Goal: Task Accomplishment & Management: Manage account settings

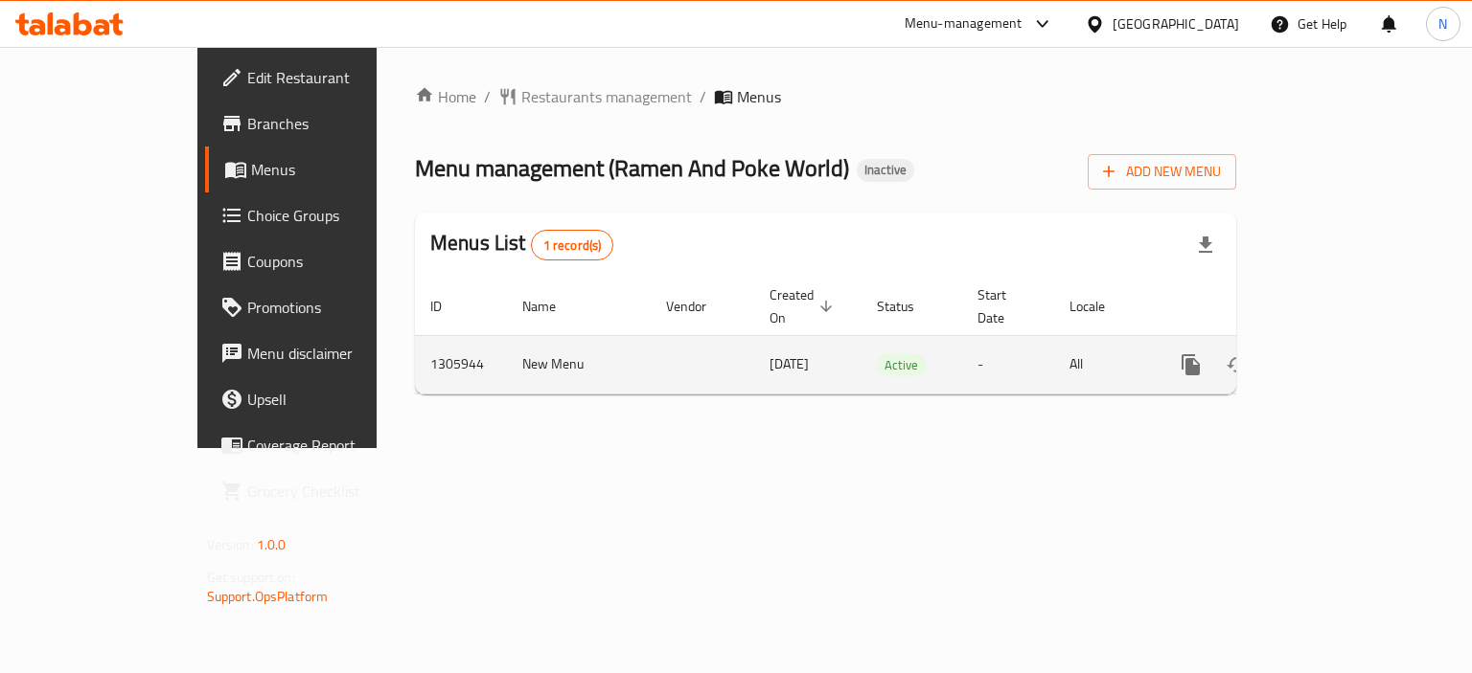
click at [1340, 354] on icon "enhanced table" at bounding box center [1328, 365] width 23 height 23
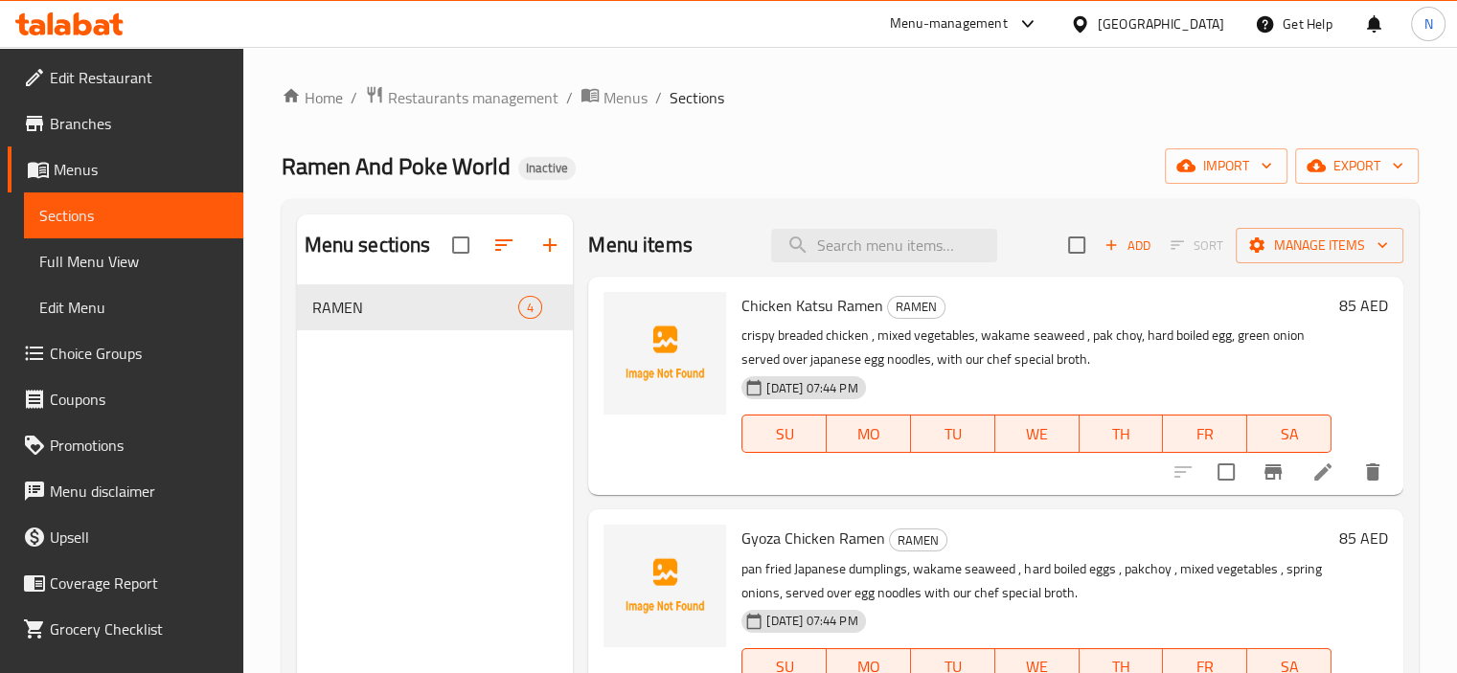
click at [835, 122] on div "Home / Restaurants management / Menus / Sections Ramen And Poke World Inactive …" at bounding box center [850, 494] width 1137 height 818
click at [1225, 152] on button "import" at bounding box center [1226, 165] width 123 height 35
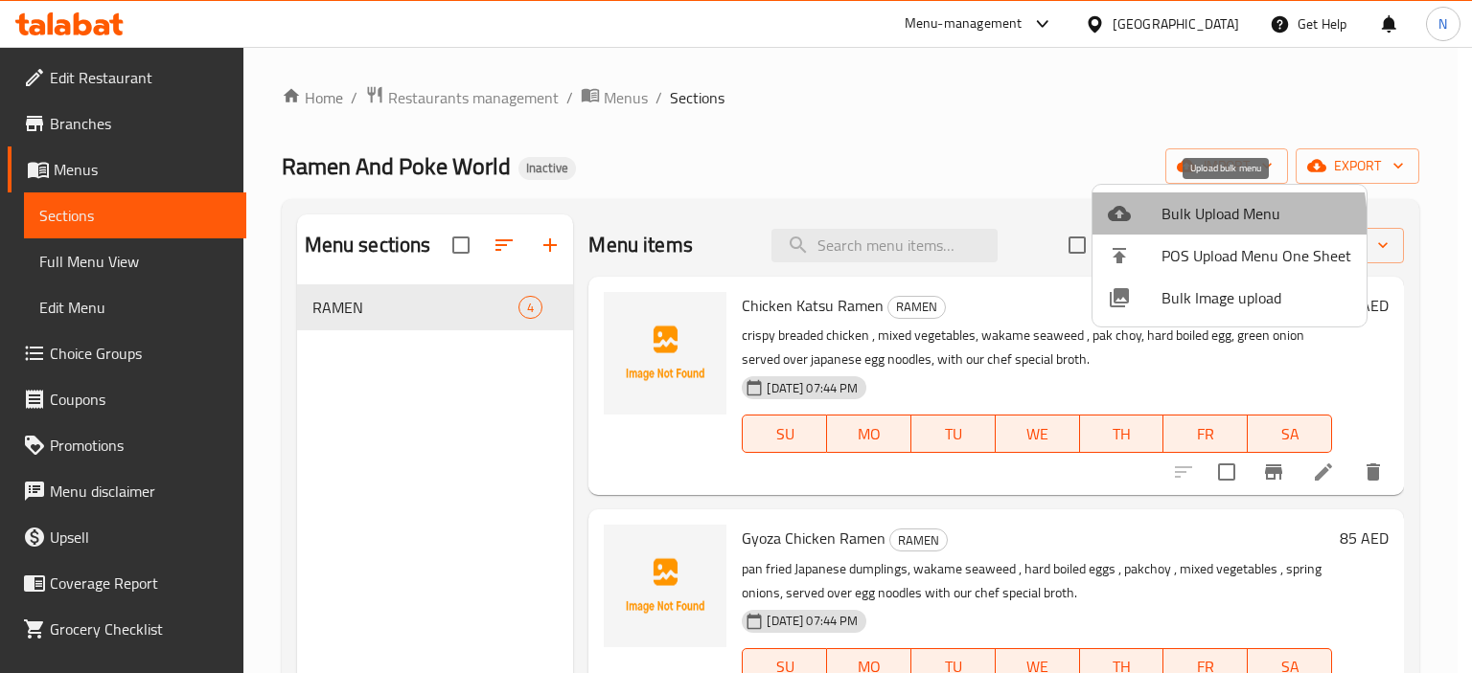
click at [1131, 229] on li "Bulk Upload Menu" at bounding box center [1229, 214] width 274 height 42
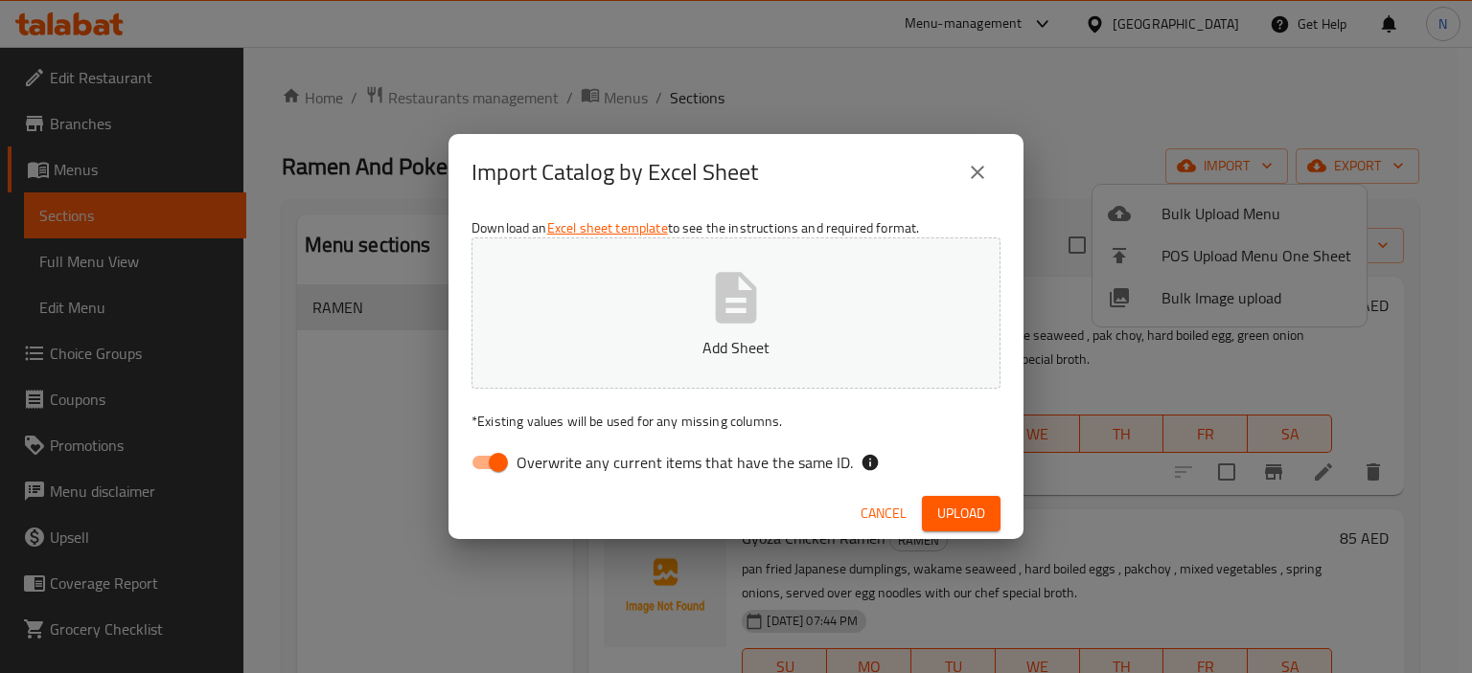
click at [783, 320] on button "Add Sheet" at bounding box center [735, 313] width 529 height 151
click at [484, 463] on input "Overwrite any current items that have the same ID." at bounding box center [498, 463] width 109 height 36
checkbox input "false"
click at [975, 514] on span "Upload" at bounding box center [961, 514] width 48 height 24
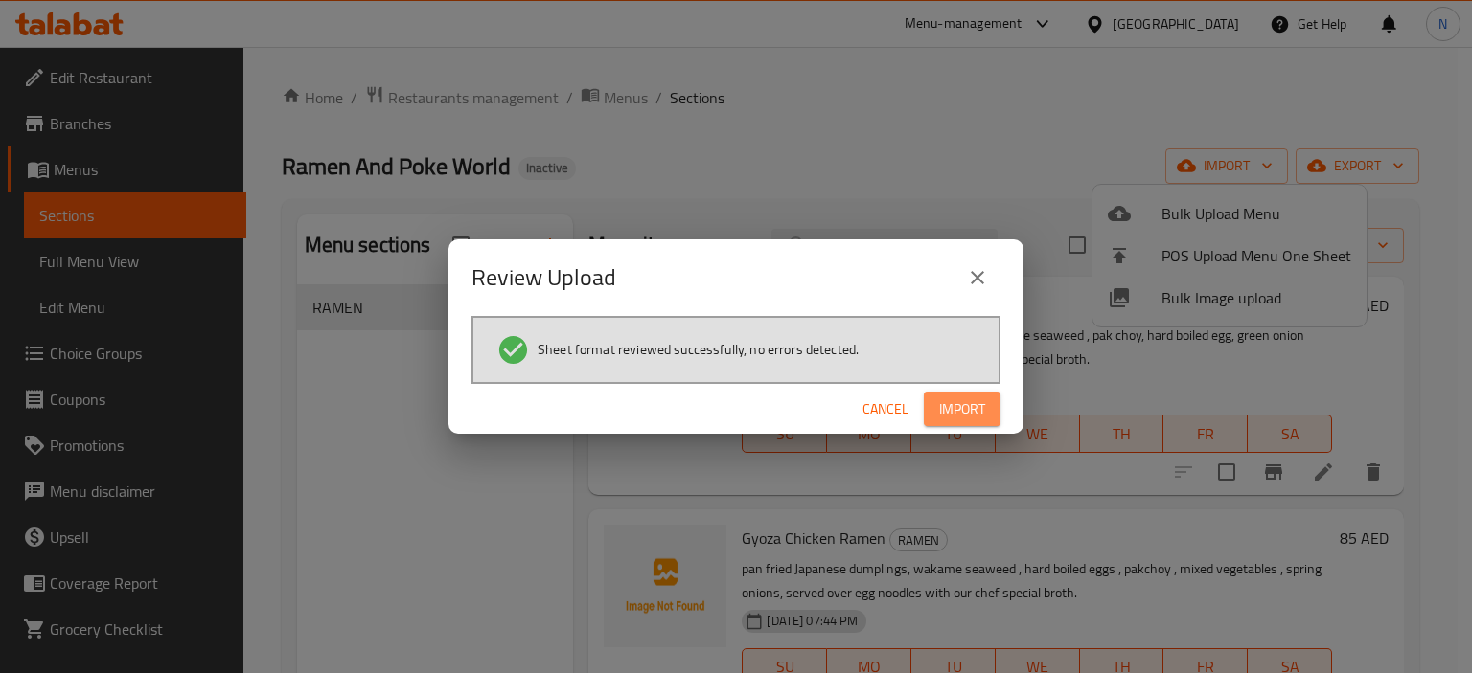
click at [970, 400] on span "Import" at bounding box center [962, 410] width 46 height 24
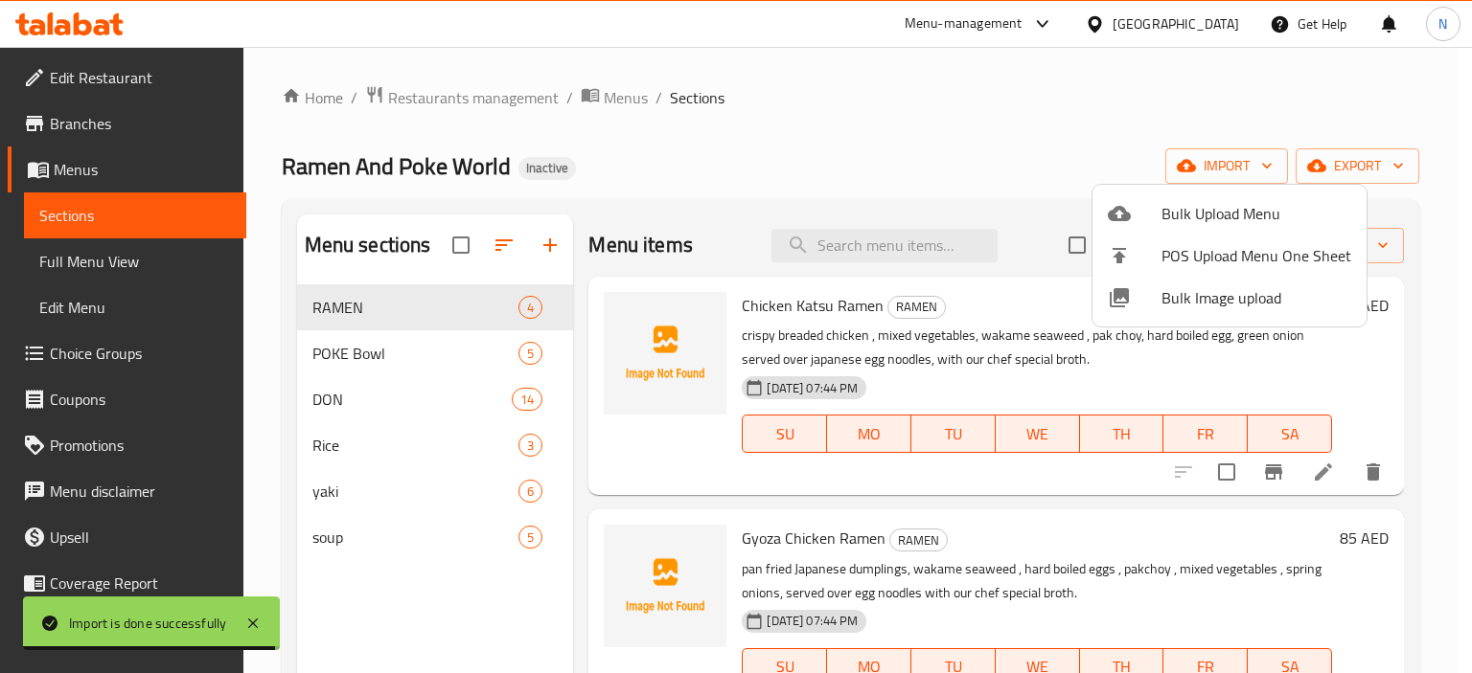
click at [351, 348] on div at bounding box center [736, 336] width 1472 height 673
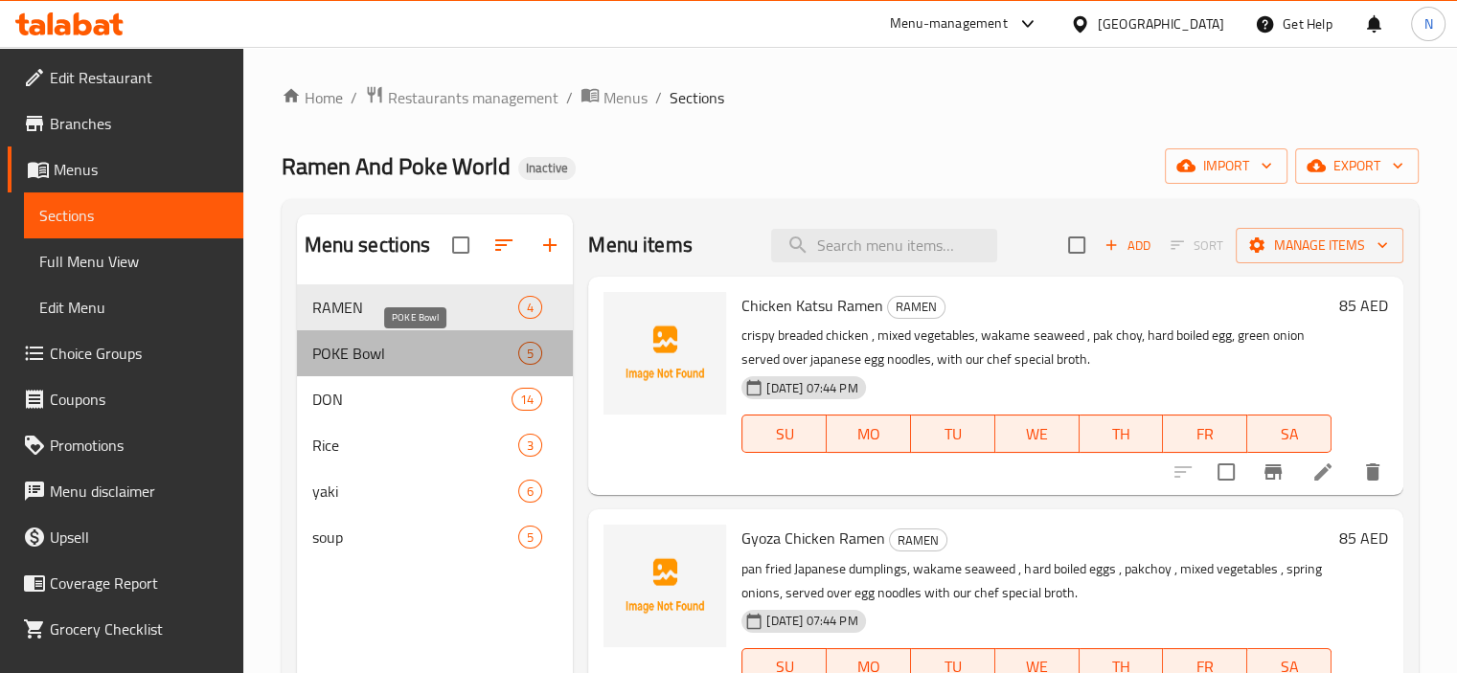
click at [351, 348] on span "POKE Bowl" at bounding box center [415, 353] width 207 height 23
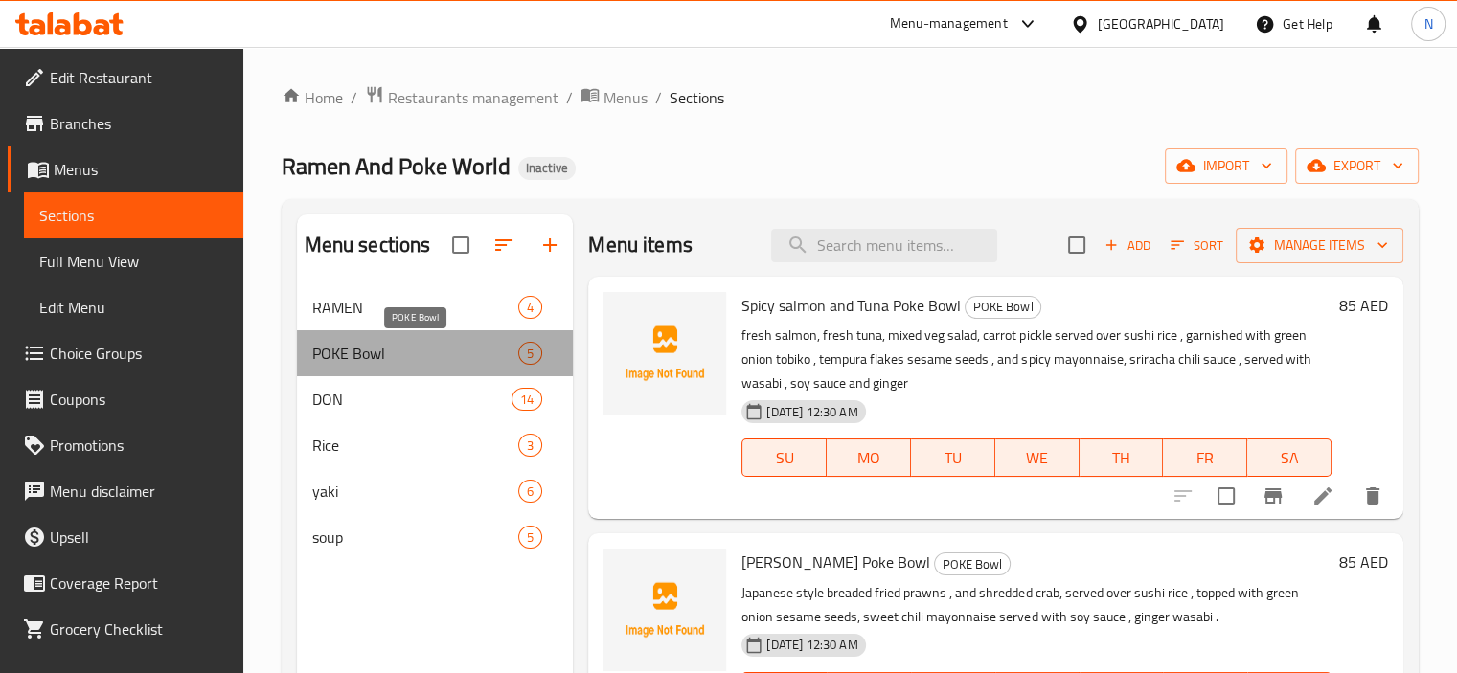
click at [504, 352] on span "POKE Bowl" at bounding box center [415, 353] width 207 height 23
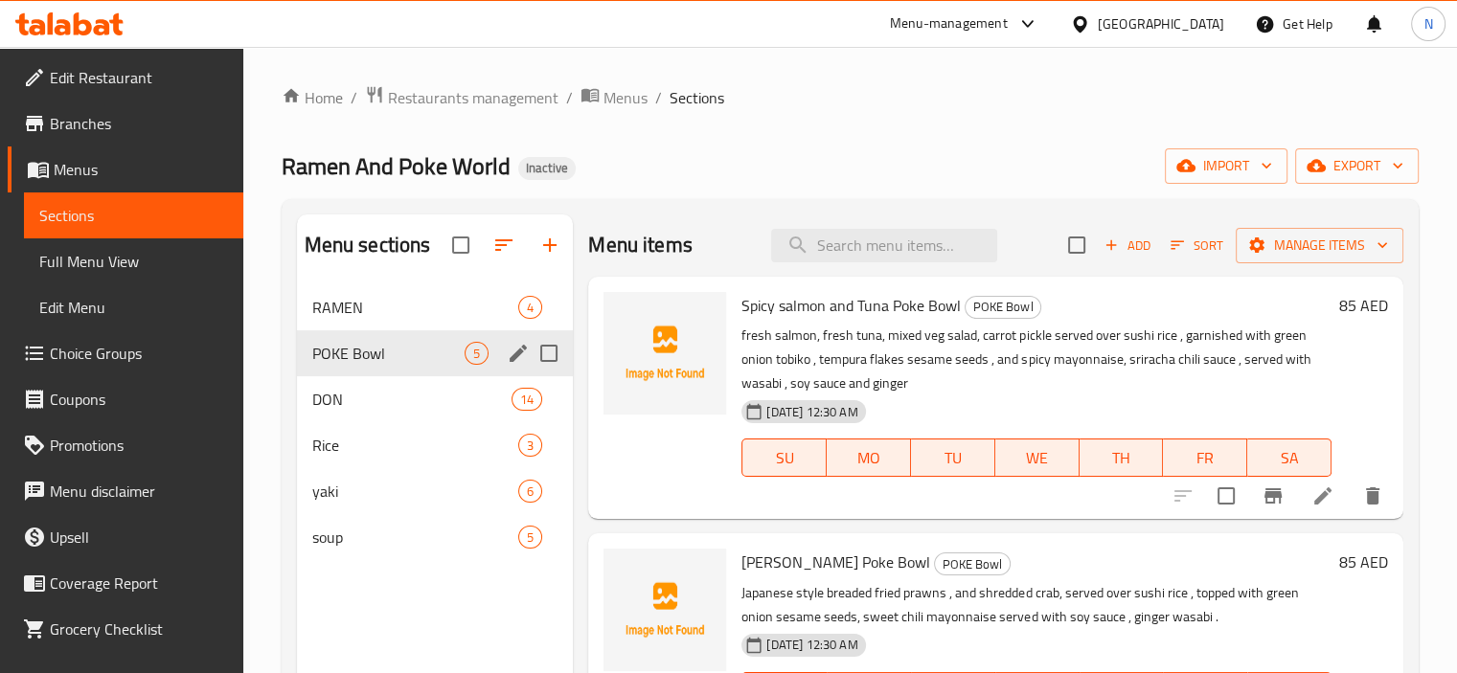
click at [353, 335] on div "POKE Bowl 5" at bounding box center [435, 354] width 277 height 46
click at [514, 354] on icon "edit" at bounding box center [518, 353] width 23 height 23
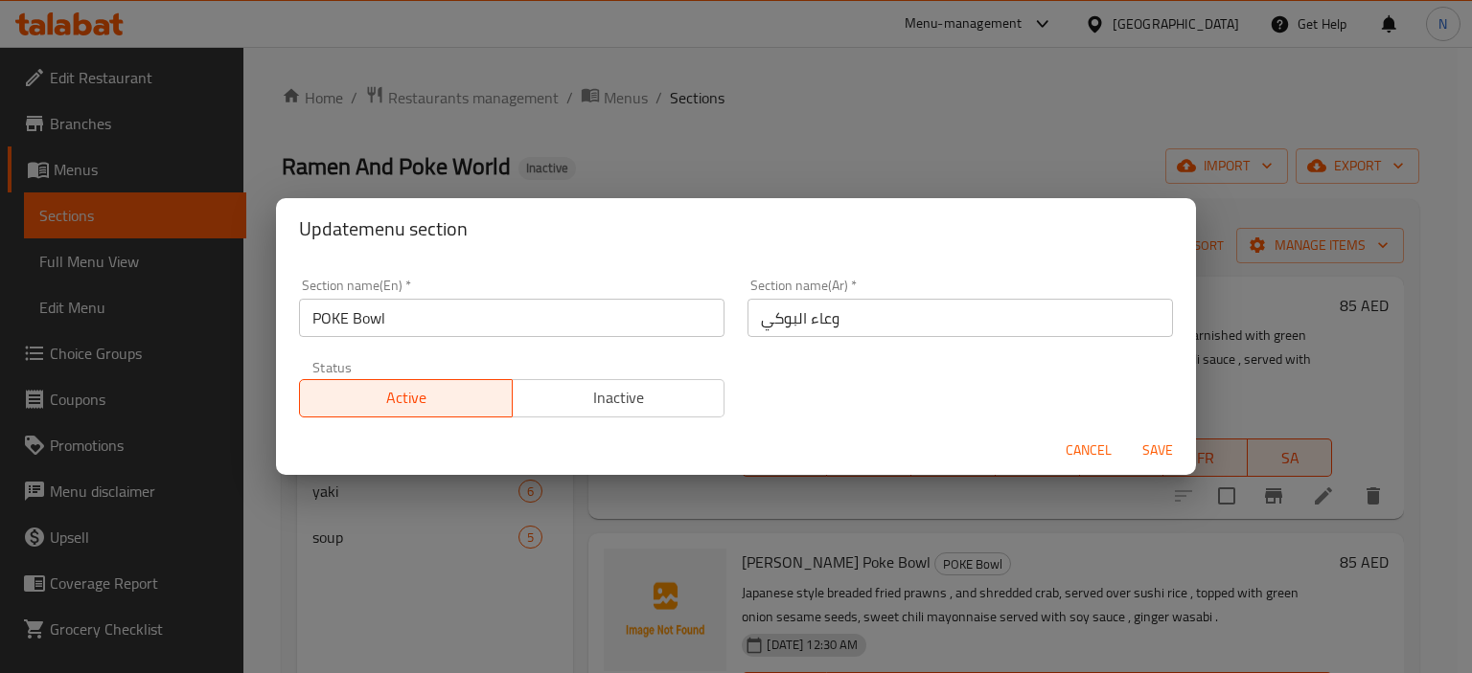
click at [820, 318] on input "وعاء البوكي" at bounding box center [959, 318] width 425 height 38
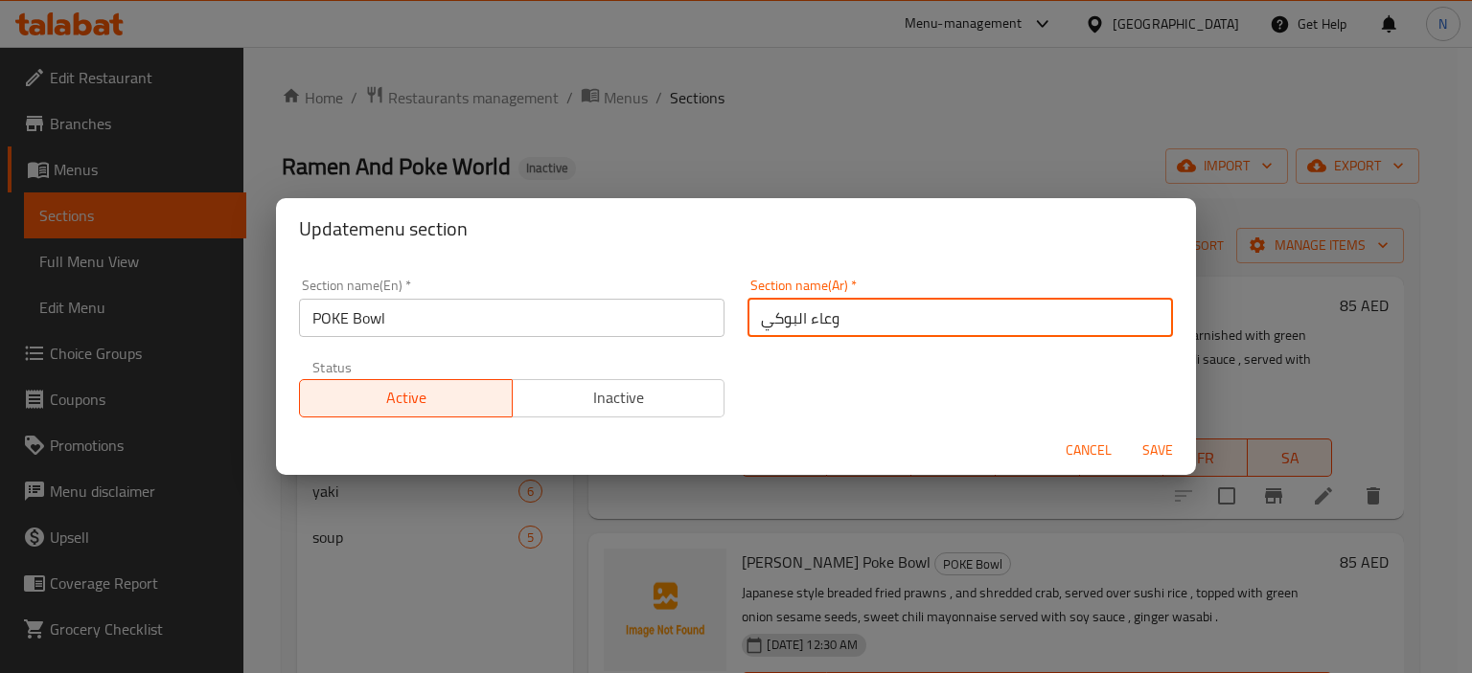
click at [820, 318] on input "وعاء البوكي" at bounding box center [959, 318] width 425 height 38
drag, startPoint x: 765, startPoint y: 325, endPoint x: 743, endPoint y: 330, distance: 21.6
click at [747, 330] on input "جاط البوكي" at bounding box center [959, 318] width 425 height 38
type input "جاط البوك"
click at [1127, 433] on button "Save" at bounding box center [1157, 450] width 61 height 35
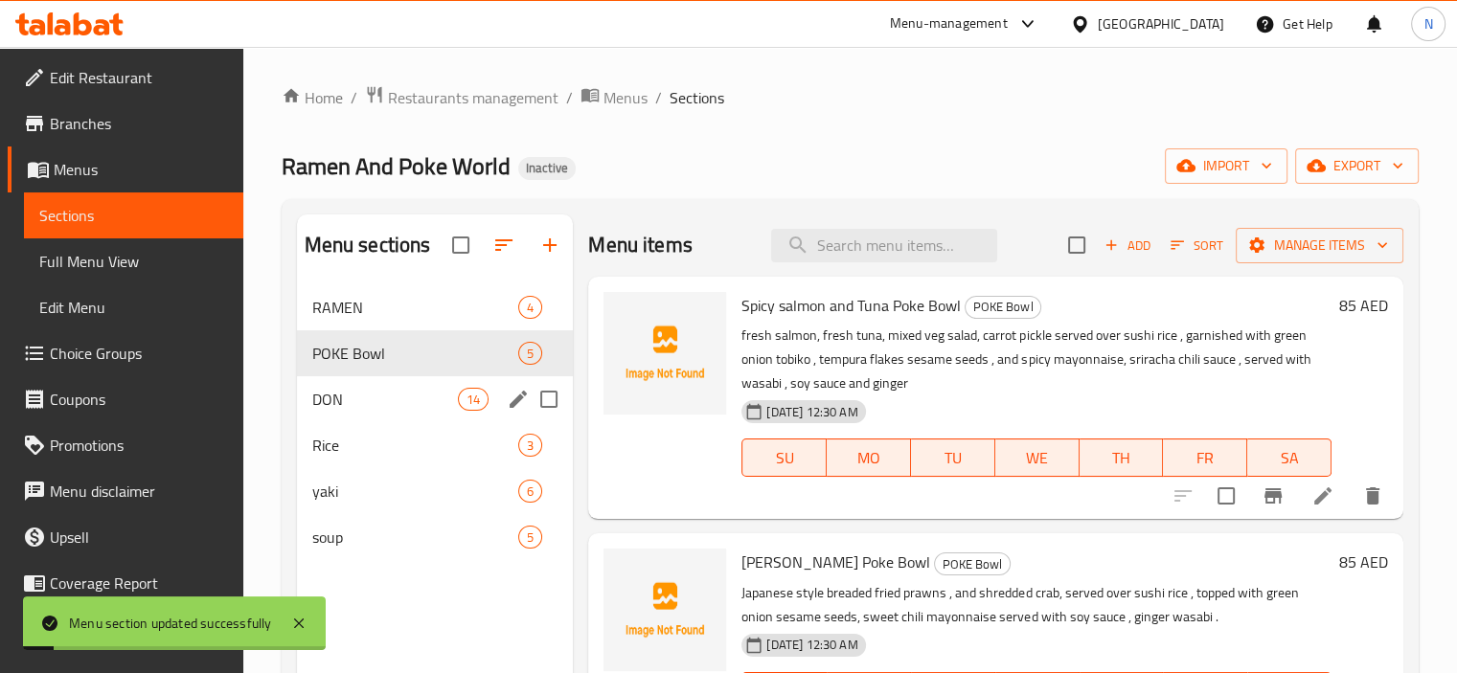
click at [516, 398] on icon "edit" at bounding box center [518, 399] width 23 height 23
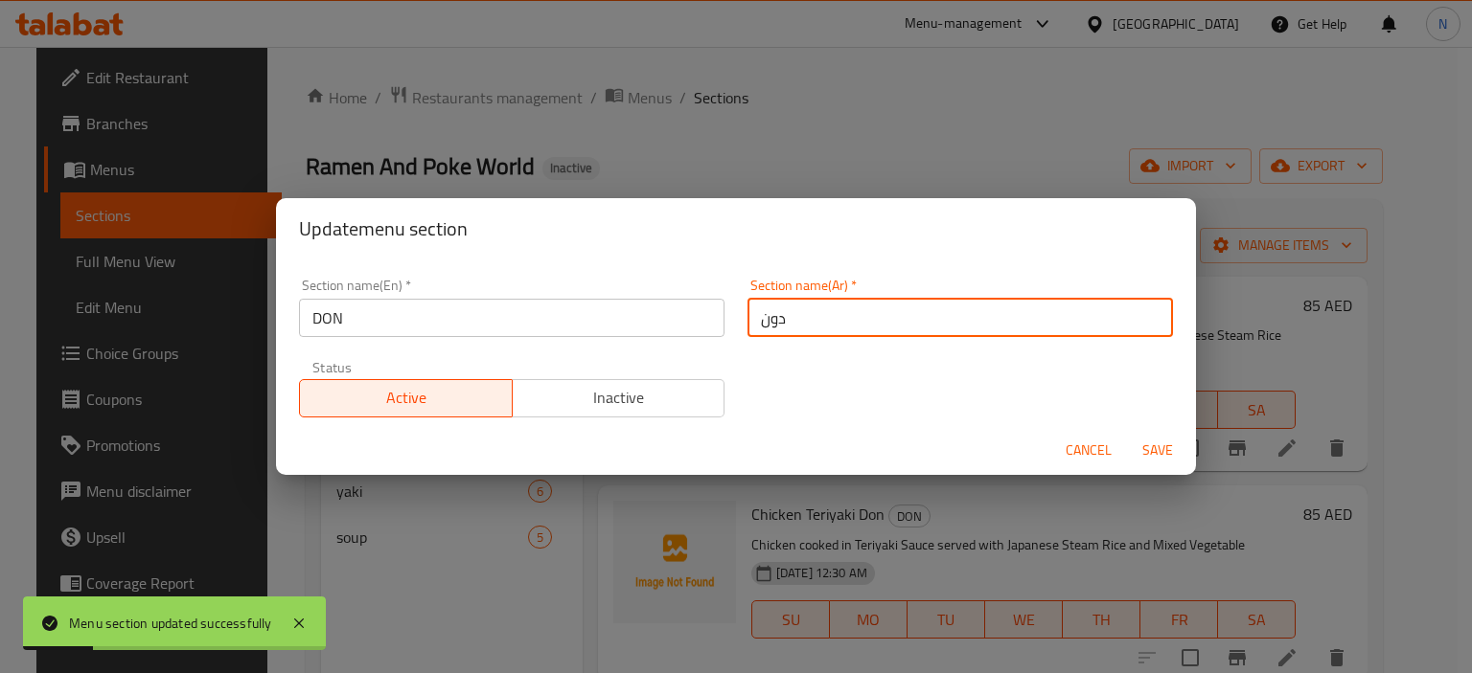
click at [793, 317] on input "دون" at bounding box center [959, 318] width 425 height 38
click at [747, 324] on input "دون" at bounding box center [959, 318] width 425 height 38
type input "الدون"
click at [1127, 433] on button "Save" at bounding box center [1157, 450] width 61 height 35
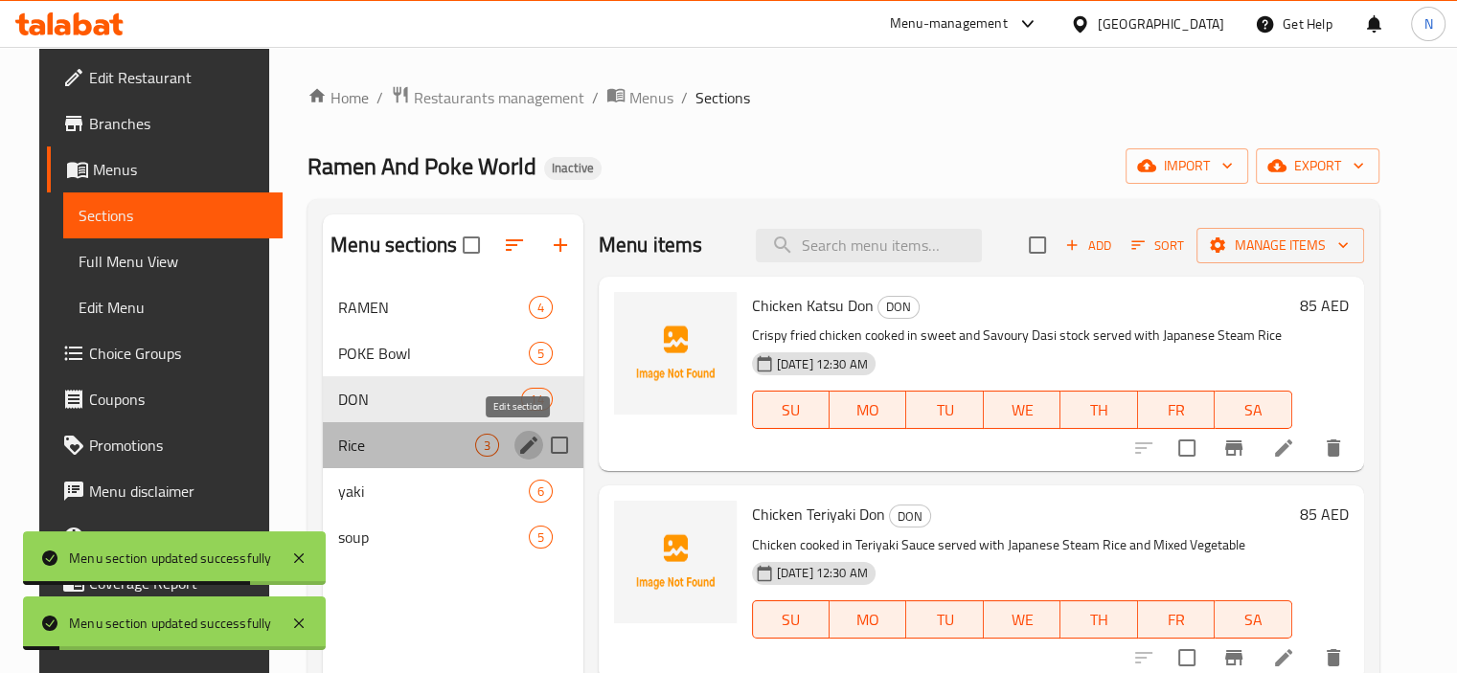
click at [517, 442] on icon "edit" at bounding box center [528, 445] width 23 height 23
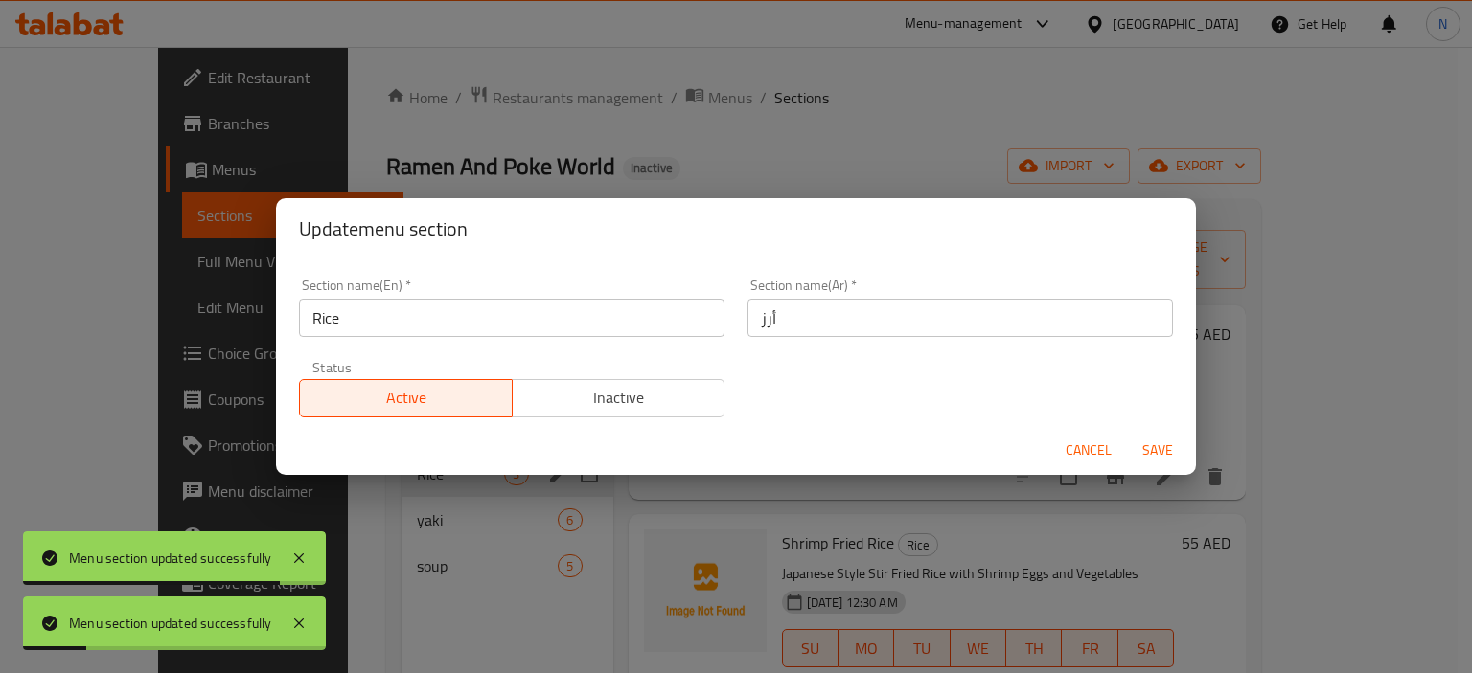
click at [749, 316] on input "أرز" at bounding box center [959, 318] width 425 height 38
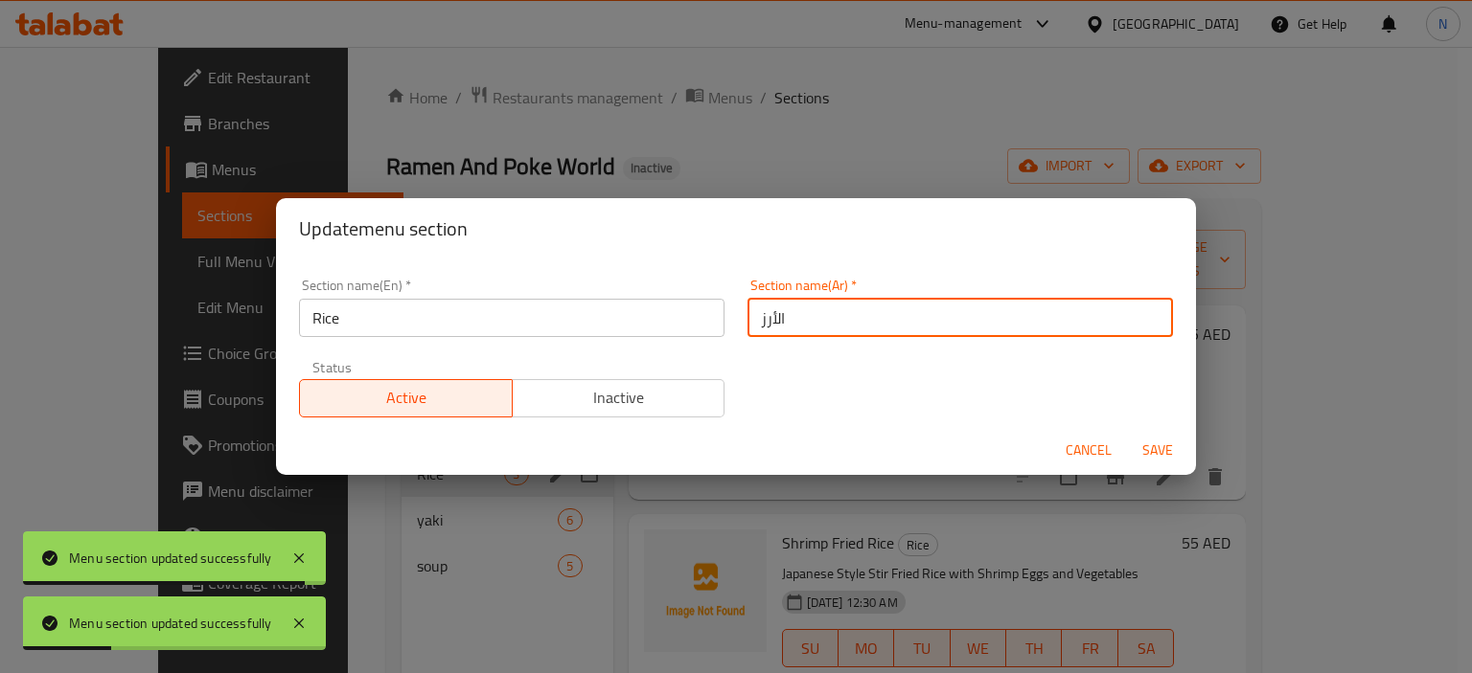
type input "الأرز"
click at [1127, 433] on button "Save" at bounding box center [1157, 450] width 61 height 35
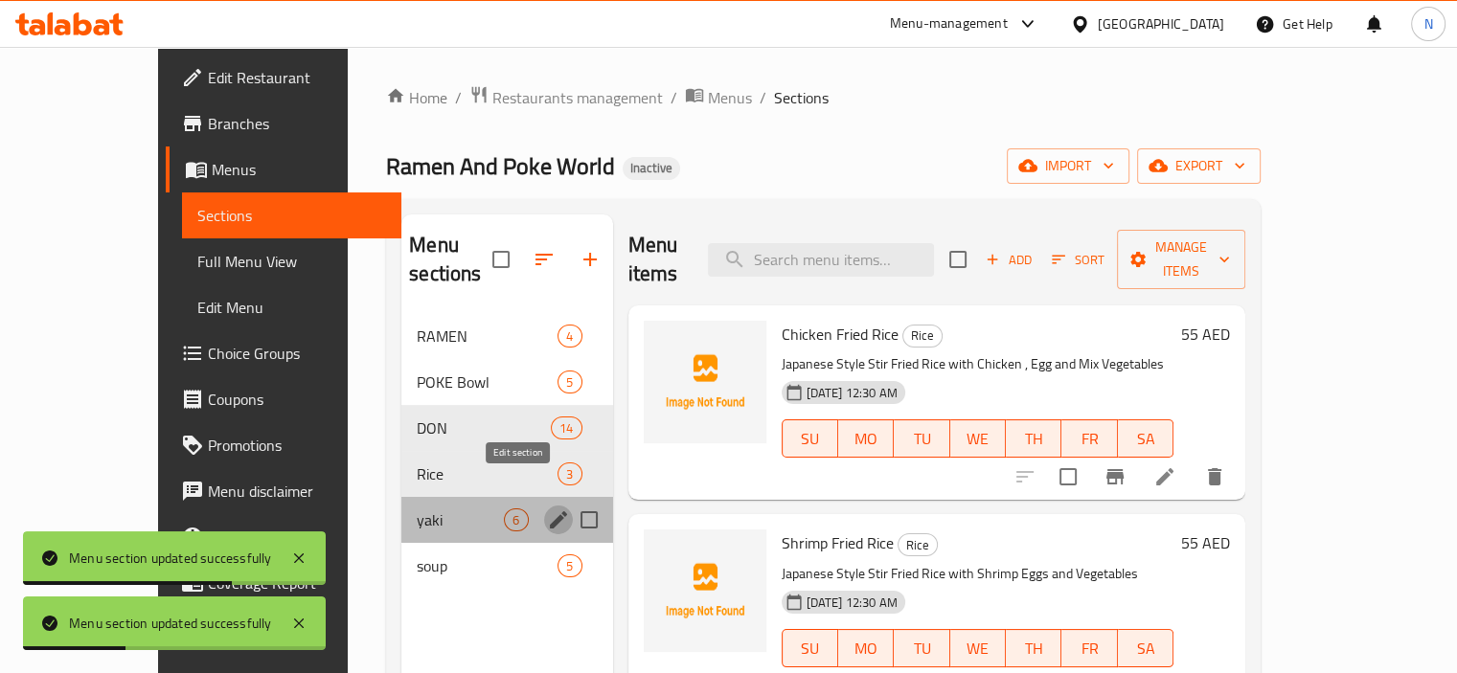
drag, startPoint x: 515, startPoint y: 490, endPoint x: 510, endPoint y: 501, distance: 12.9
click at [547, 509] on icon "edit" at bounding box center [558, 520] width 23 height 23
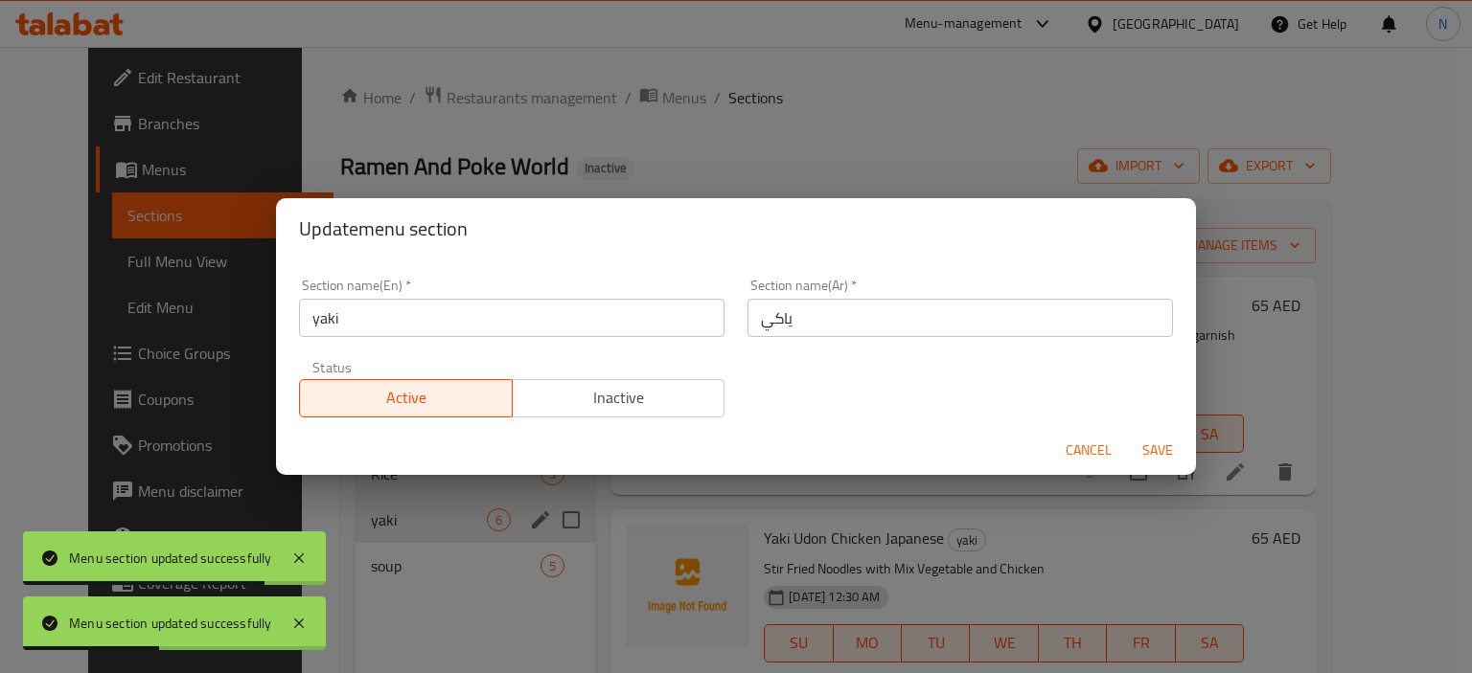
click at [747, 318] on input "ياكي" at bounding box center [959, 318] width 425 height 38
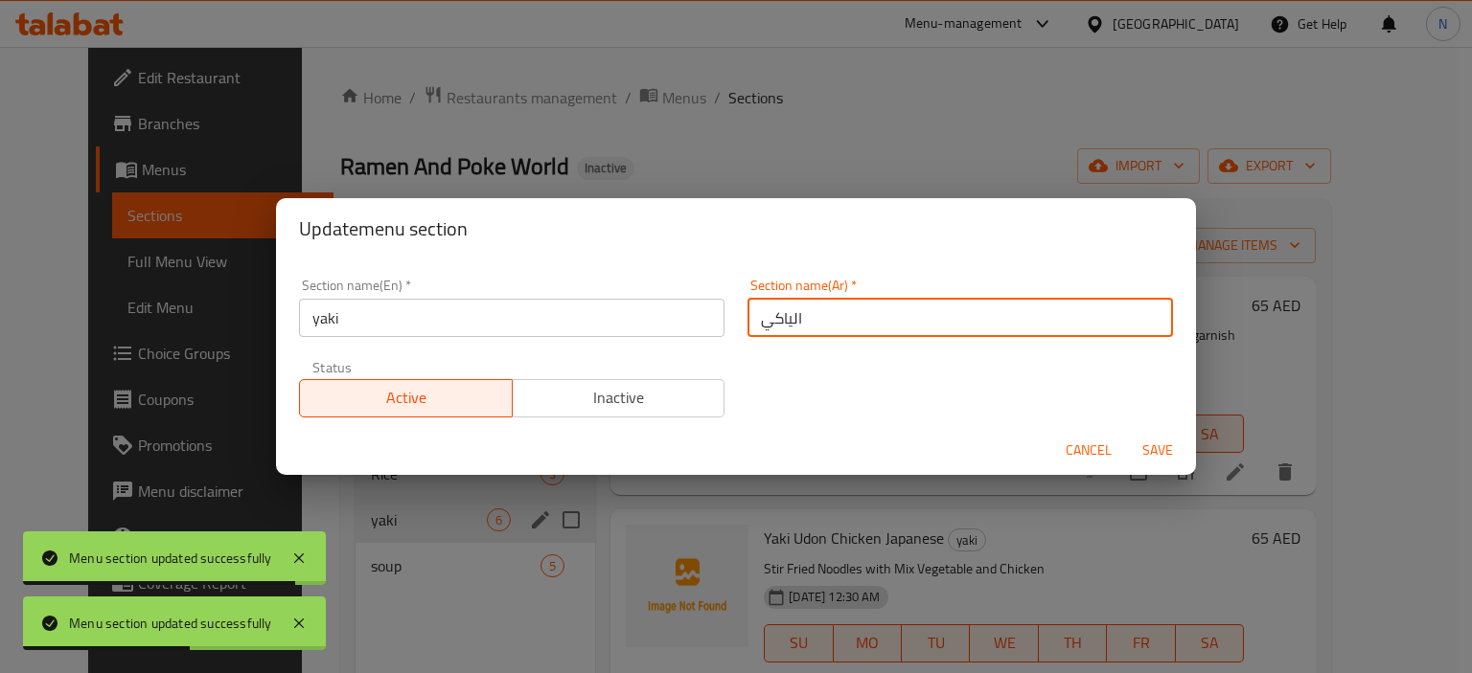
type input "الياكي"
click at [1127, 433] on button "Save" at bounding box center [1157, 450] width 61 height 35
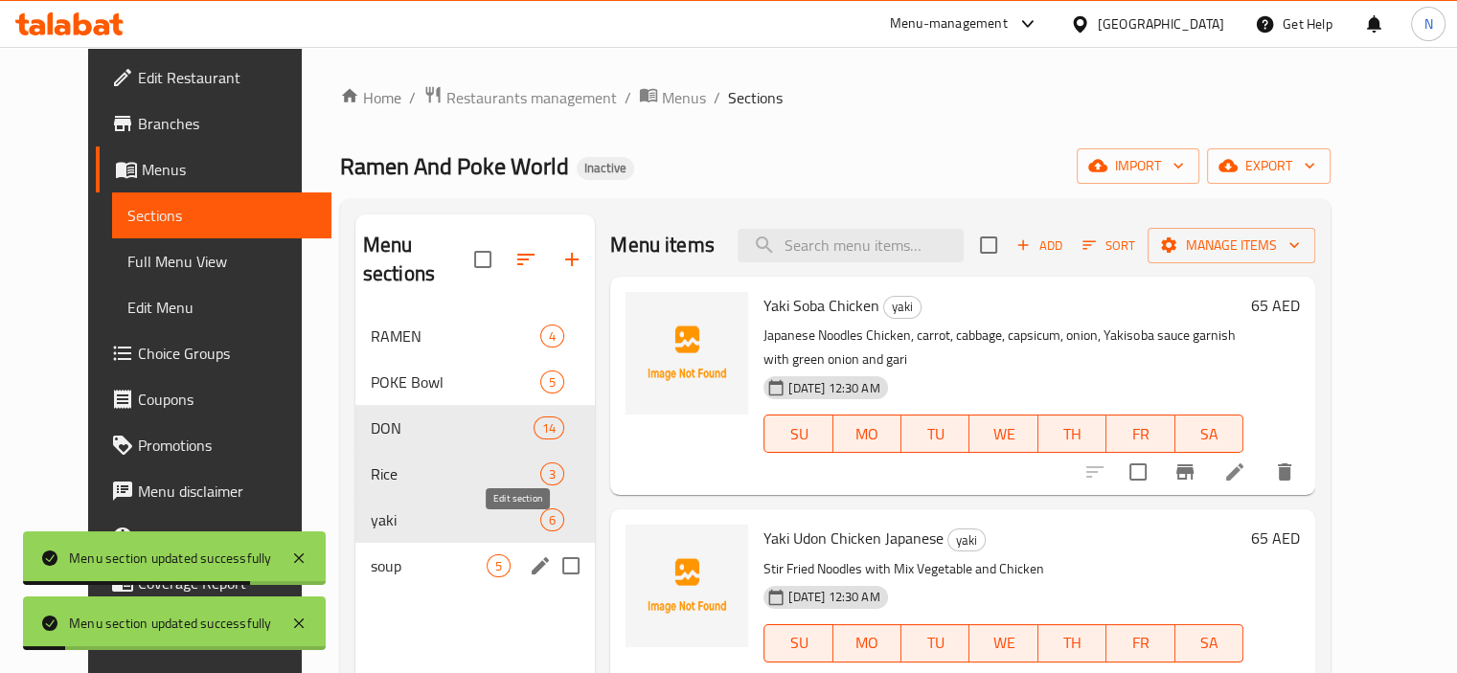
click at [529, 555] on icon "edit" at bounding box center [540, 566] width 23 height 23
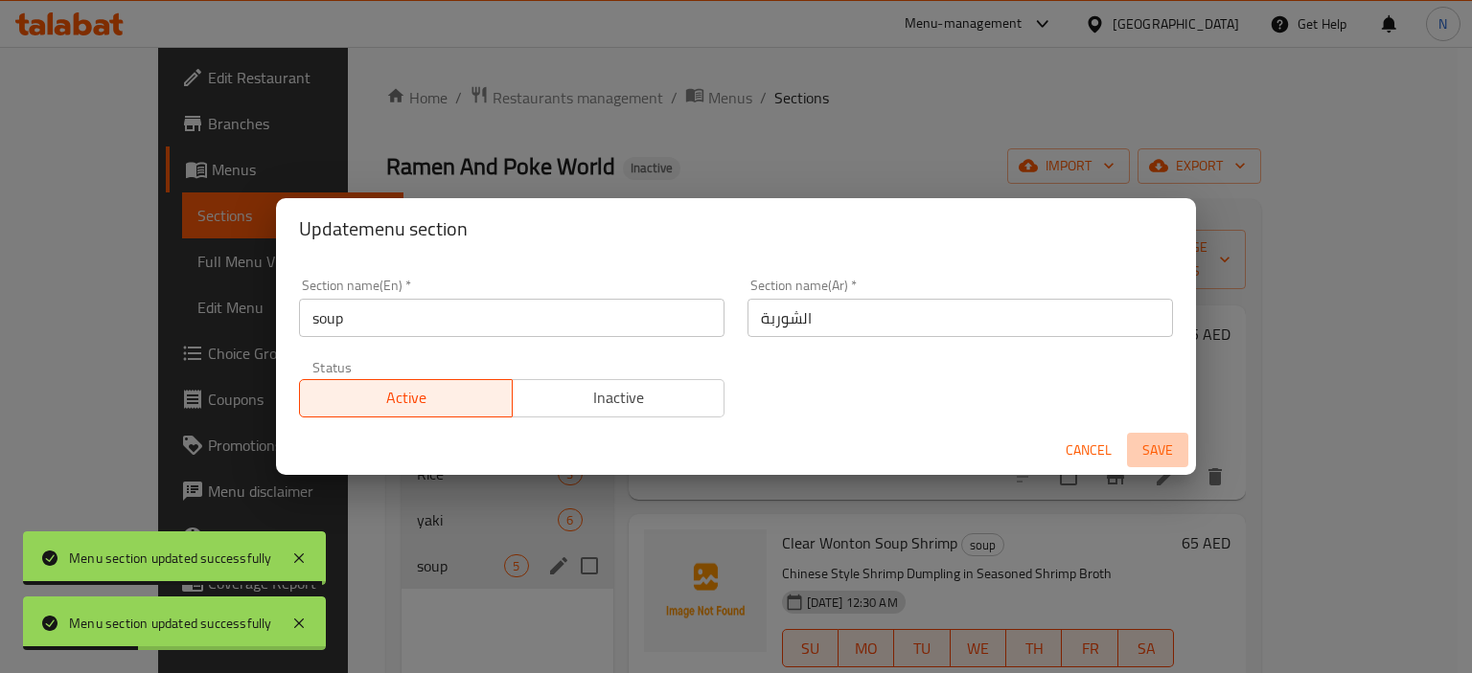
click at [1174, 444] on span "Save" at bounding box center [1157, 451] width 46 height 24
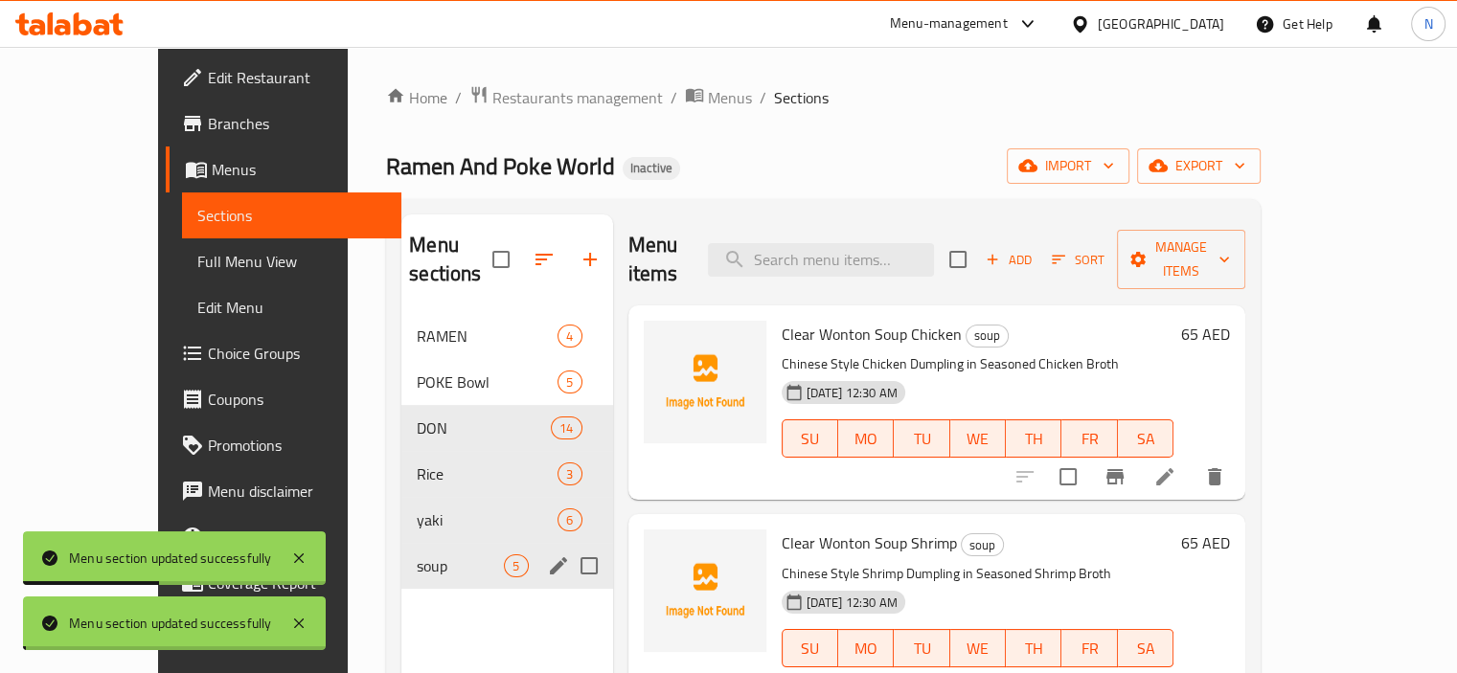
click at [1033, 583] on div "16-08-2025 12:30 AM SU MO TU WE TH FR SA" at bounding box center [978, 634] width 408 height 103
click at [197, 273] on span "Full Menu View" at bounding box center [291, 261] width 189 height 23
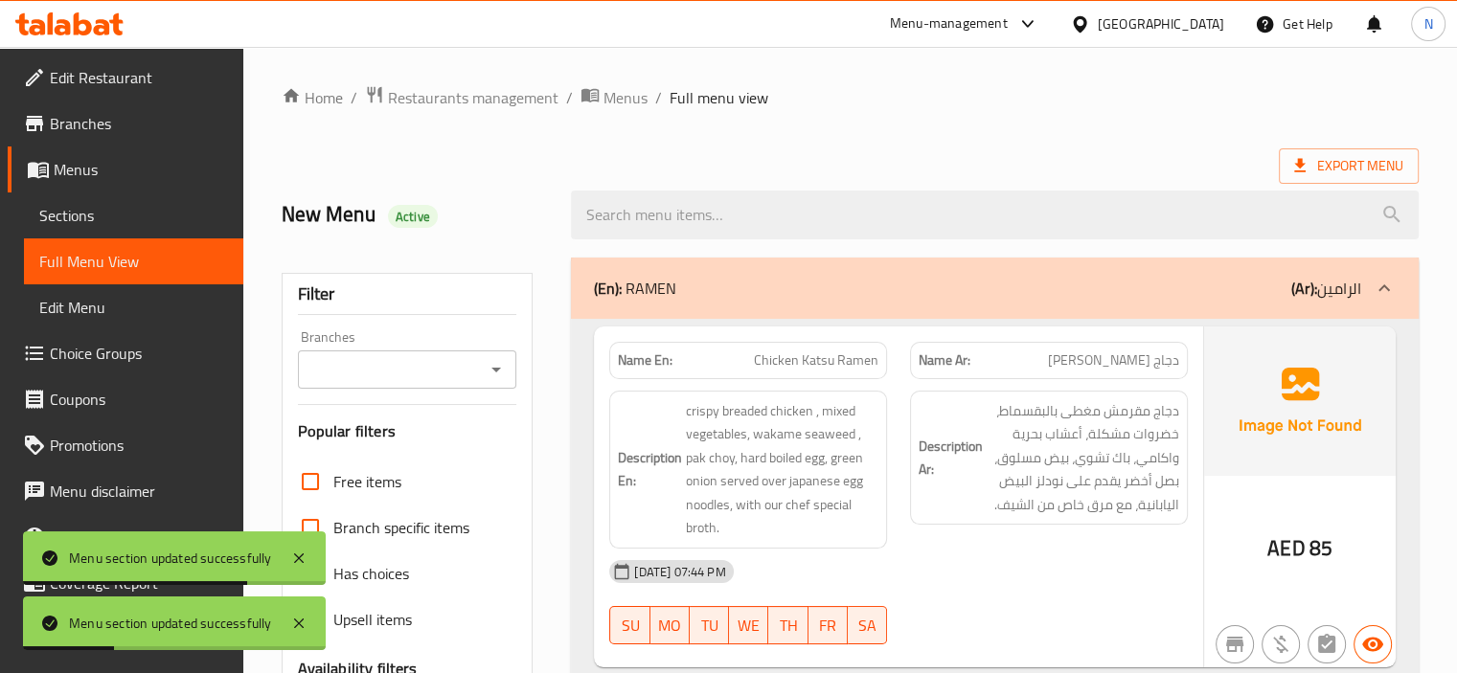
click at [659, 291] on p "(En): RAMEN" at bounding box center [635, 288] width 82 height 23
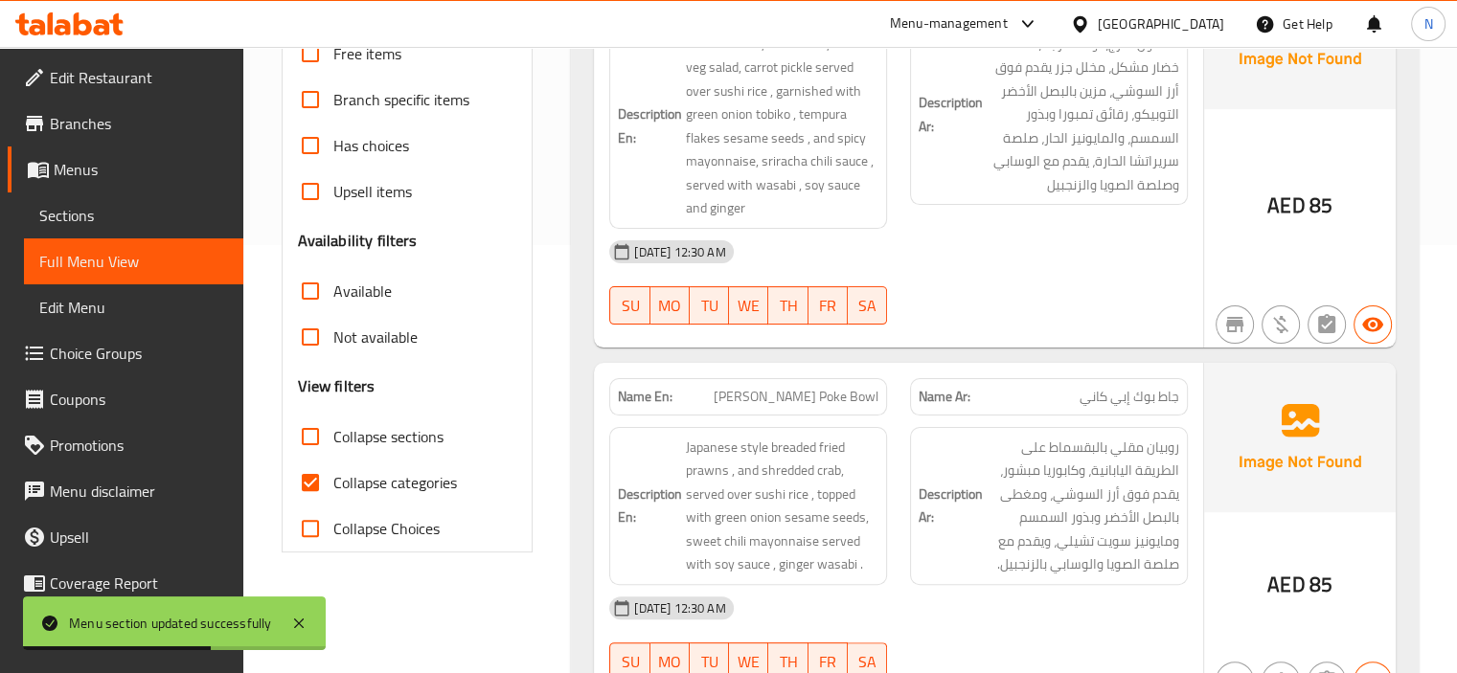
scroll to position [460, 0]
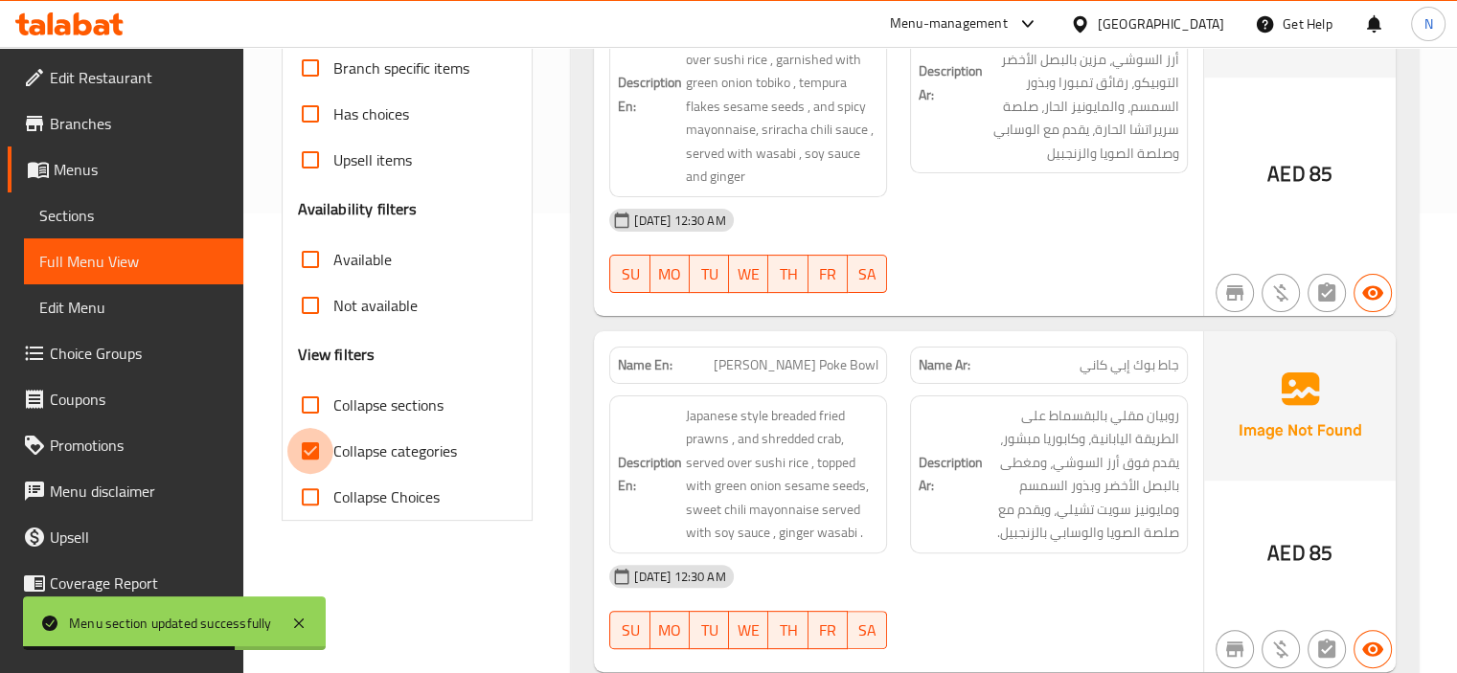
click at [299, 447] on input "Collapse categories" at bounding box center [310, 451] width 46 height 46
checkbox input "false"
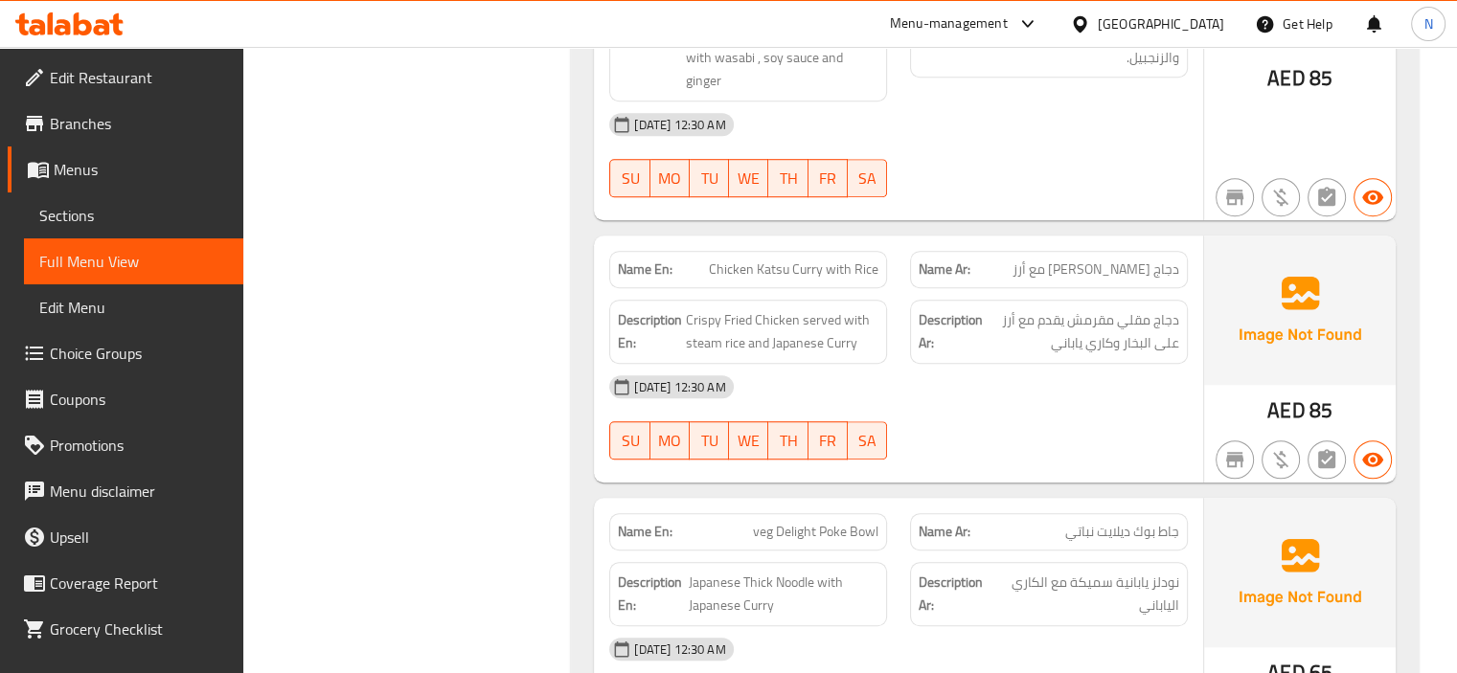
scroll to position [1354, 0]
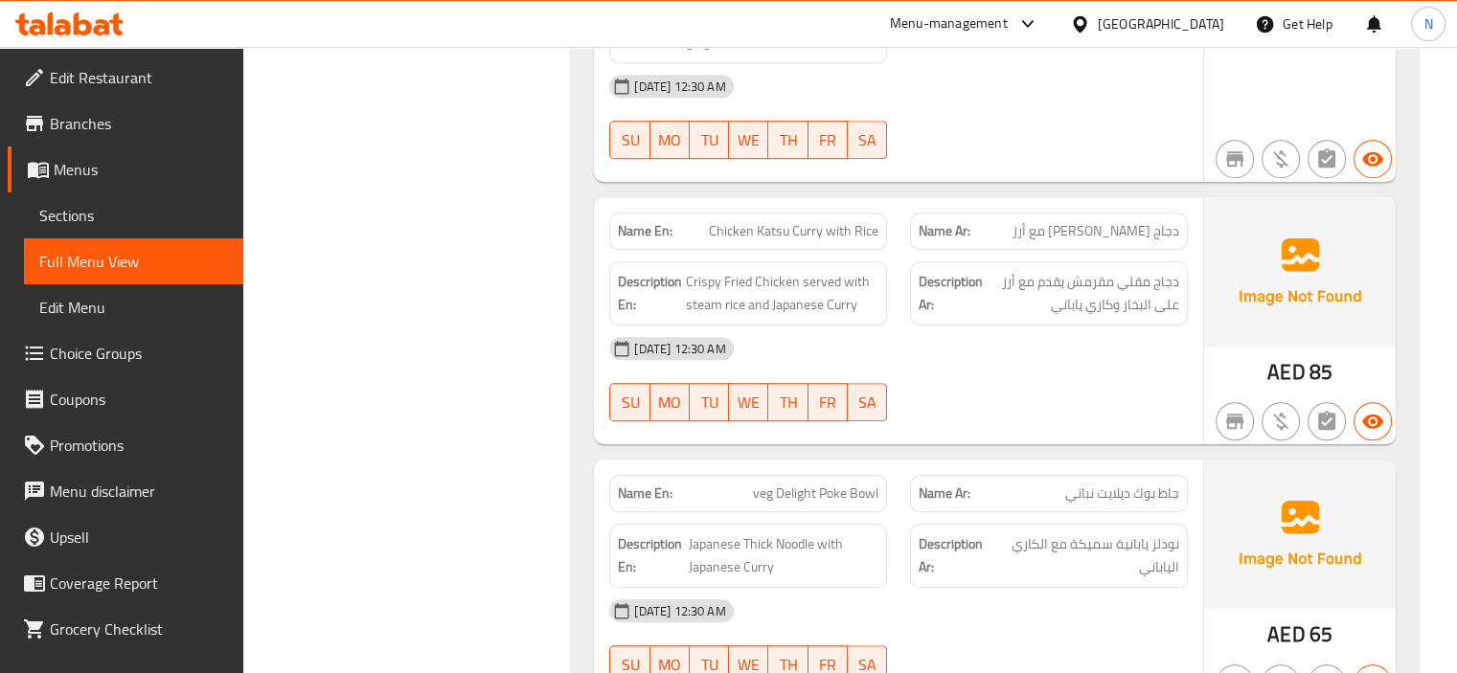
click at [803, 475] on div "Name En: veg Delight Poke Bowl" at bounding box center [748, 493] width 278 height 37
copy span "veg Delight Poke Bowl"
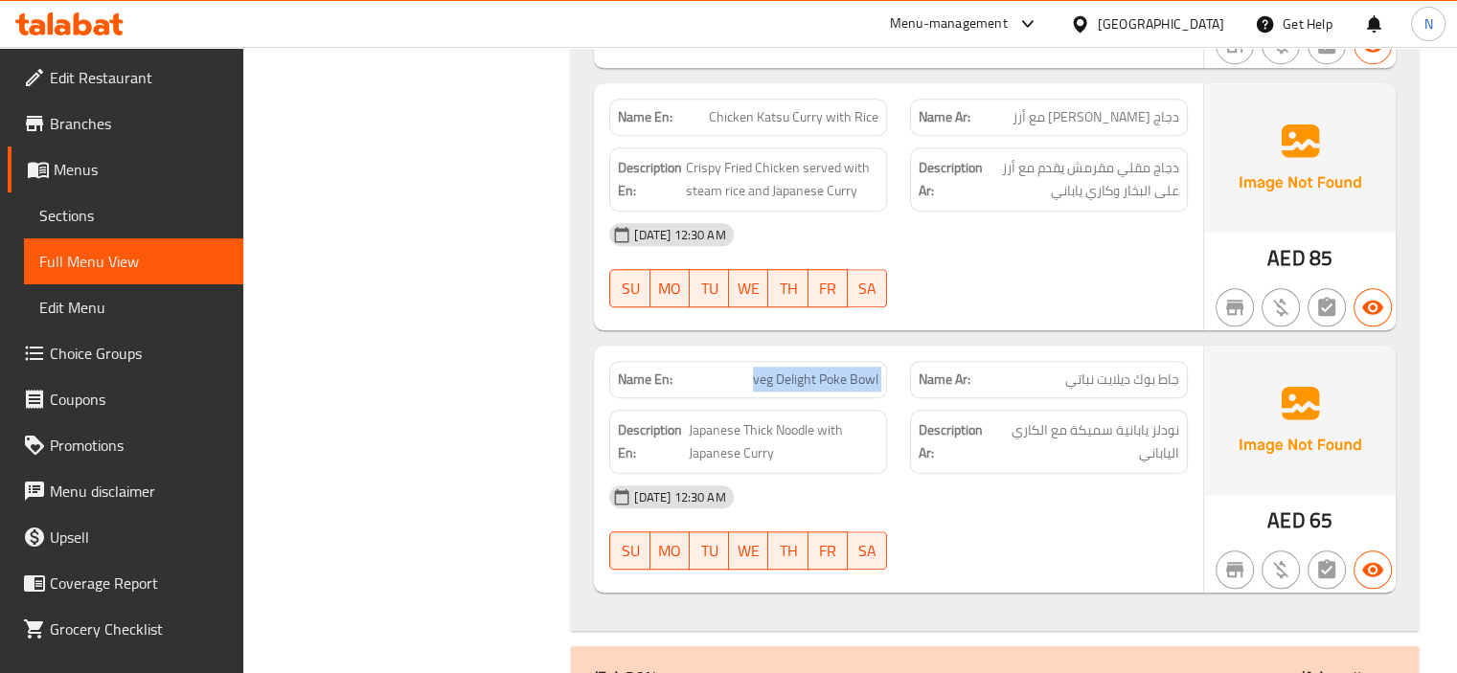
scroll to position [1469, 0]
click at [786, 369] on span "veg Delight Poke Bowl" at bounding box center [816, 379] width 126 height 20
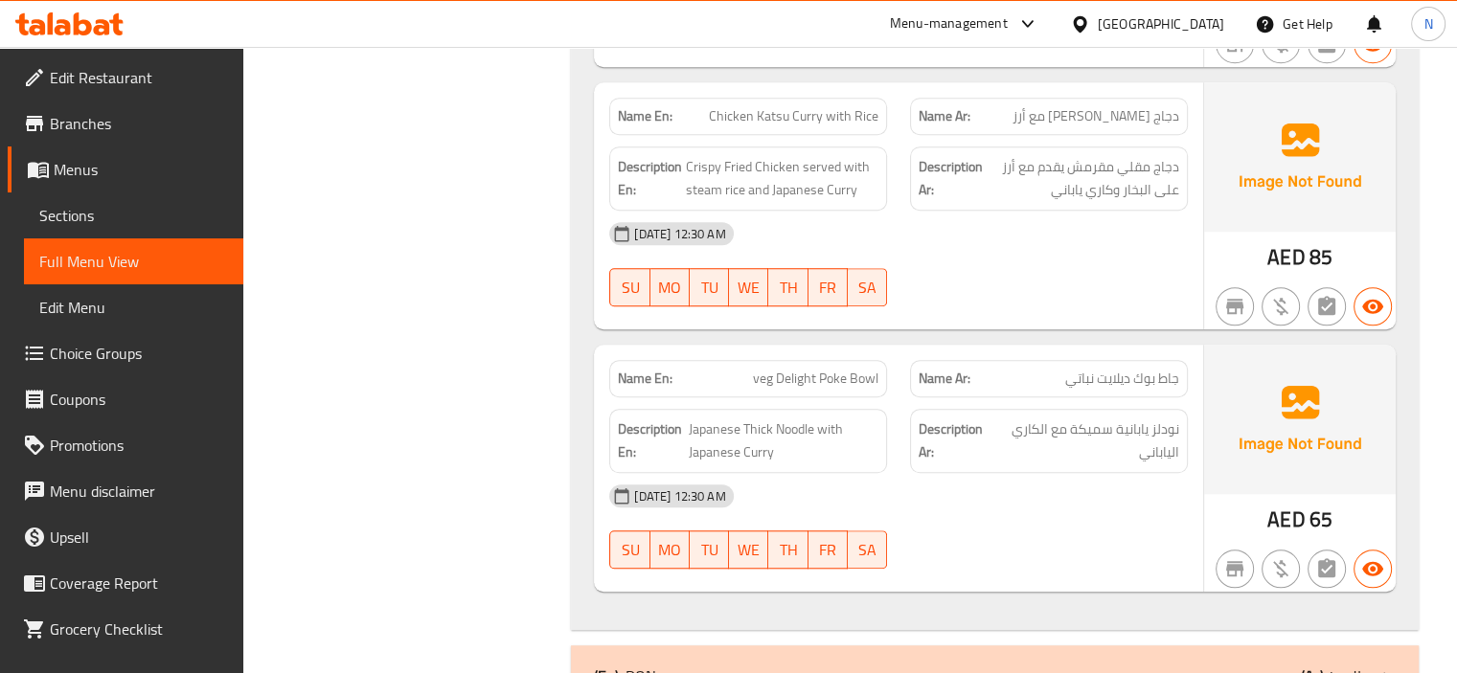
click at [96, 209] on span "Sections" at bounding box center [133, 215] width 189 height 23
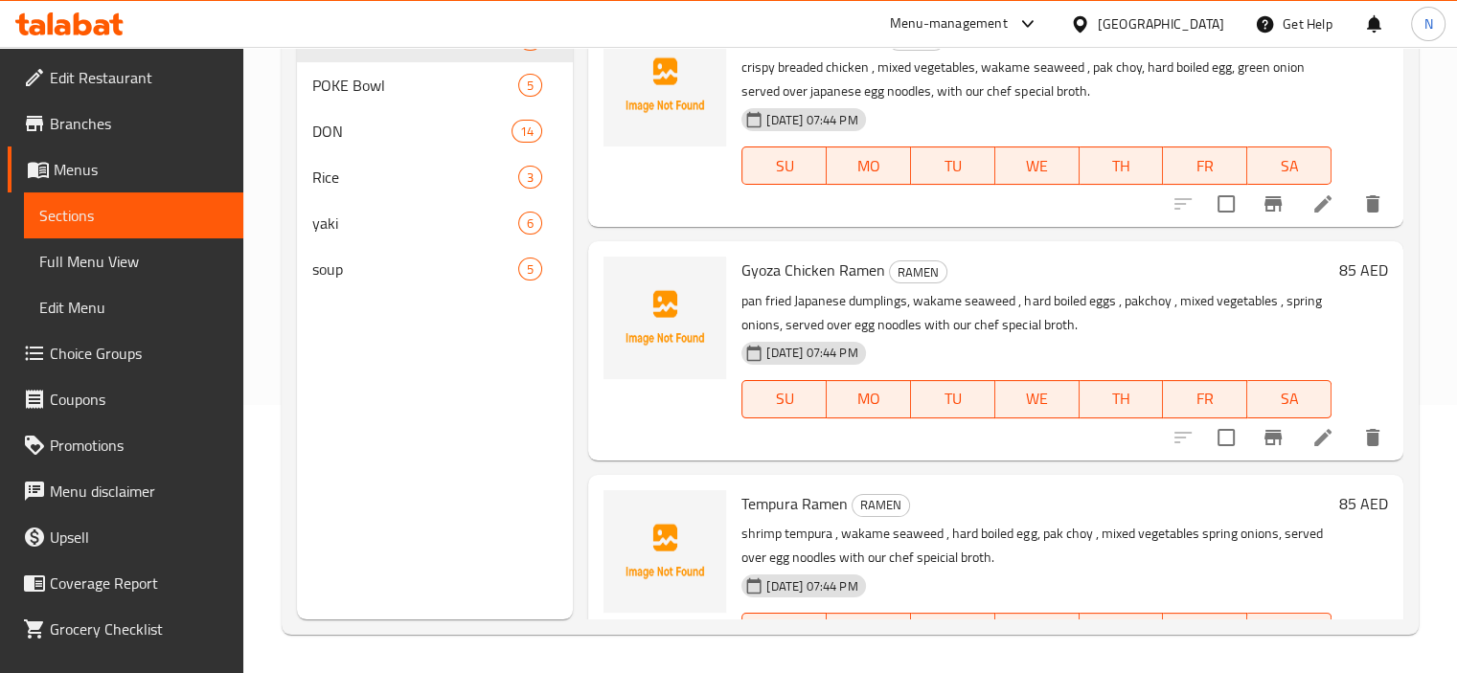
scroll to position [268, 0]
click at [363, 81] on span "POKE Bowl" at bounding box center [388, 85] width 153 height 23
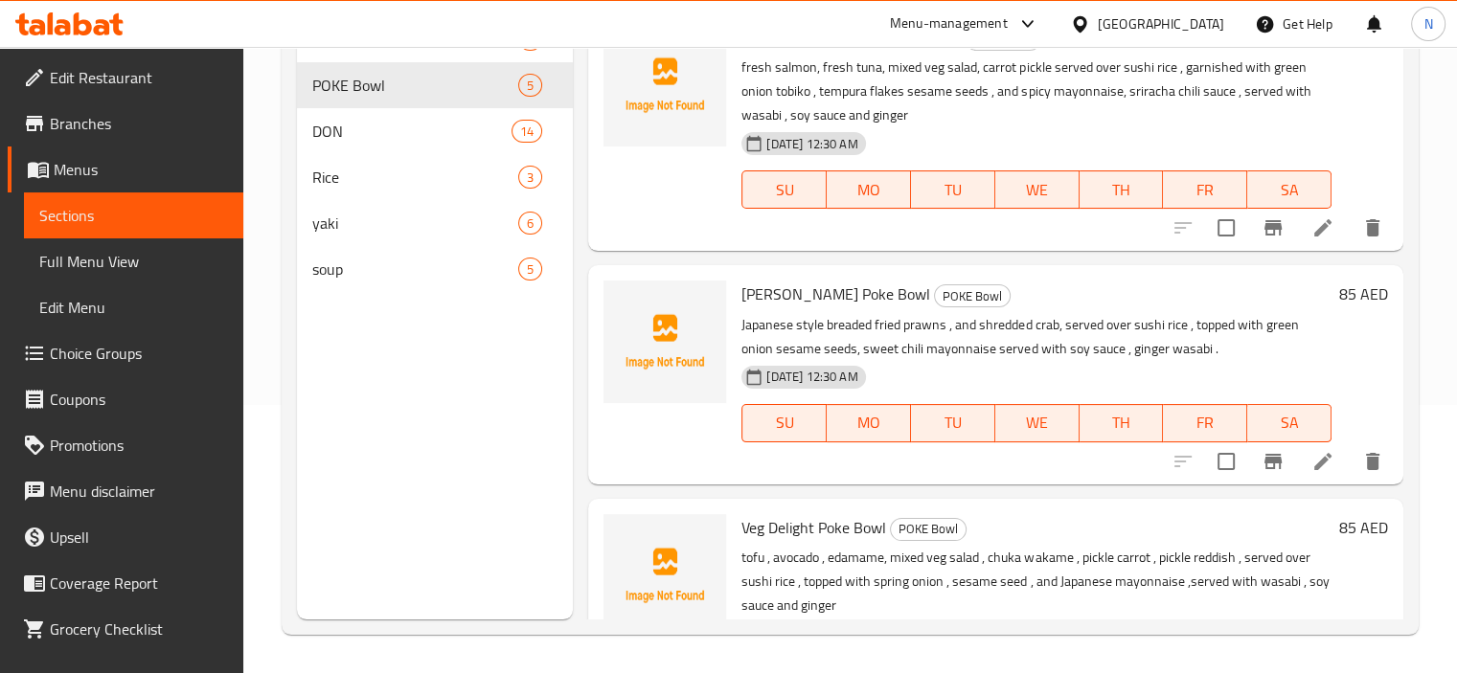
click at [1157, 491] on div "Menu items Add Sort Manage items Spicy salmon and Tuna Poke Bowl POKE Bowl fres…" at bounding box center [988, 282] width 831 height 673
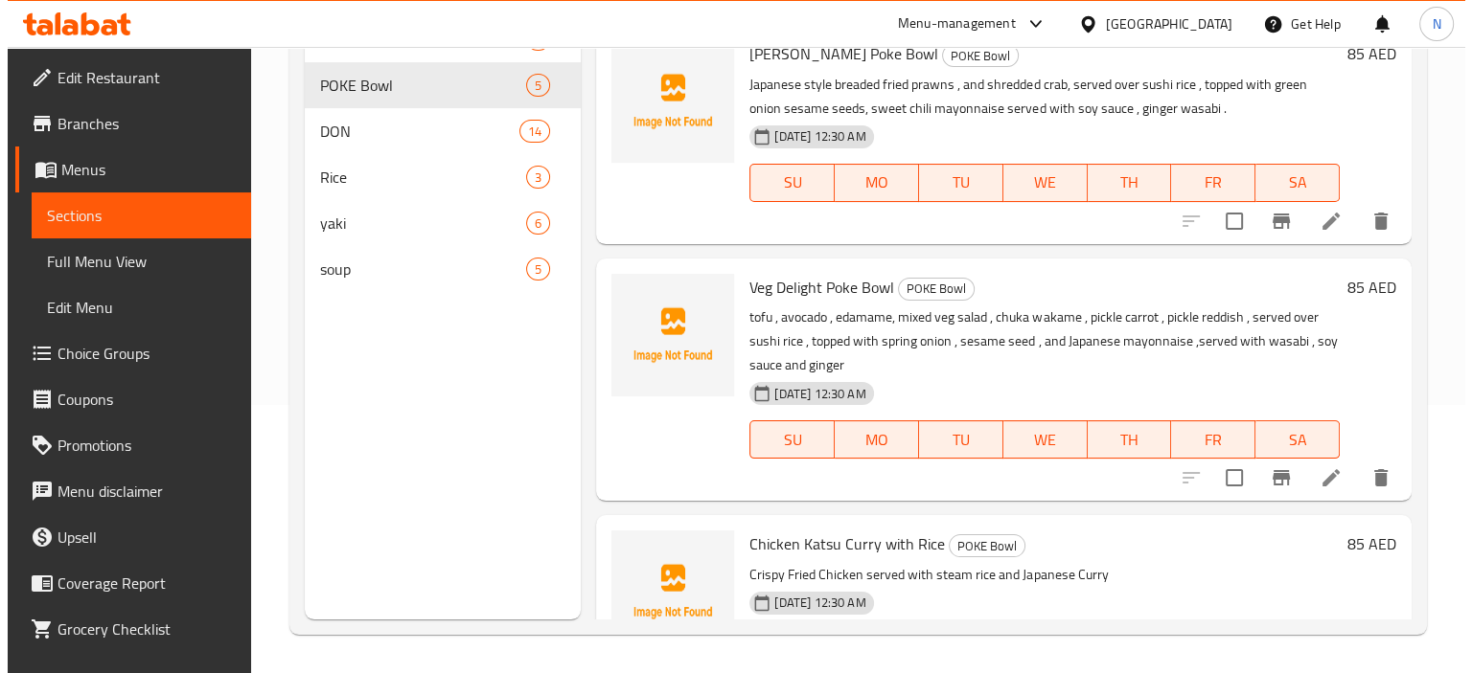
scroll to position [268, 0]
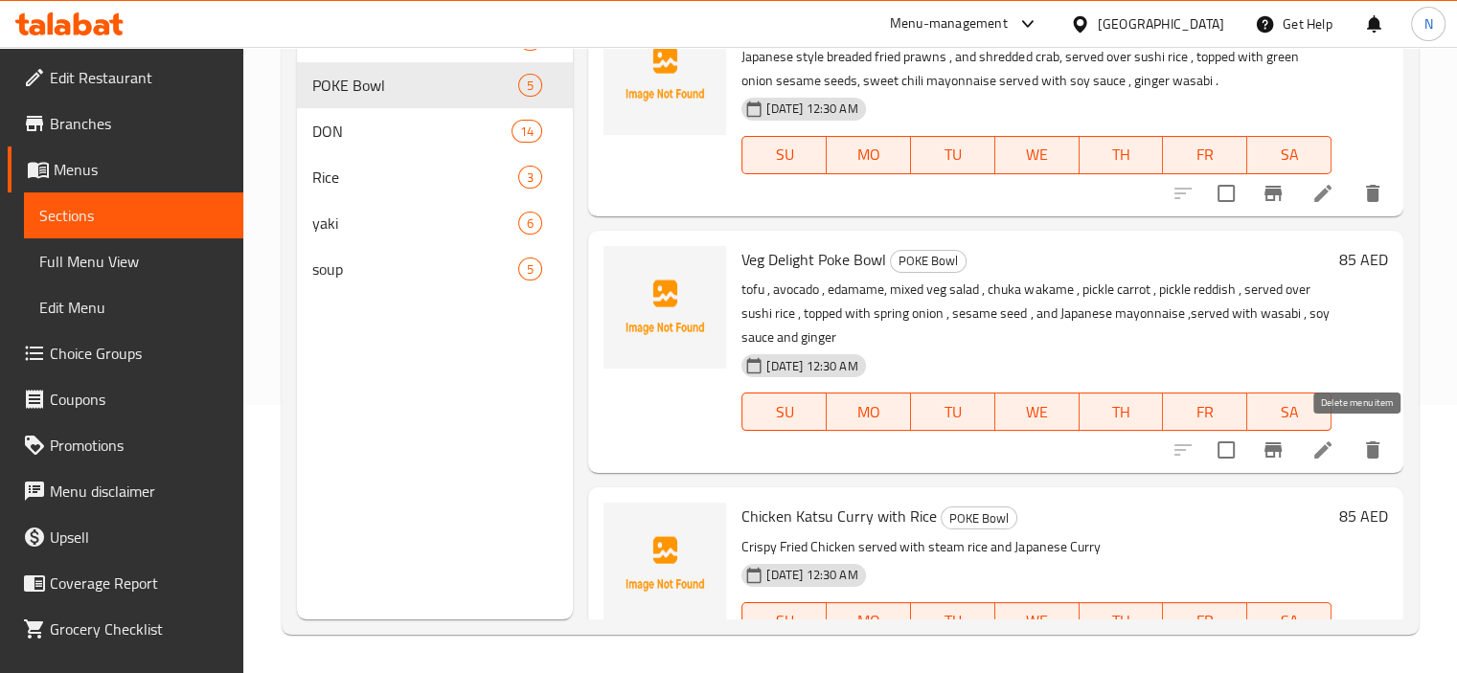
click at [1361, 449] on icon "delete" at bounding box center [1372, 450] width 23 height 23
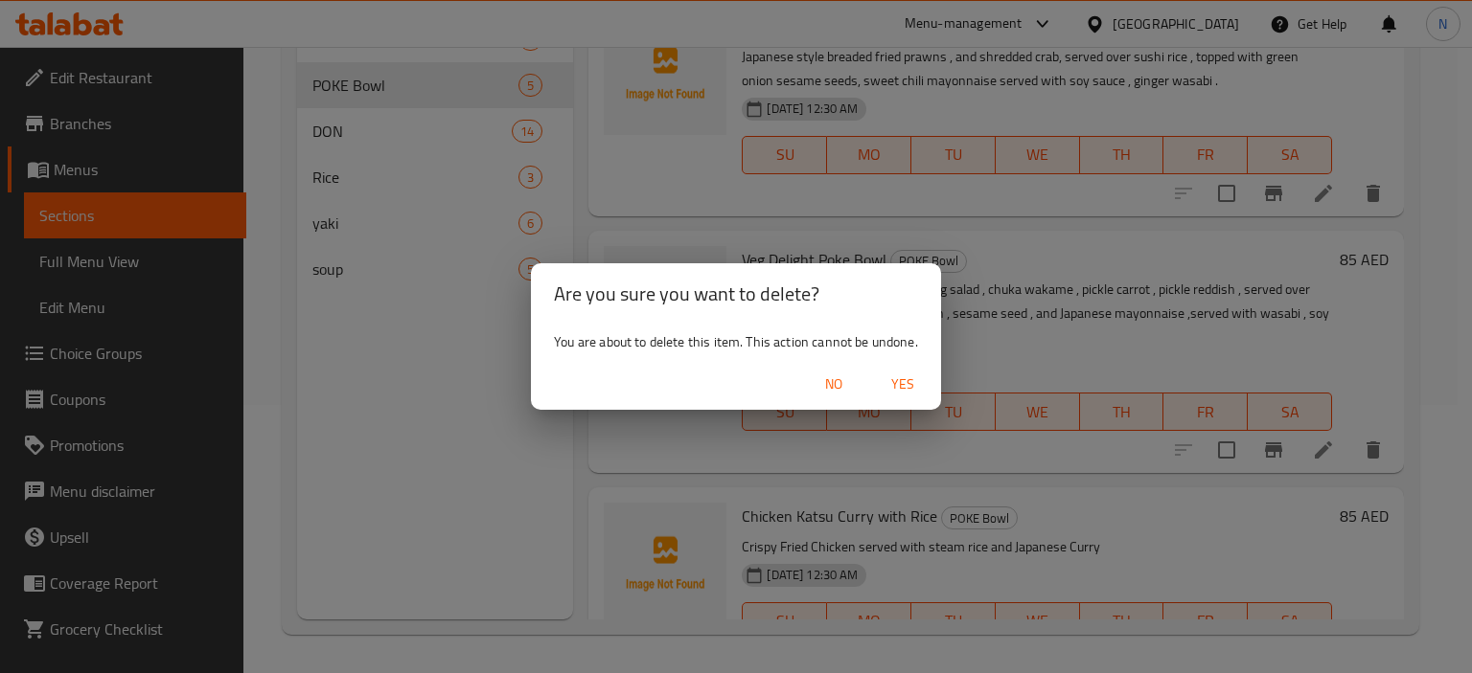
click at [910, 382] on span "Yes" at bounding box center [902, 385] width 46 height 24
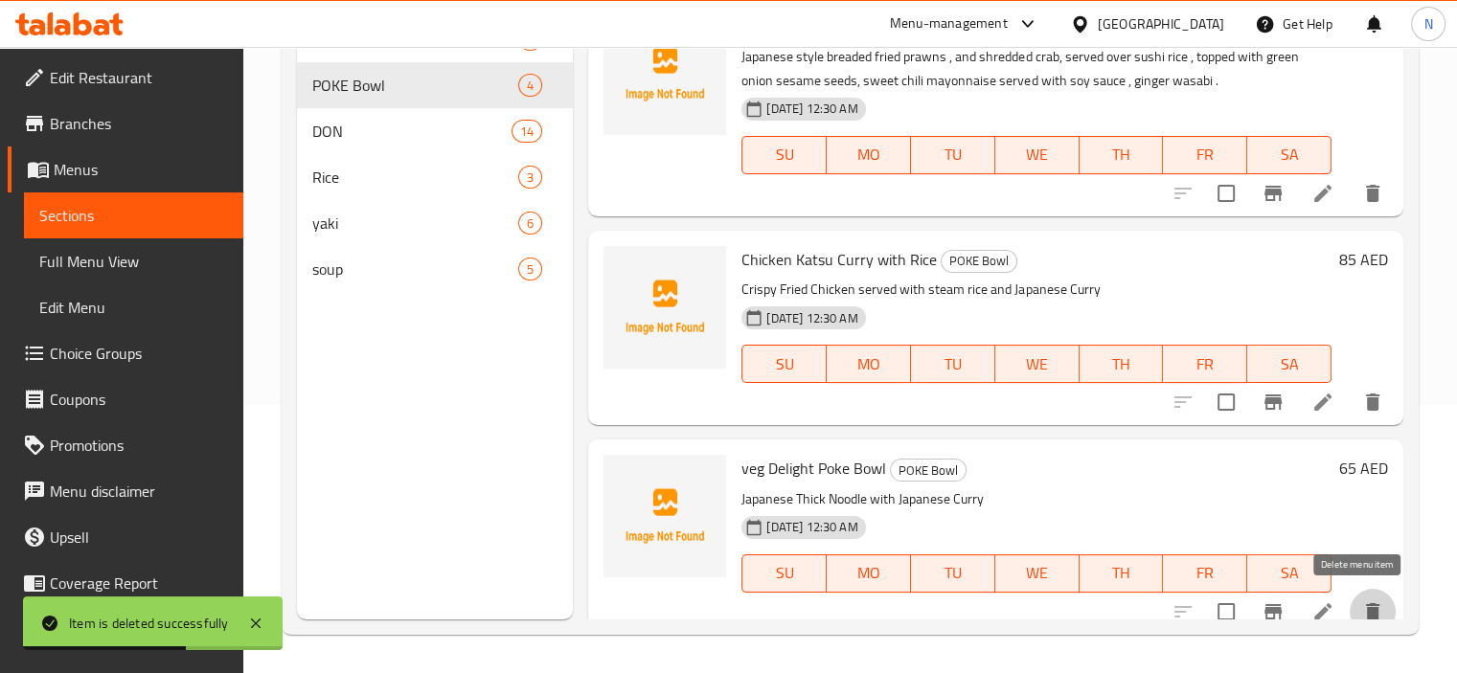
click at [1366, 616] on icon "delete" at bounding box center [1372, 612] width 13 height 17
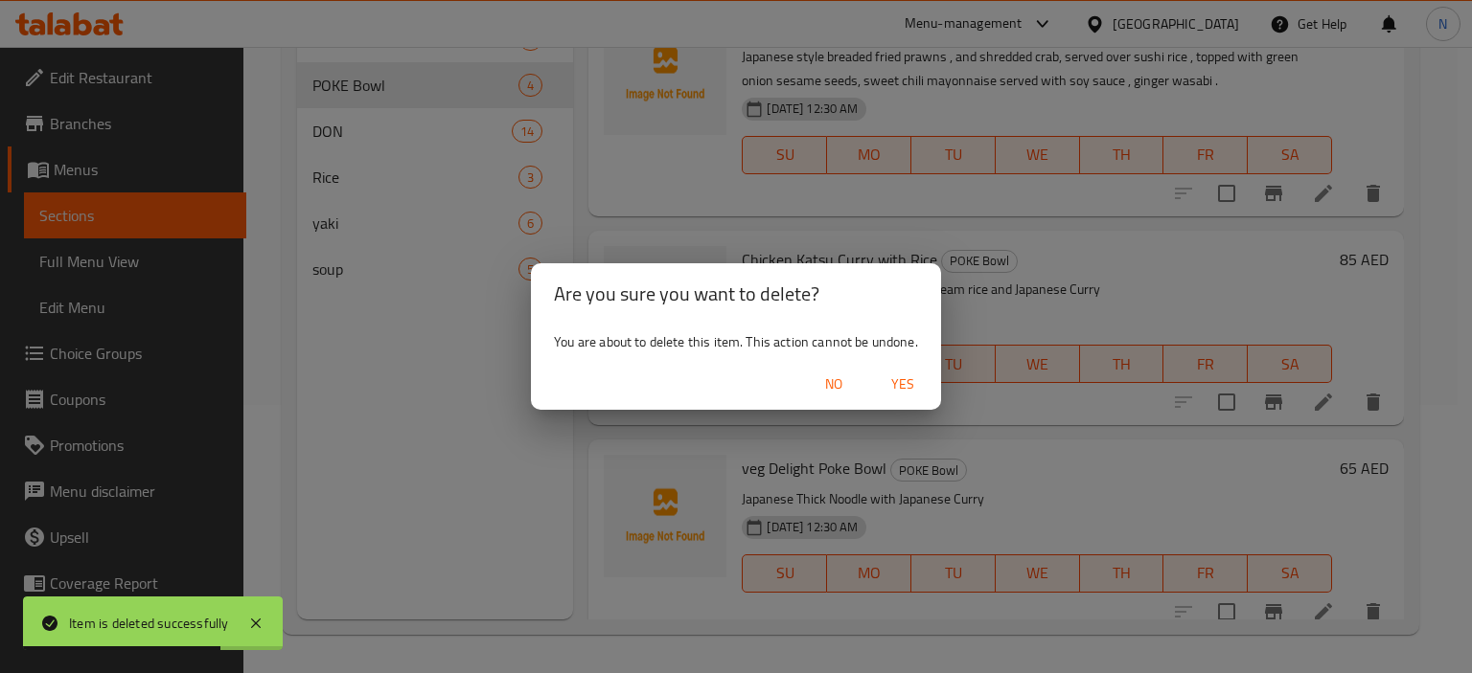
click at [916, 377] on span "Yes" at bounding box center [902, 385] width 46 height 24
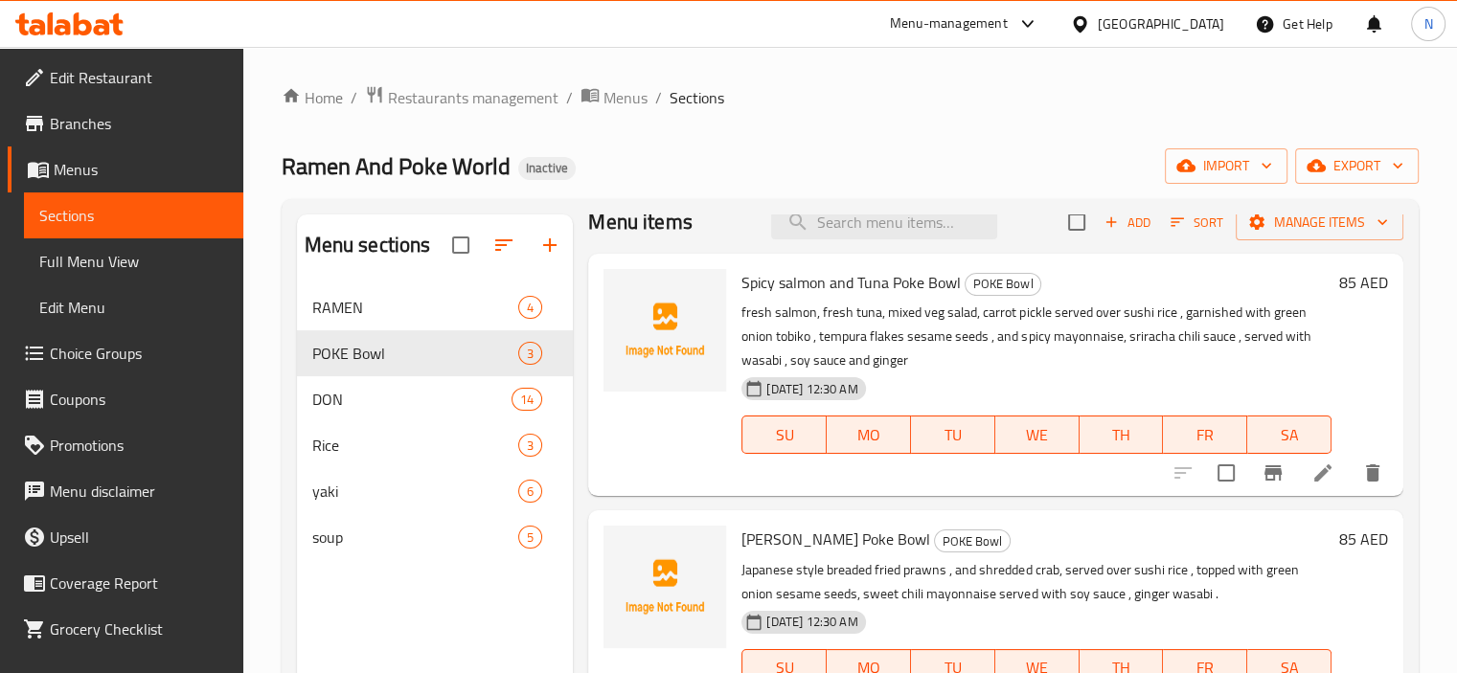
scroll to position [0, 0]
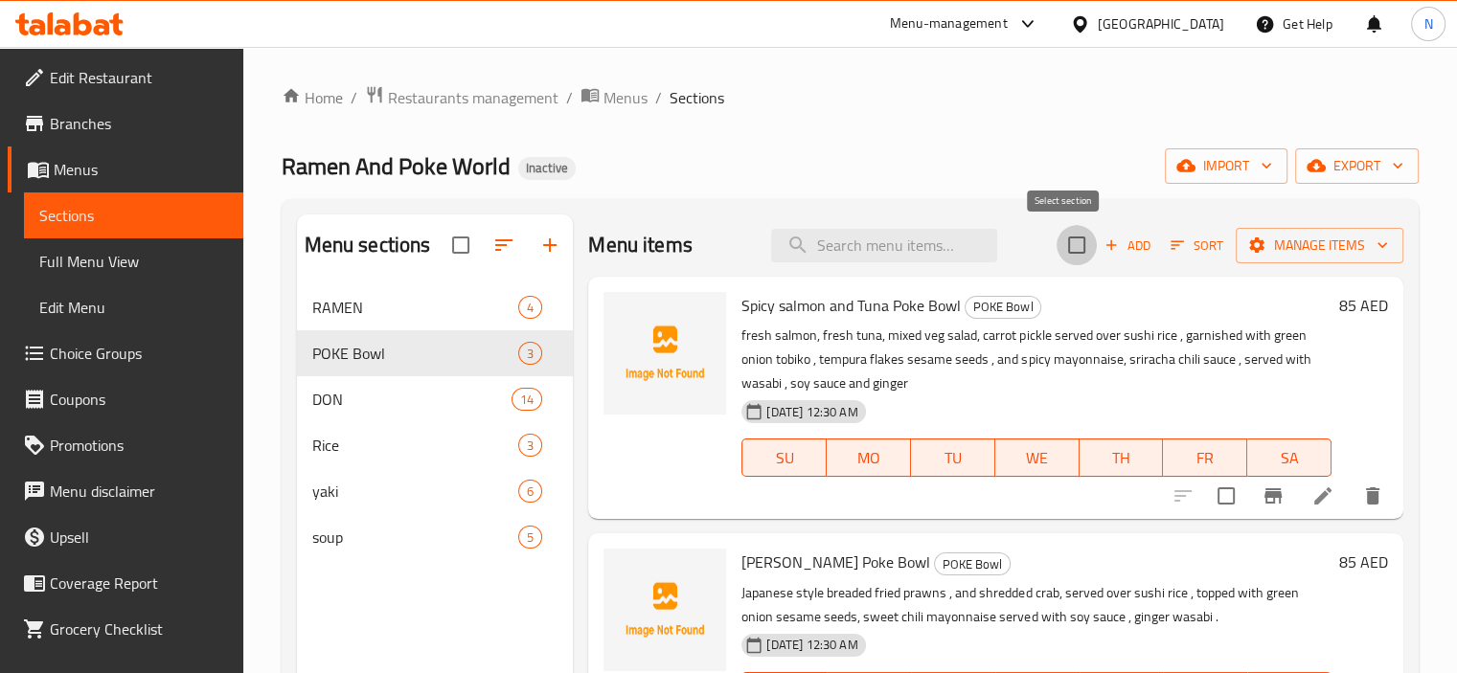
click at [1065, 240] on input "checkbox" at bounding box center [1077, 245] width 40 height 40
checkbox input "true"
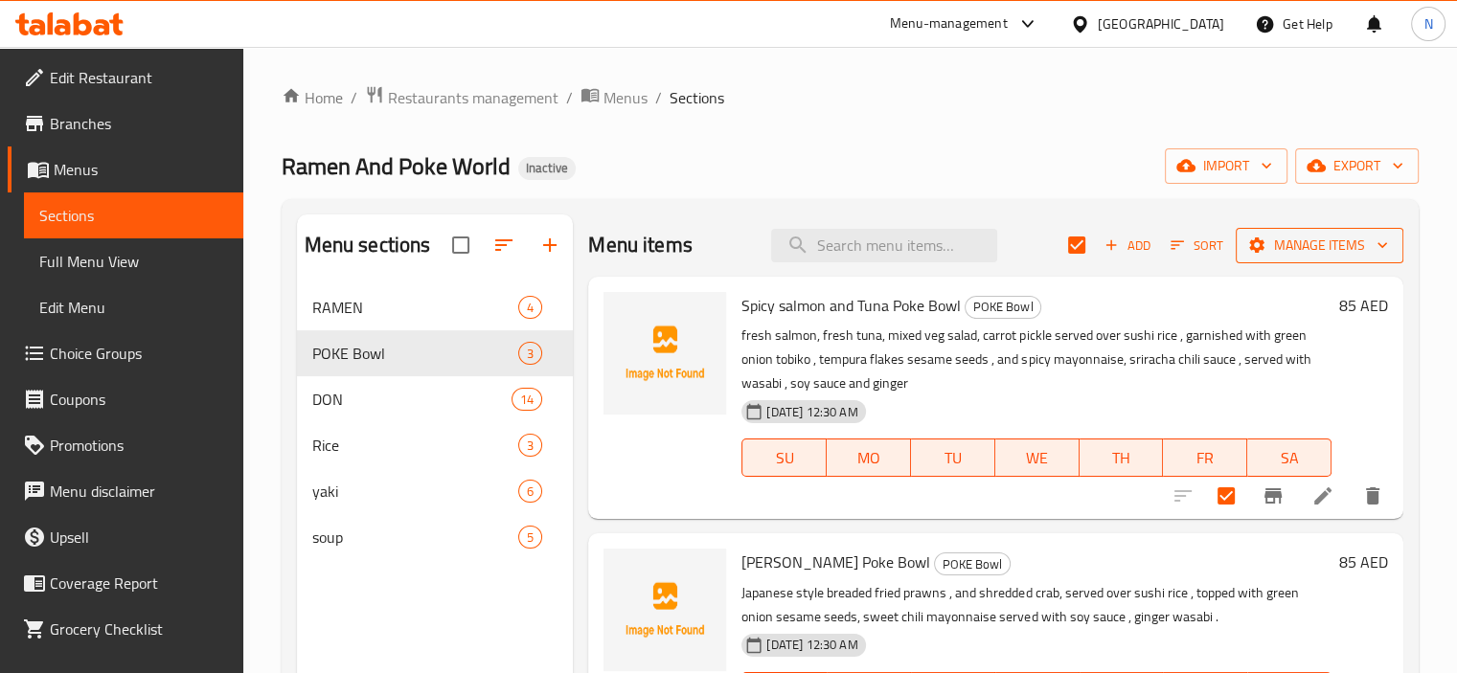
click at [1281, 248] on span "Manage items" at bounding box center [1319, 246] width 137 height 24
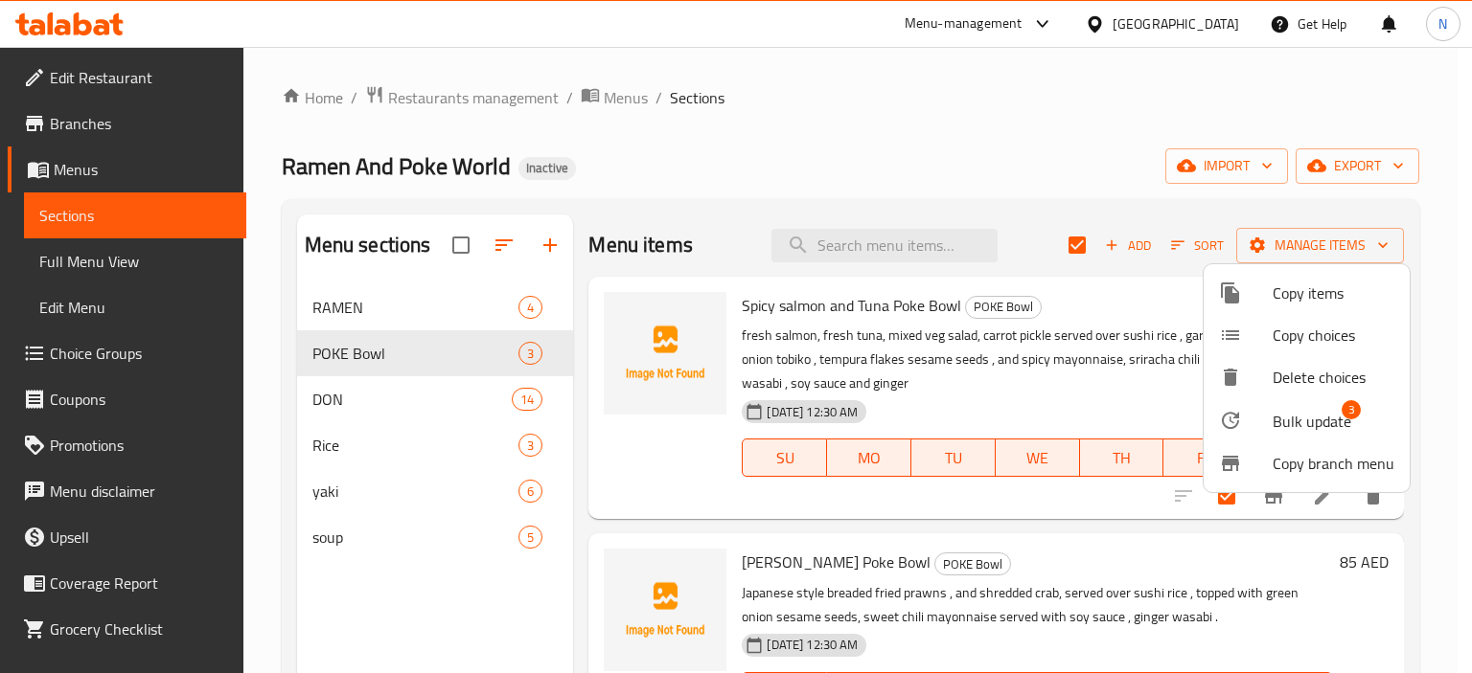
click at [1233, 412] on icon at bounding box center [1230, 420] width 23 height 23
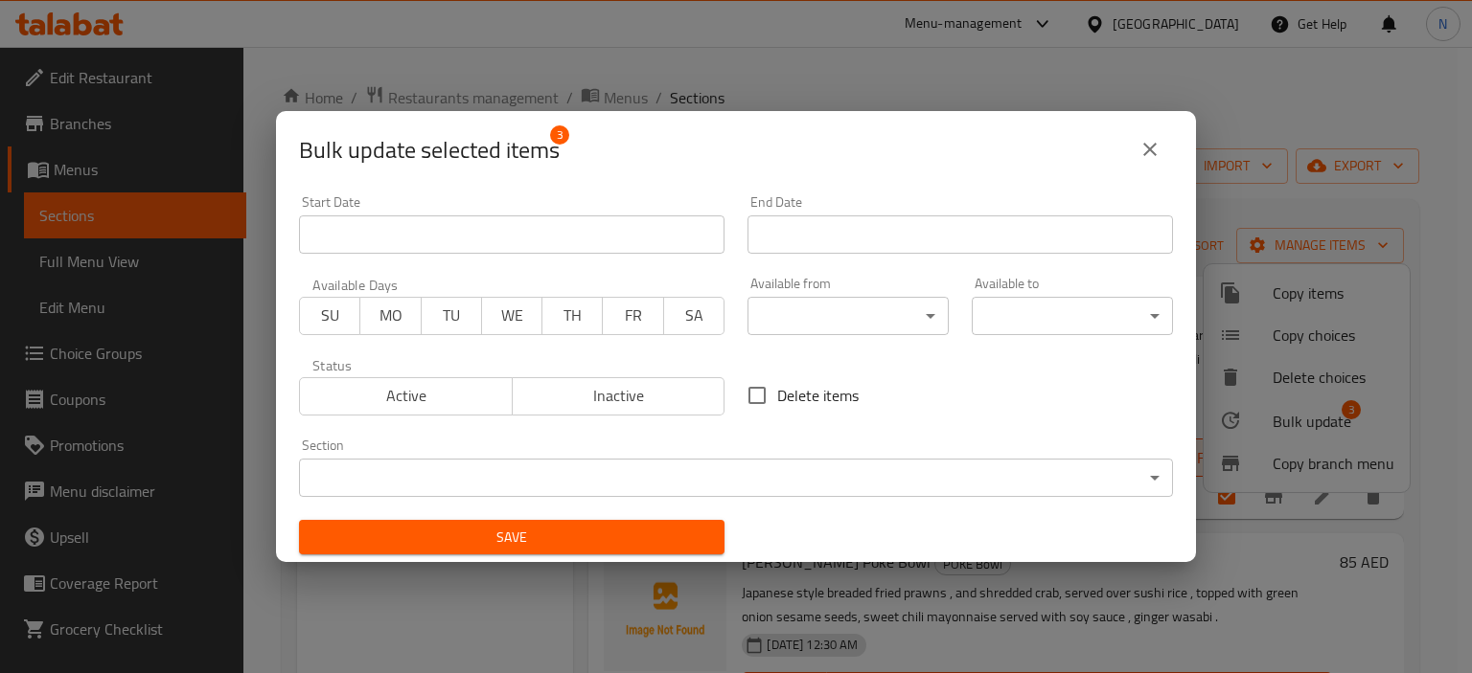
click at [659, 524] on button "Save" at bounding box center [511, 537] width 425 height 35
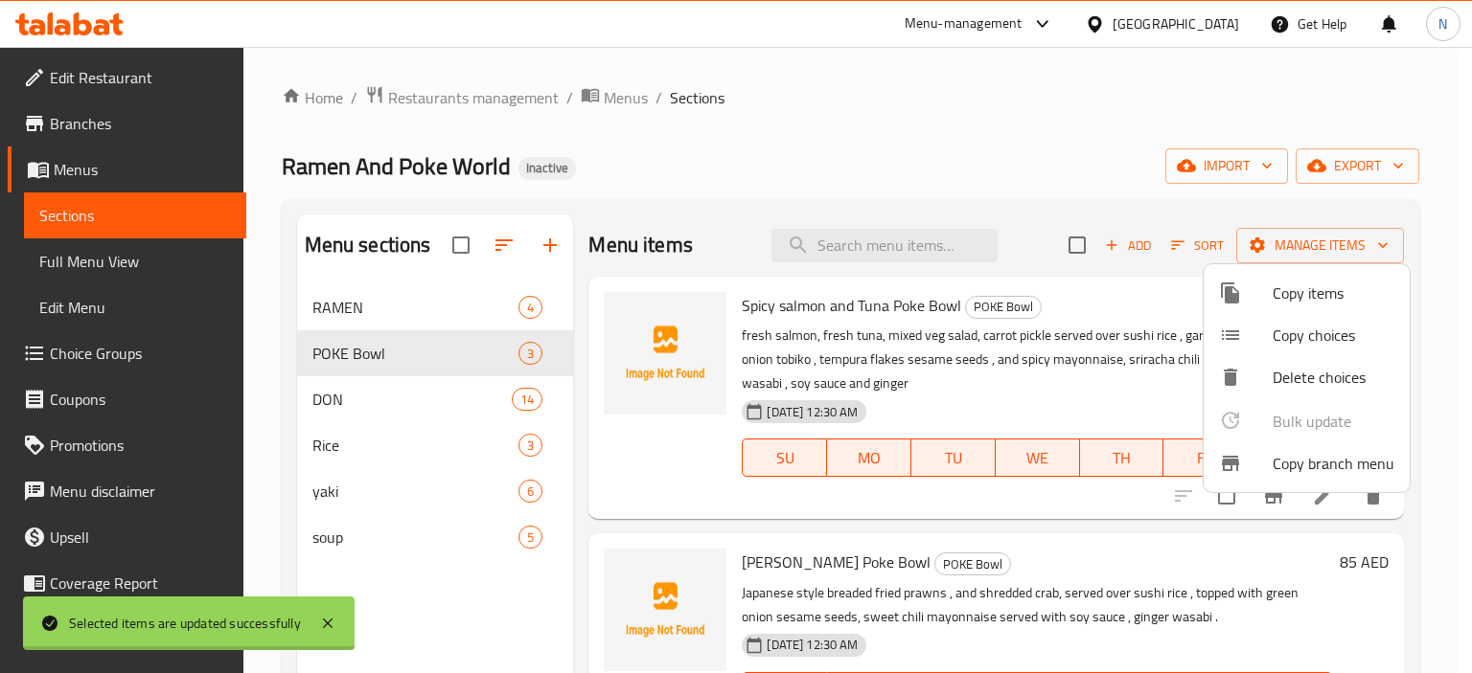
checkbox input "false"
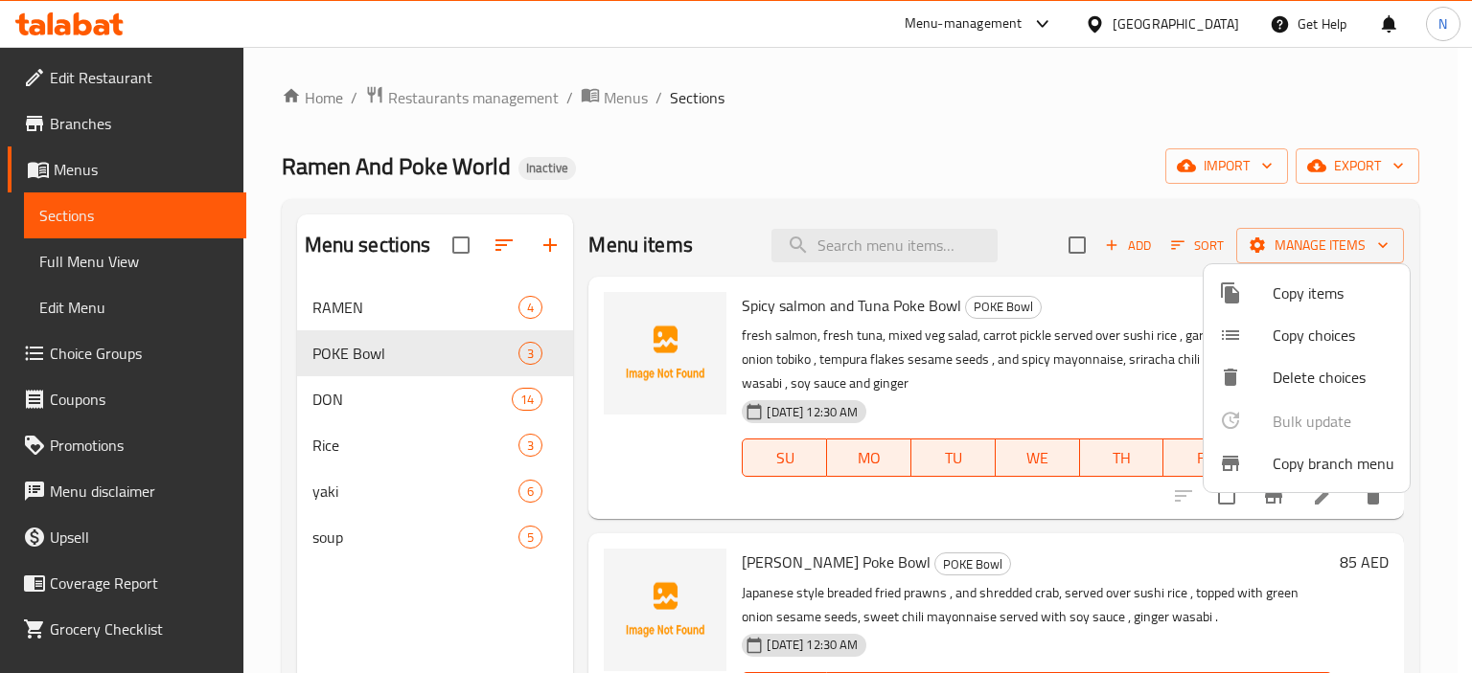
click at [353, 396] on div at bounding box center [736, 336] width 1472 height 673
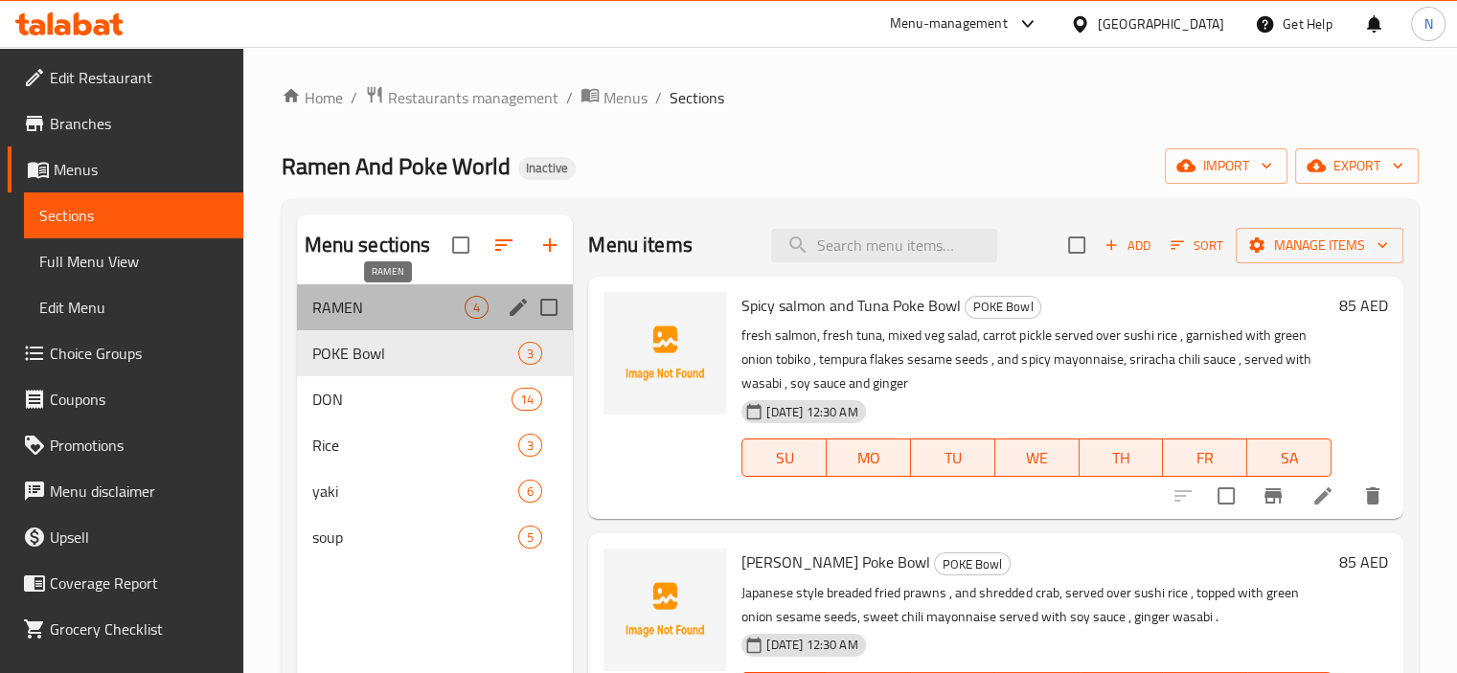
click at [368, 298] on span "RAMEN" at bounding box center [388, 307] width 153 height 23
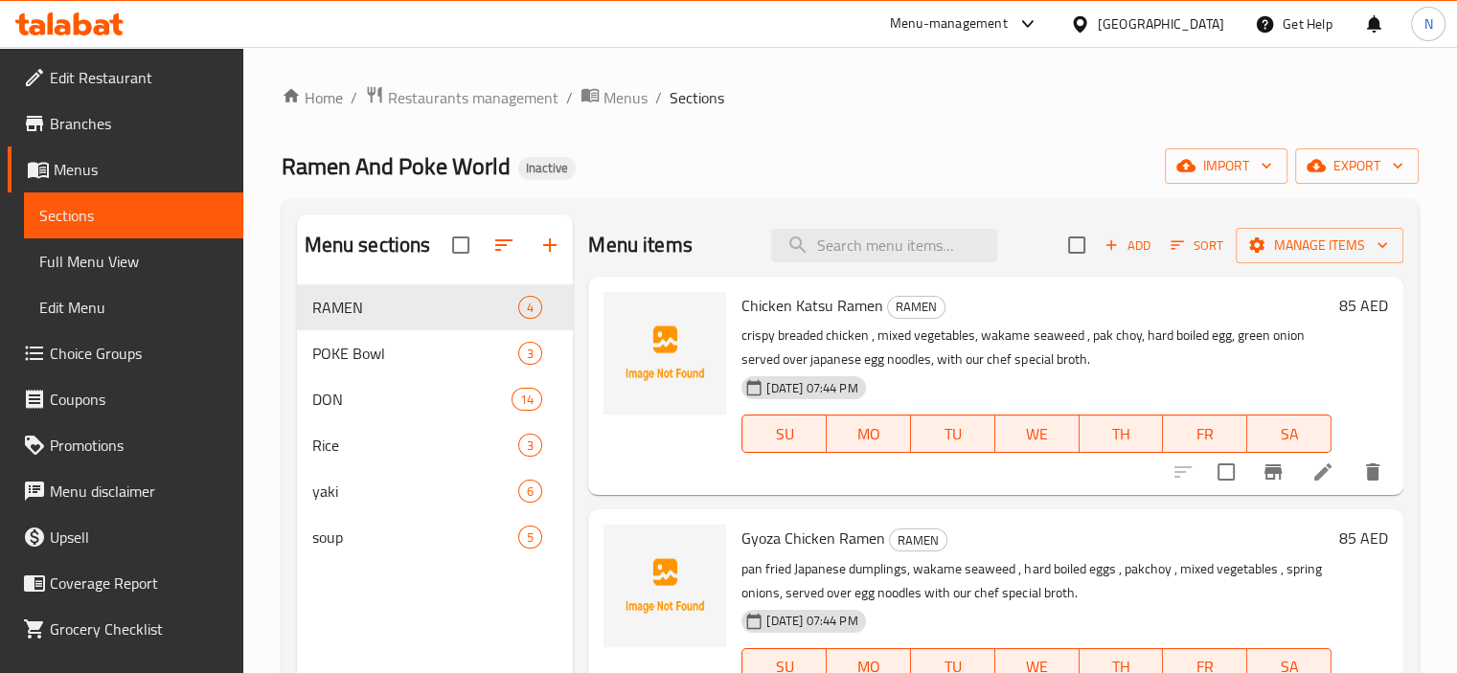
scroll to position [38, 0]
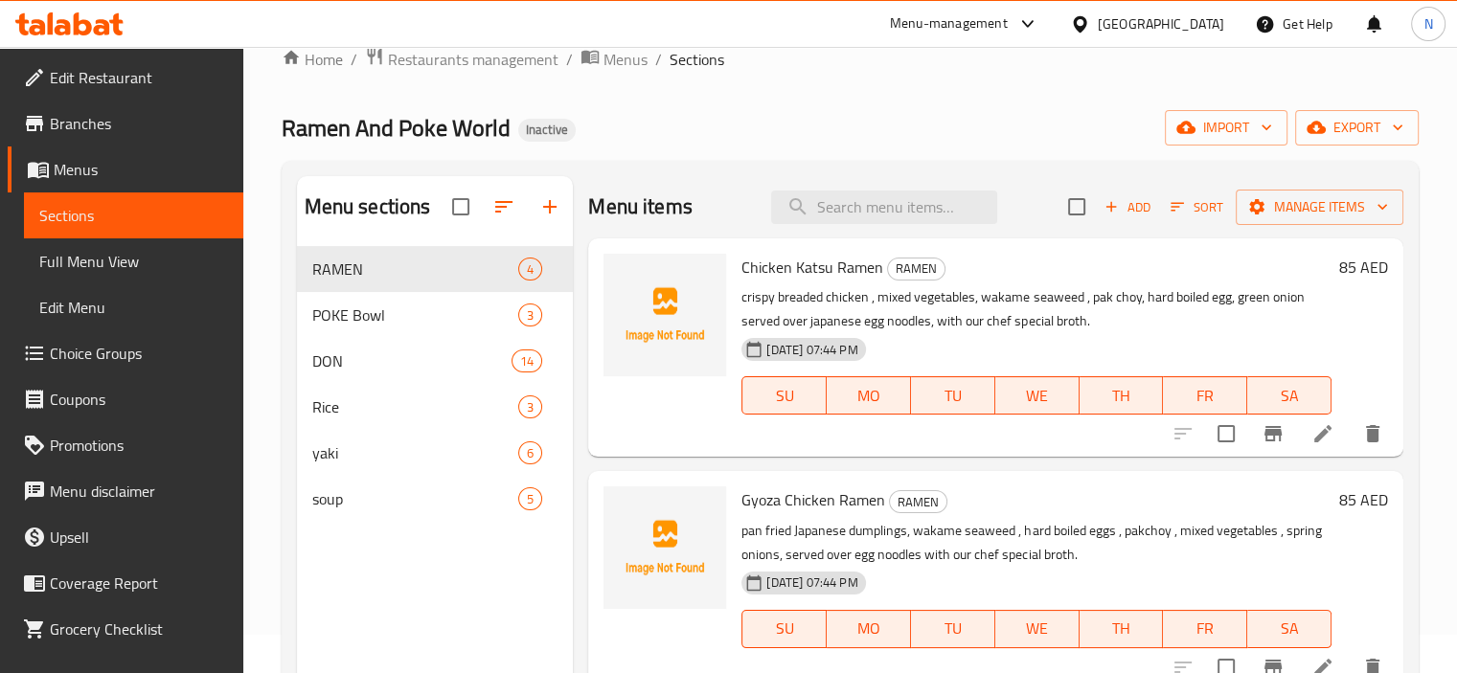
click at [57, 255] on span "Full Menu View" at bounding box center [133, 261] width 189 height 23
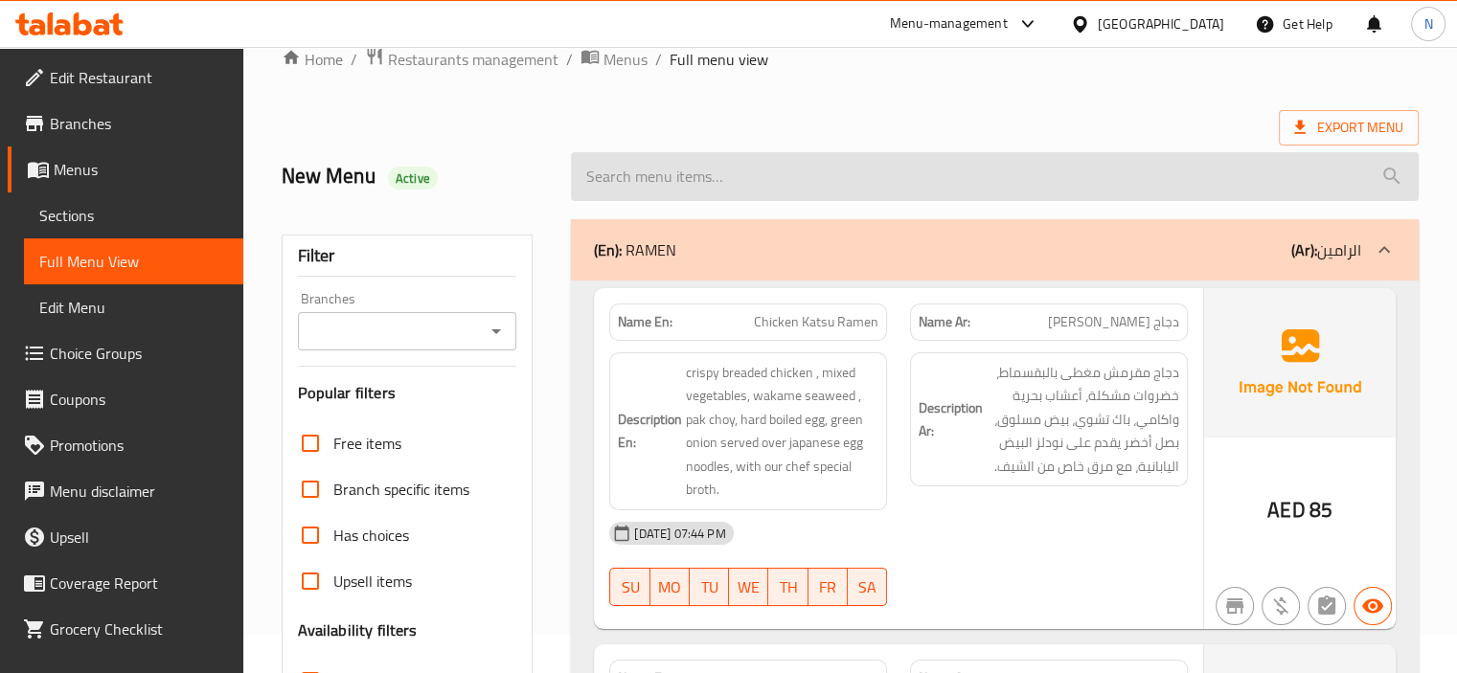
click at [1322, 170] on input "search" at bounding box center [995, 176] width 848 height 49
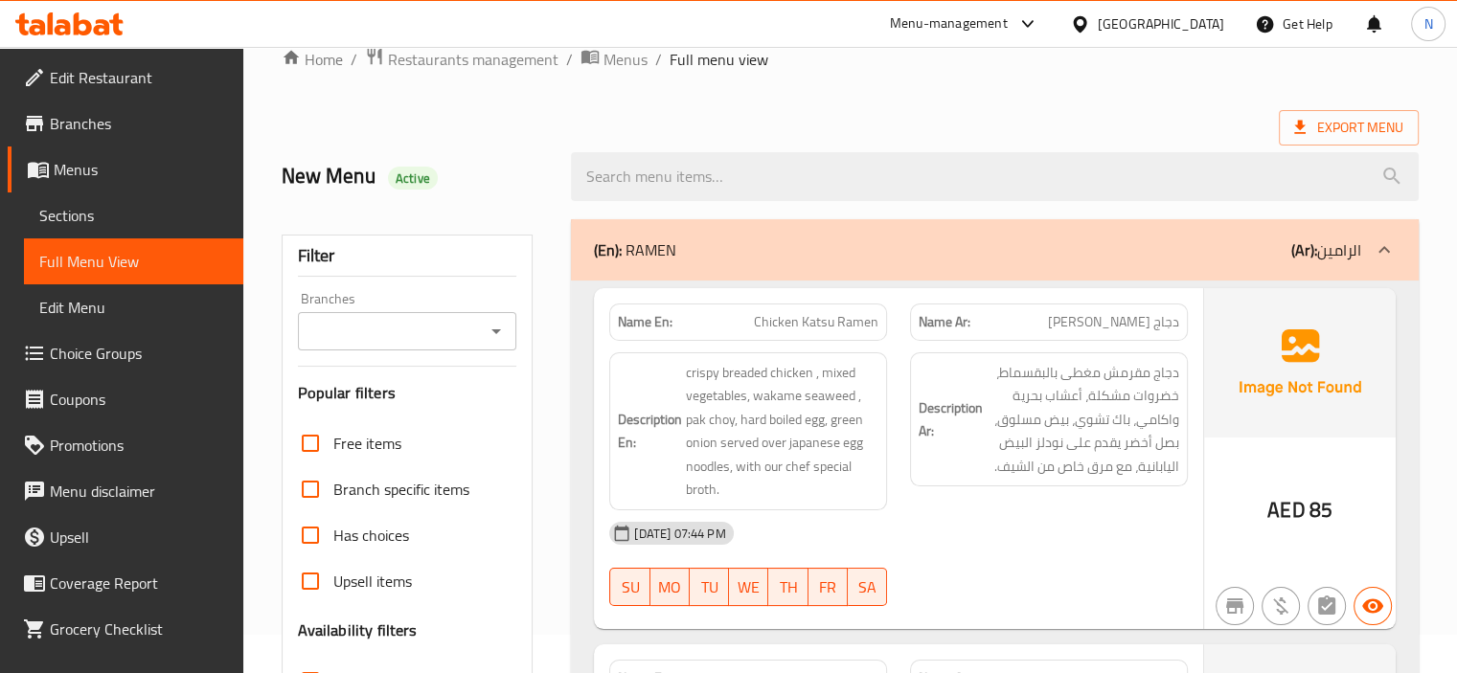
click at [1155, 269] on div "(En): RAMEN (Ar): الرامين" at bounding box center [995, 249] width 848 height 61
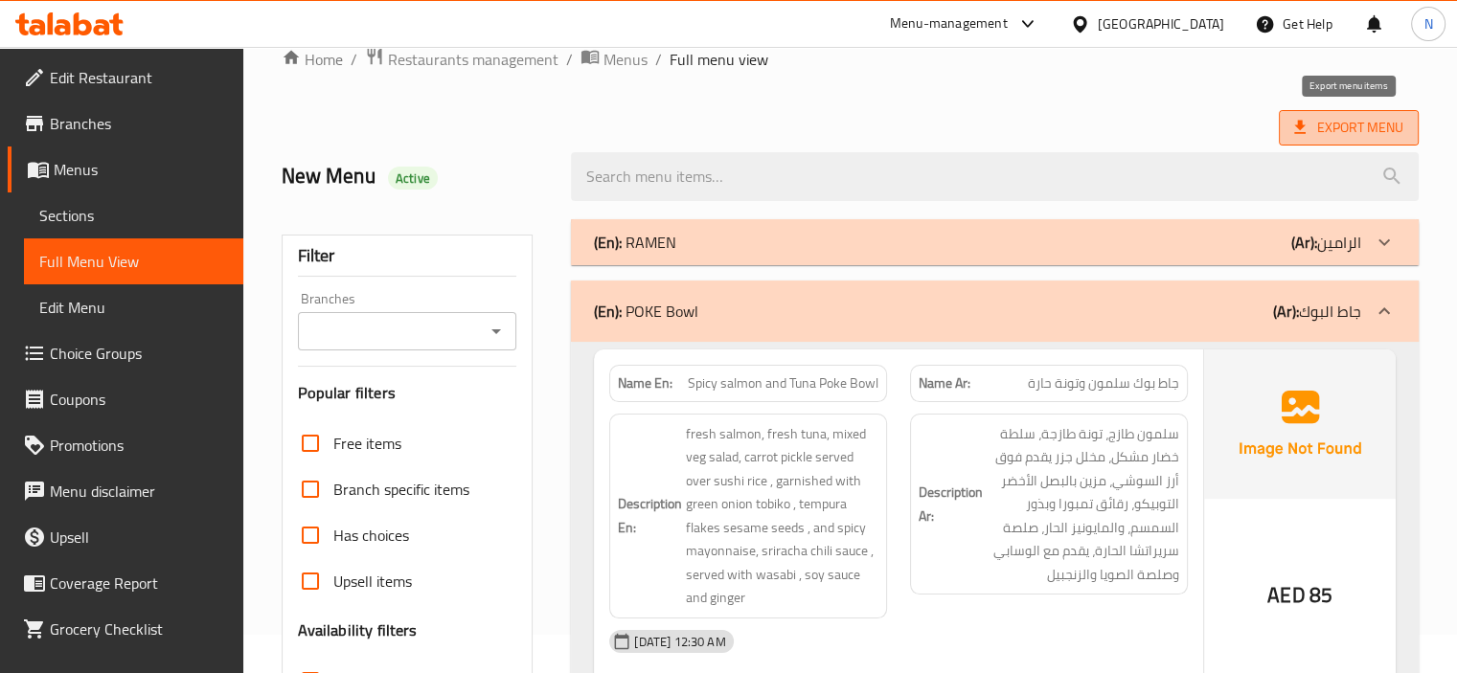
click at [1310, 141] on span "Export Menu" at bounding box center [1349, 127] width 140 height 35
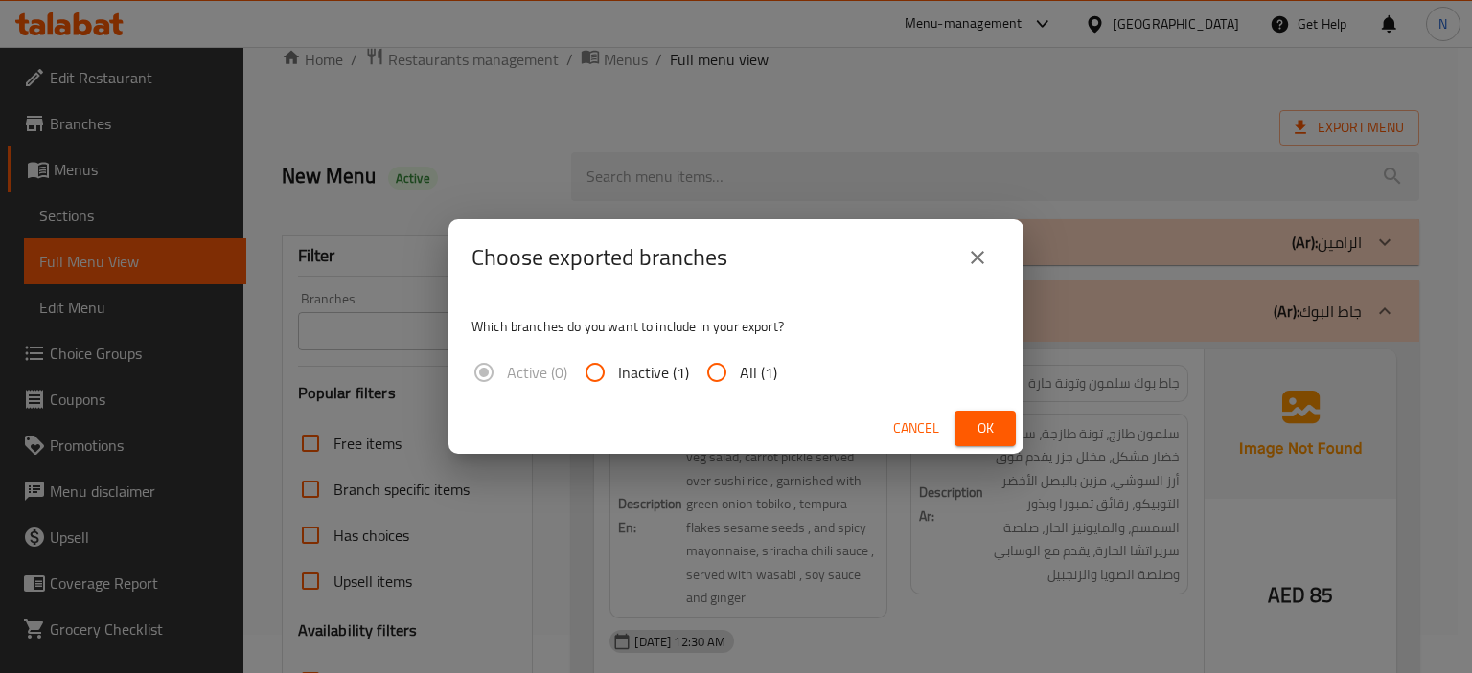
click at [973, 243] on button "close" at bounding box center [977, 258] width 46 height 46
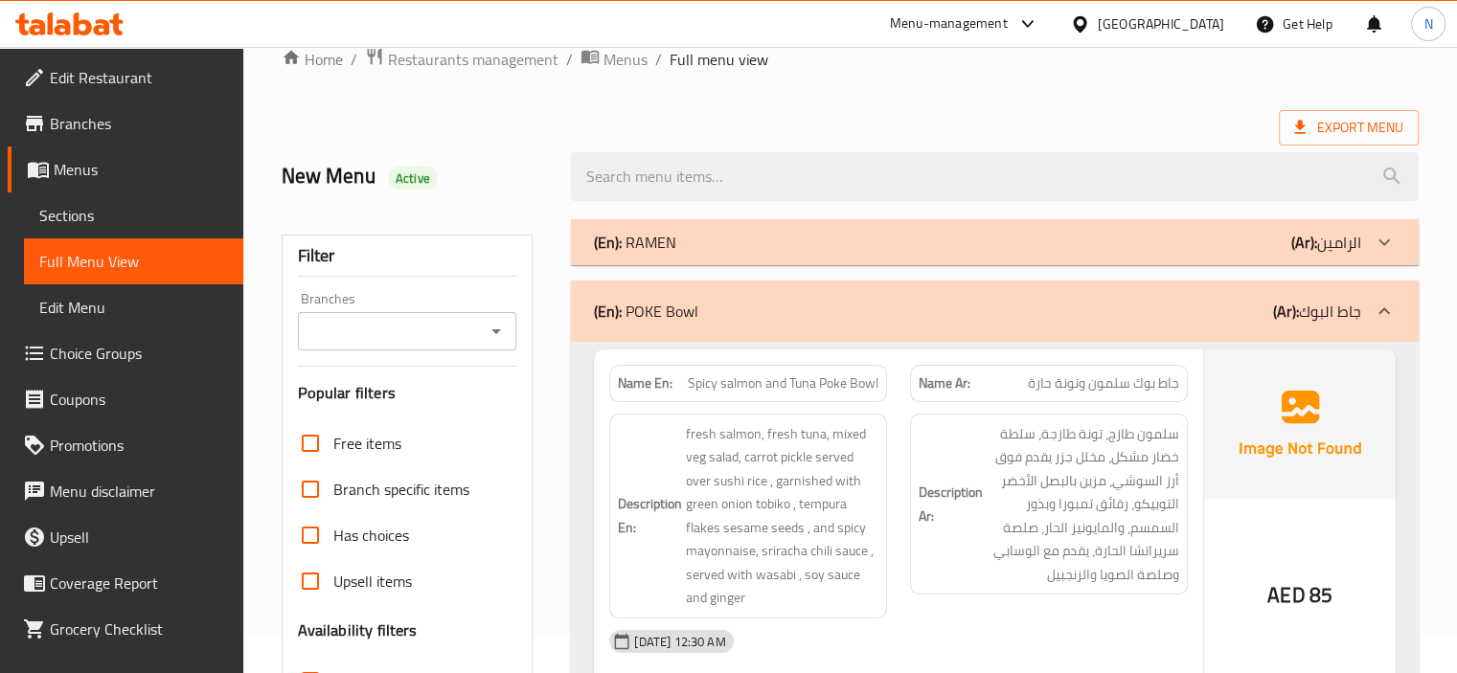
click at [970, 249] on div "(En): RAMEN (Ar): الرامين" at bounding box center [977, 242] width 767 height 23
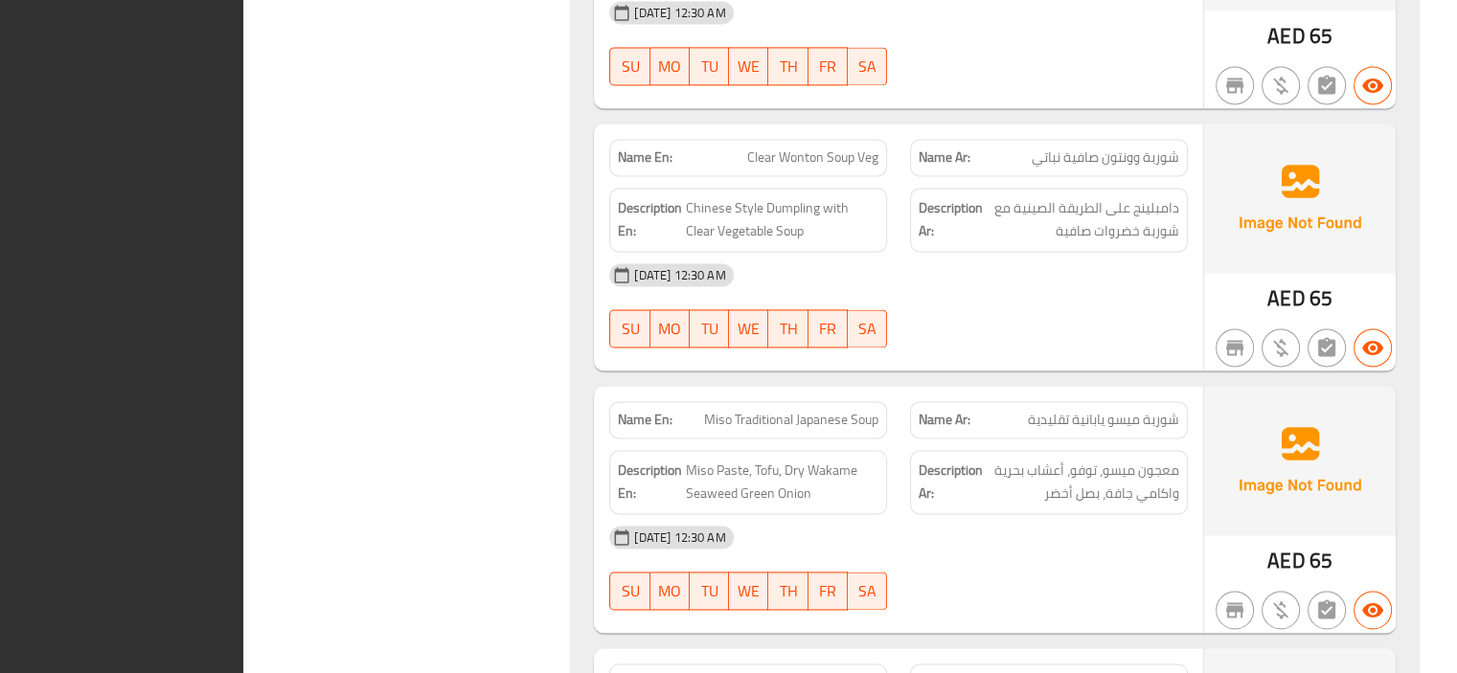
scroll to position [10351, 0]
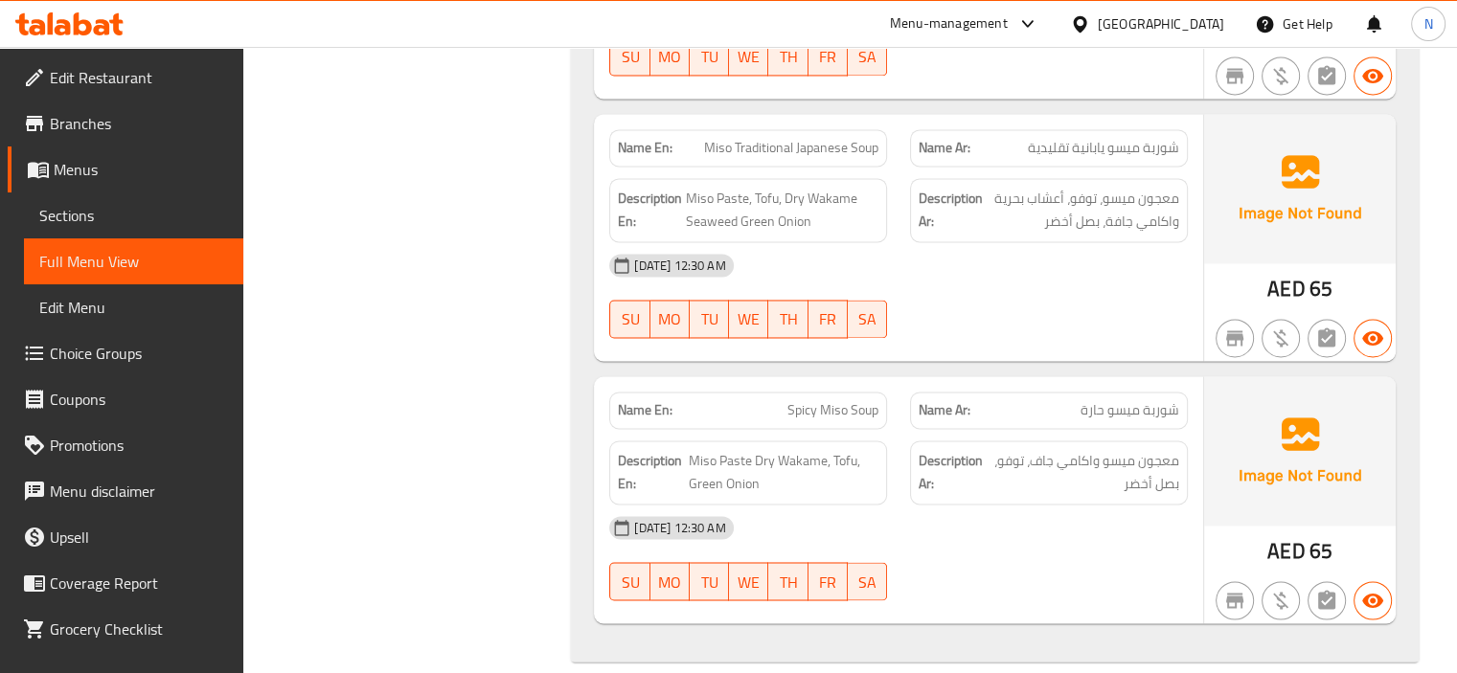
click at [1120, 21] on div "United Arab Emirates" at bounding box center [1161, 23] width 126 height 21
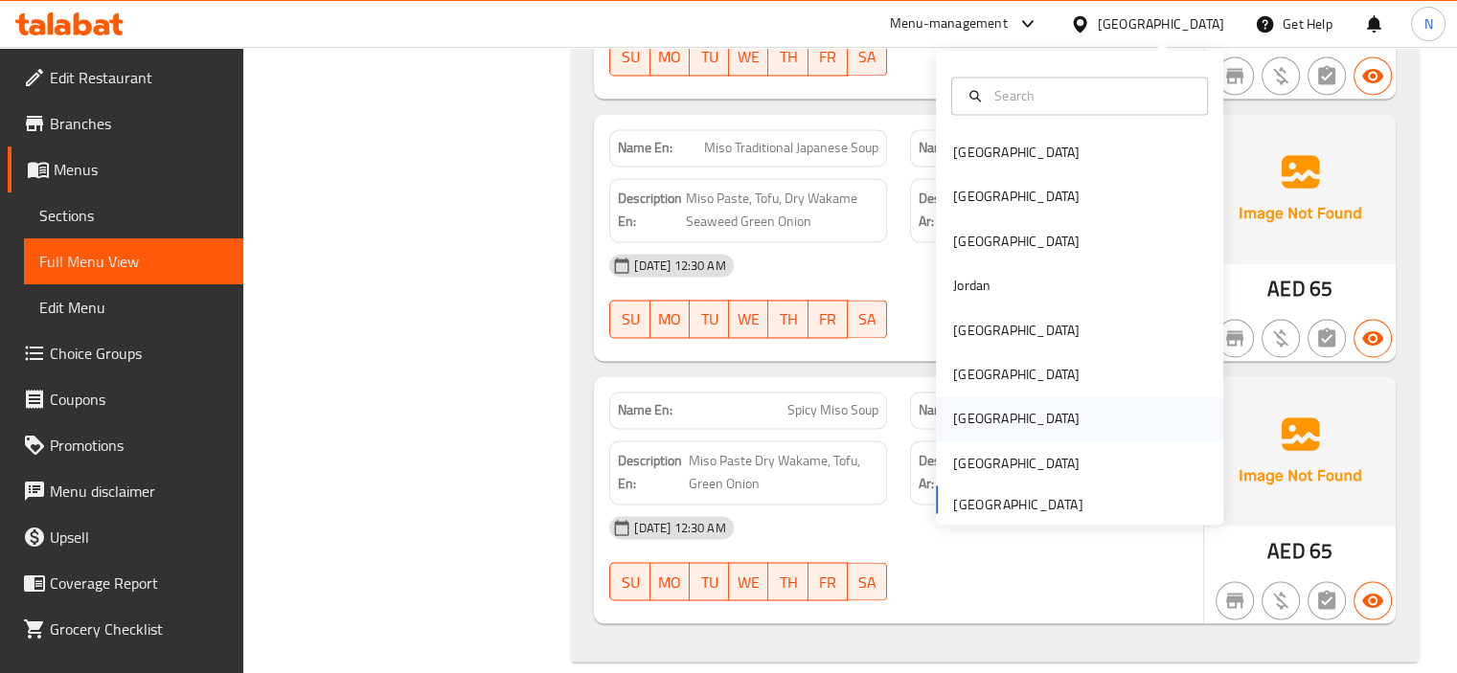
click at [962, 422] on div "[GEOGRAPHIC_DATA]" at bounding box center [1016, 418] width 126 height 21
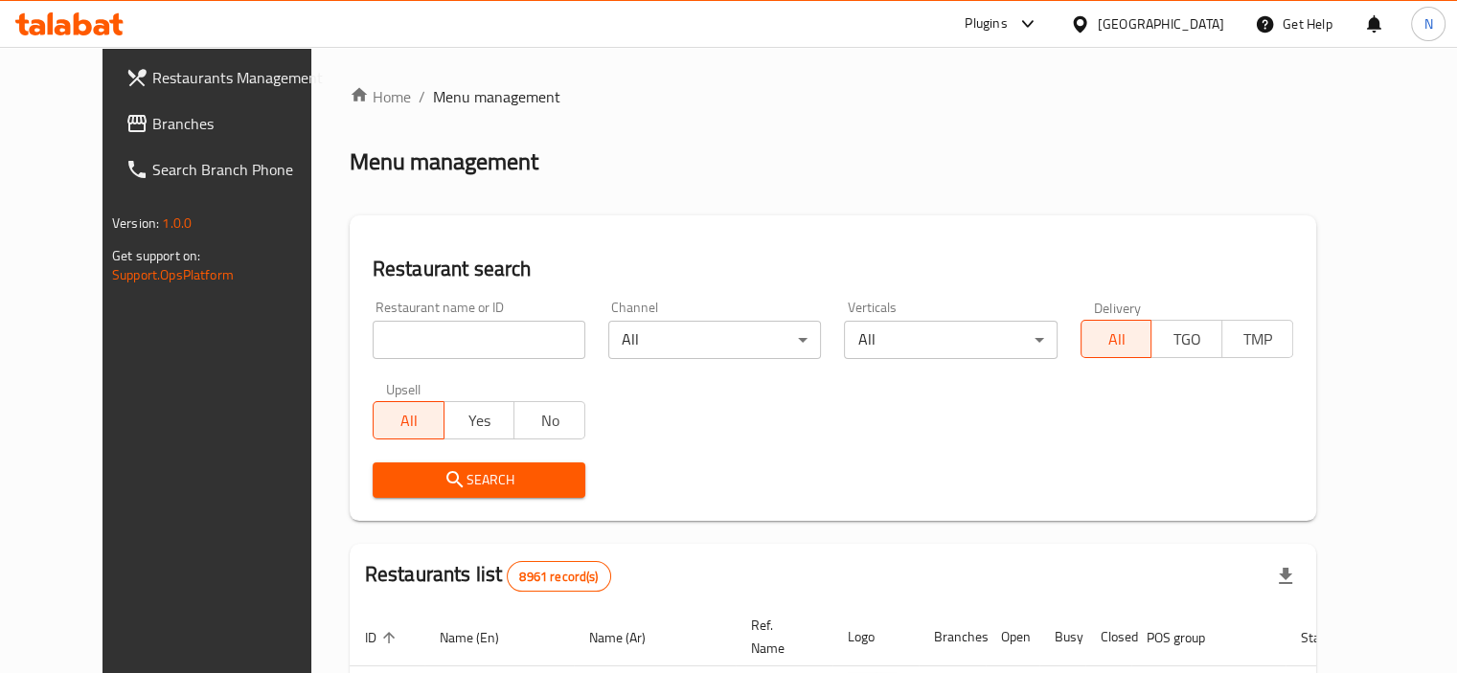
click at [420, 340] on input "search" at bounding box center [479, 340] width 213 height 38
paste input "Roll up time"
type input "Roll up time"
click button "Search" at bounding box center [479, 480] width 213 height 35
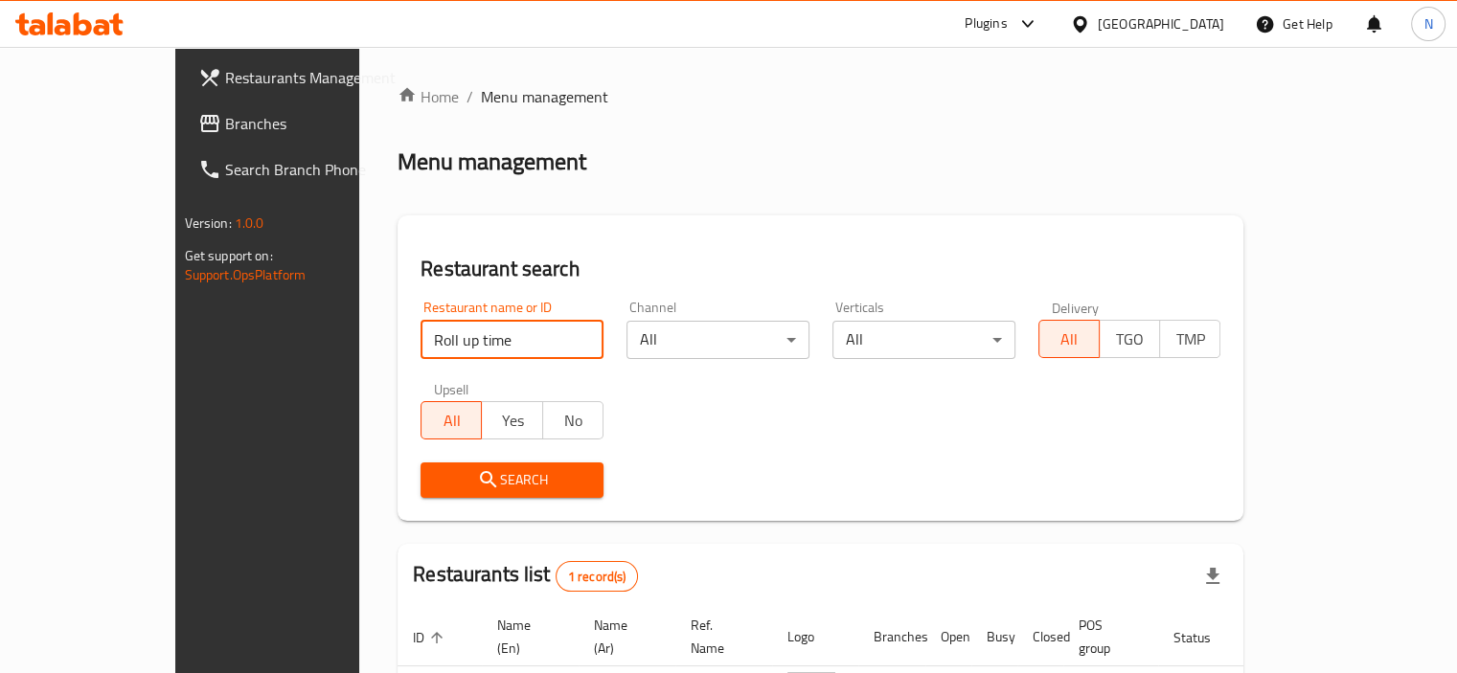
scroll to position [142, 0]
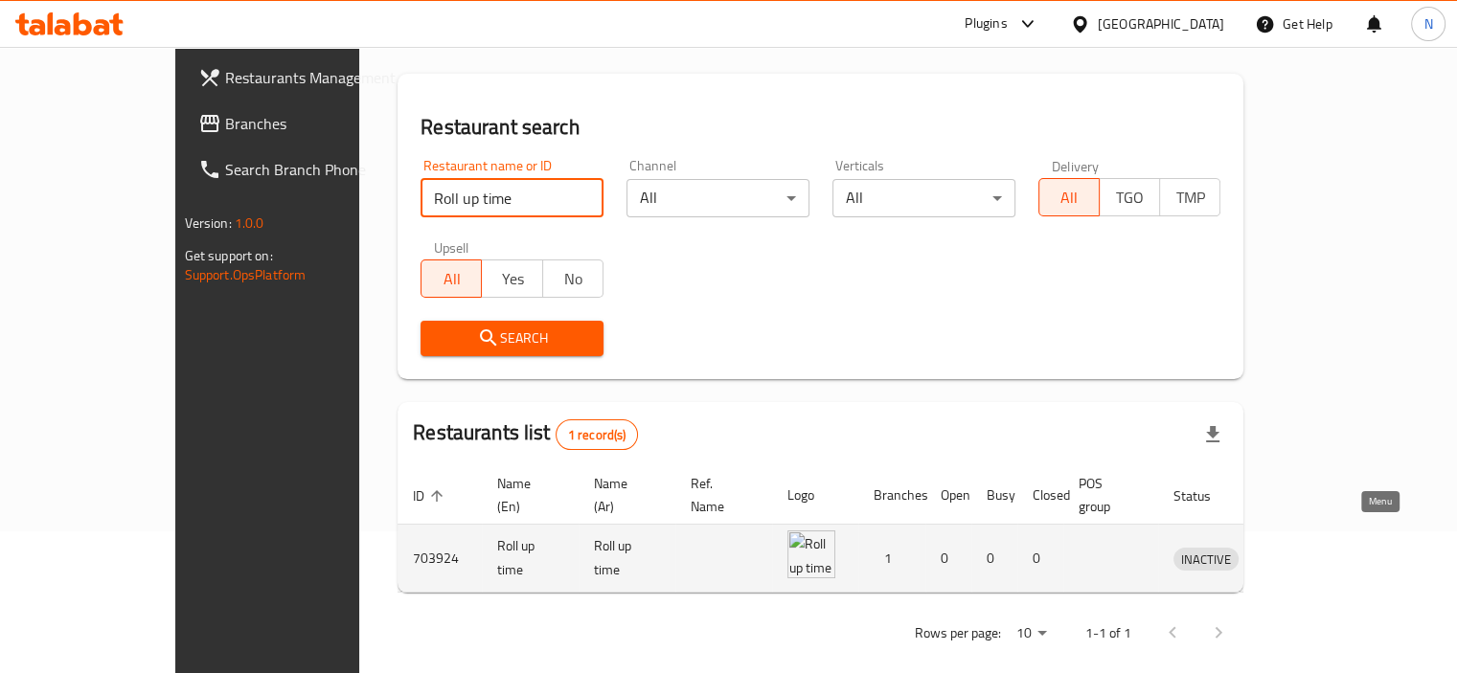
click at [1313, 547] on link "enhanced table" at bounding box center [1294, 558] width 35 height 23
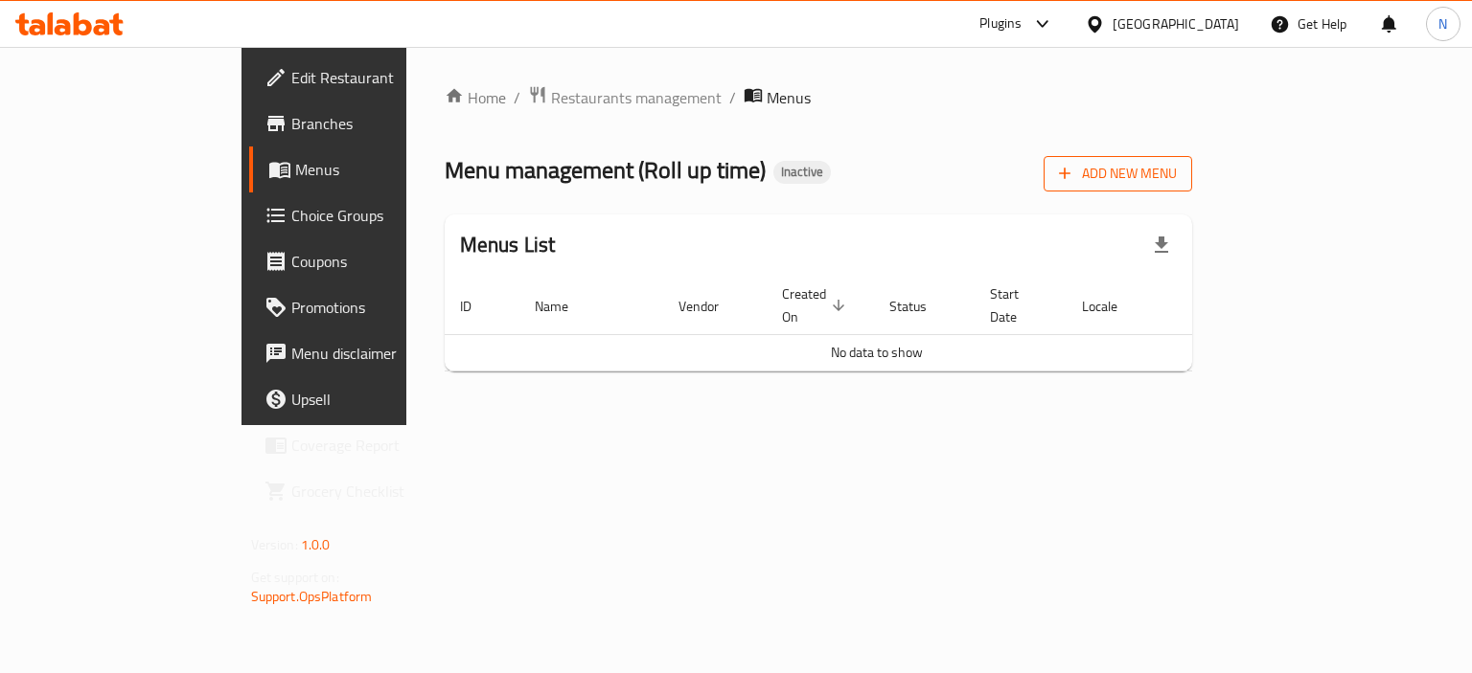
click at [1176, 178] on span "Add New Menu" at bounding box center [1118, 174] width 118 height 24
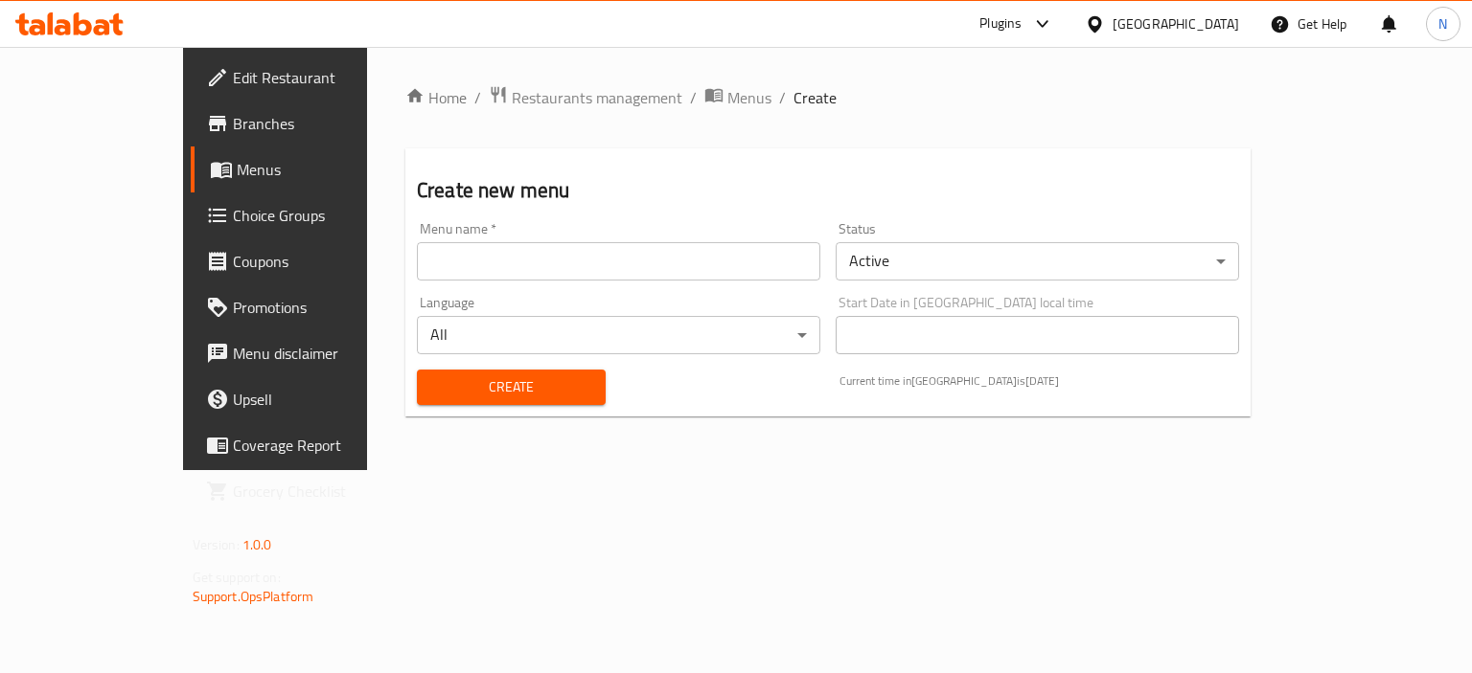
click at [513, 254] on input "text" at bounding box center [618, 261] width 403 height 38
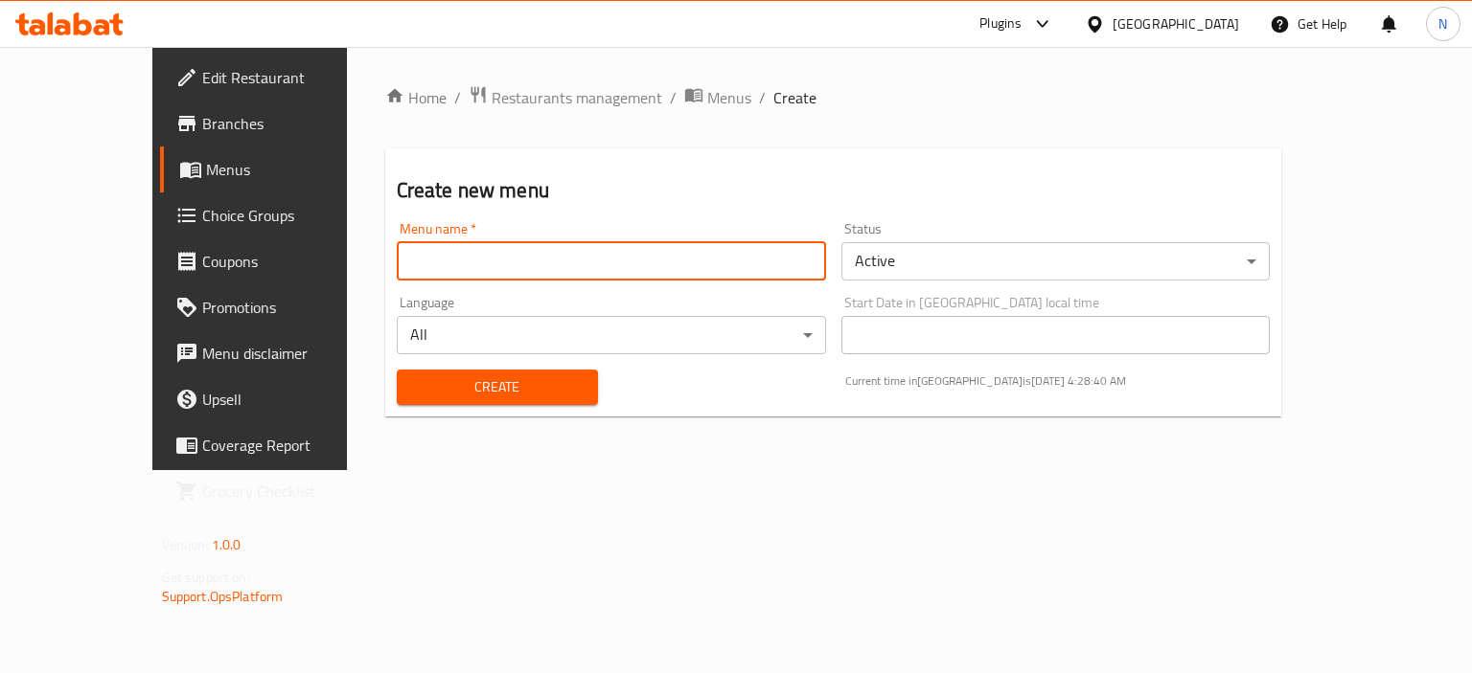
type input "menu"
click at [412, 393] on span "Create" at bounding box center [497, 388] width 171 height 24
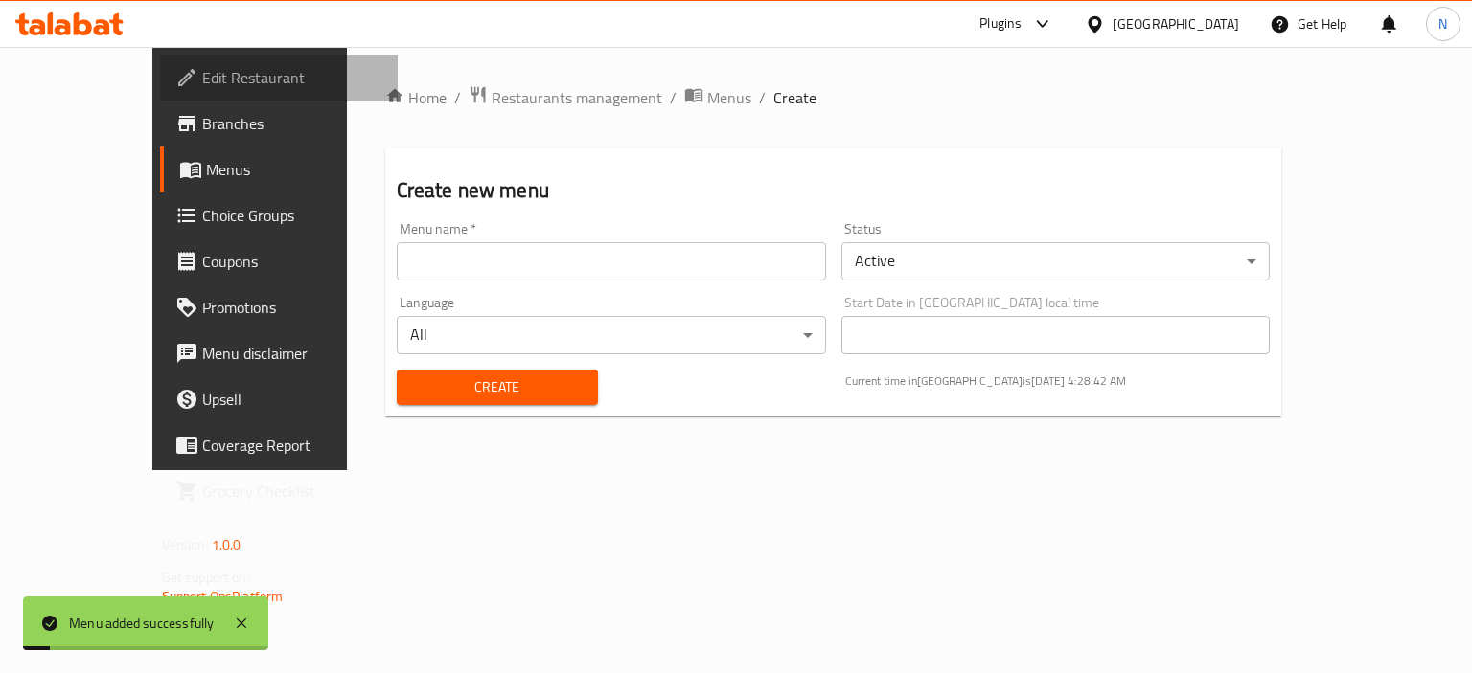
click at [202, 72] on span "Edit Restaurant" at bounding box center [292, 77] width 181 height 23
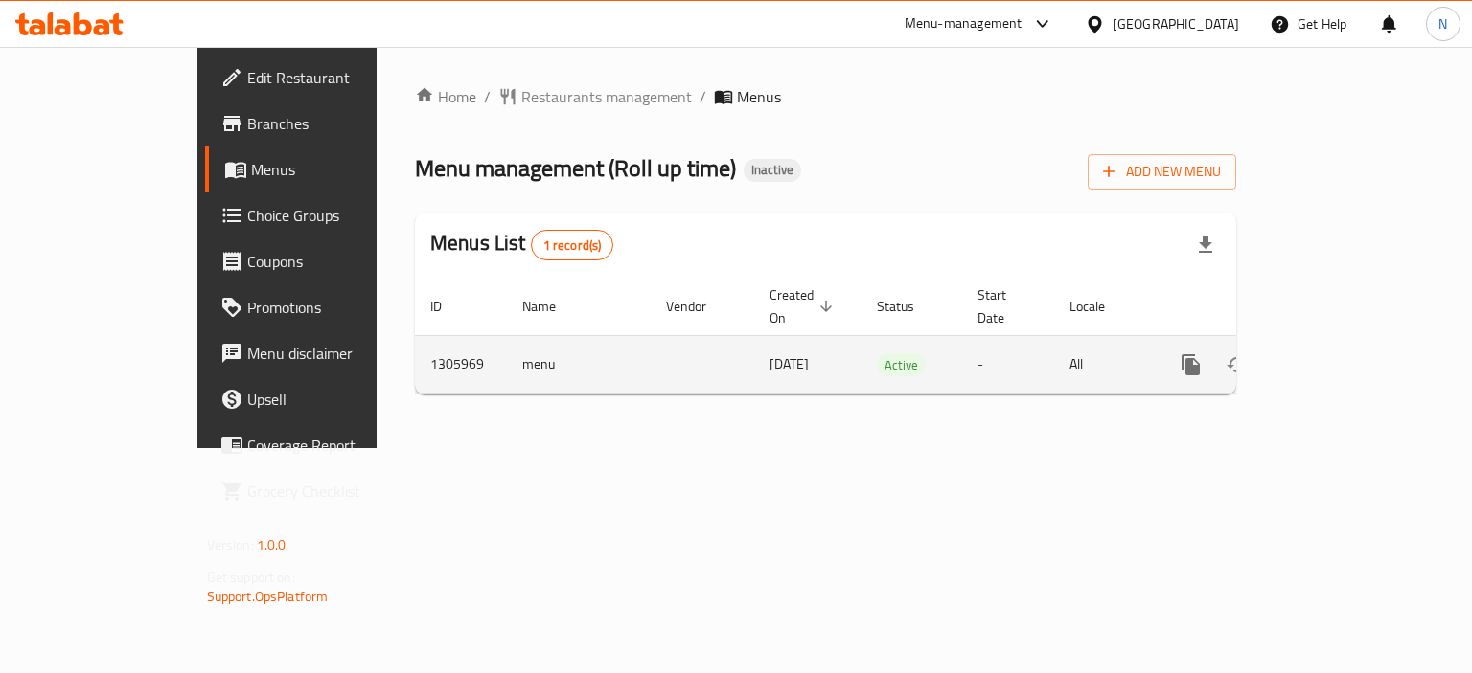
click at [1352, 346] on link "enhanced table" at bounding box center [1329, 365] width 46 height 46
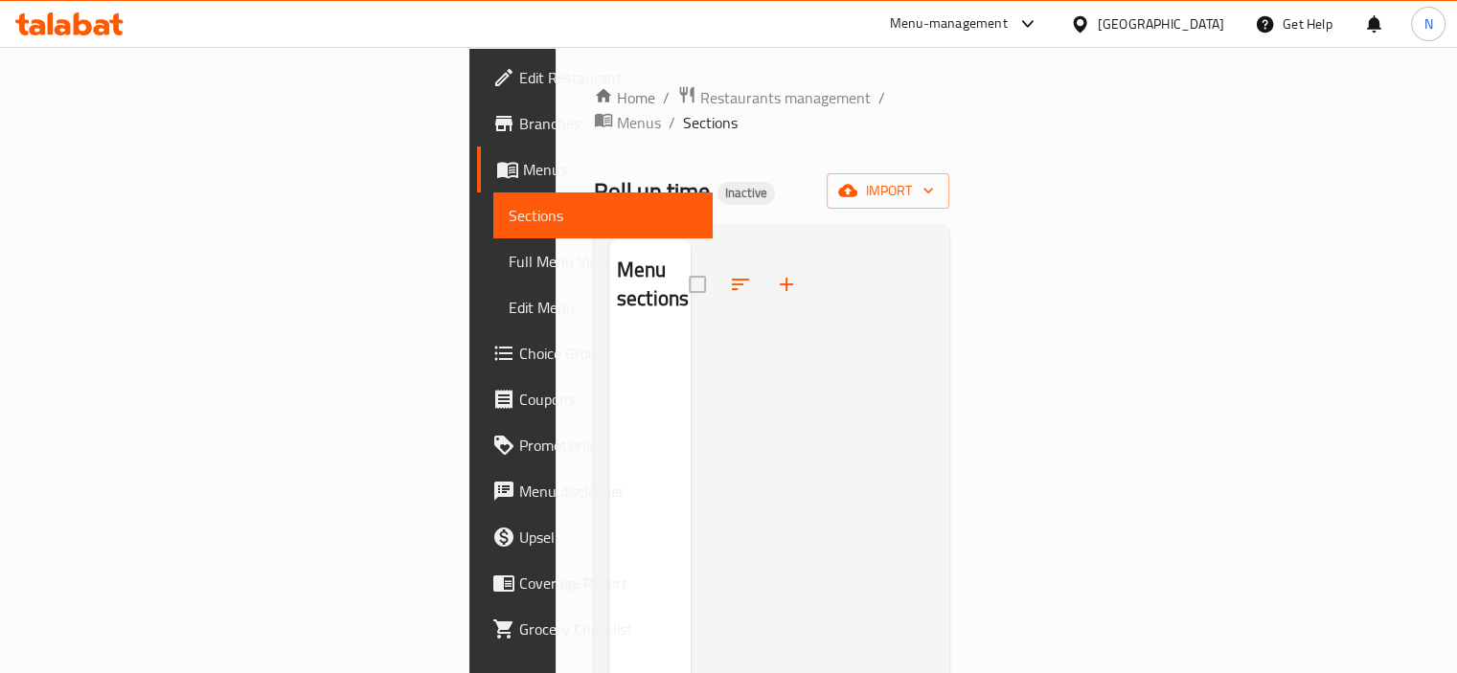
click at [950, 141] on div "Home / Restaurants management / Menus / Sections Roll up time Inactive import M…" at bounding box center [772, 506] width 356 height 843
click at [949, 173] on button "import" at bounding box center [888, 190] width 123 height 35
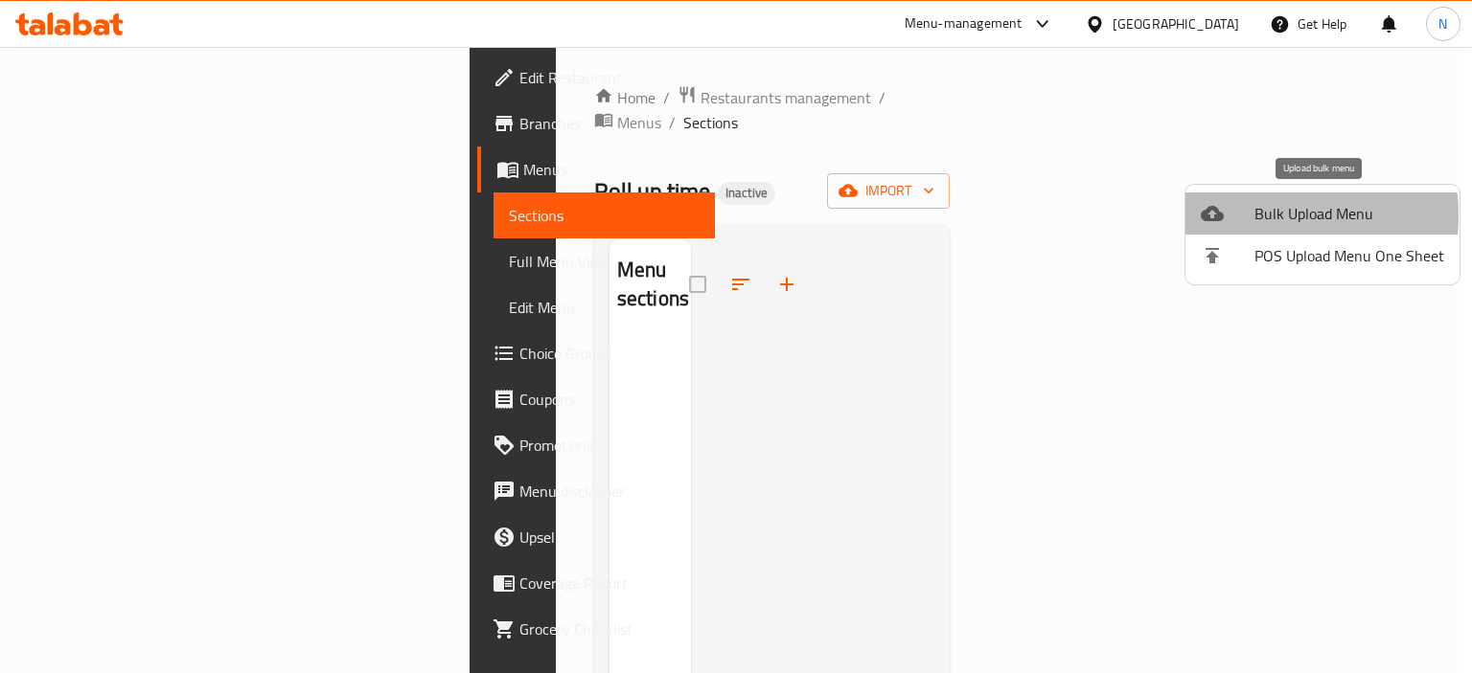
click at [1251, 216] on div at bounding box center [1227, 213] width 54 height 23
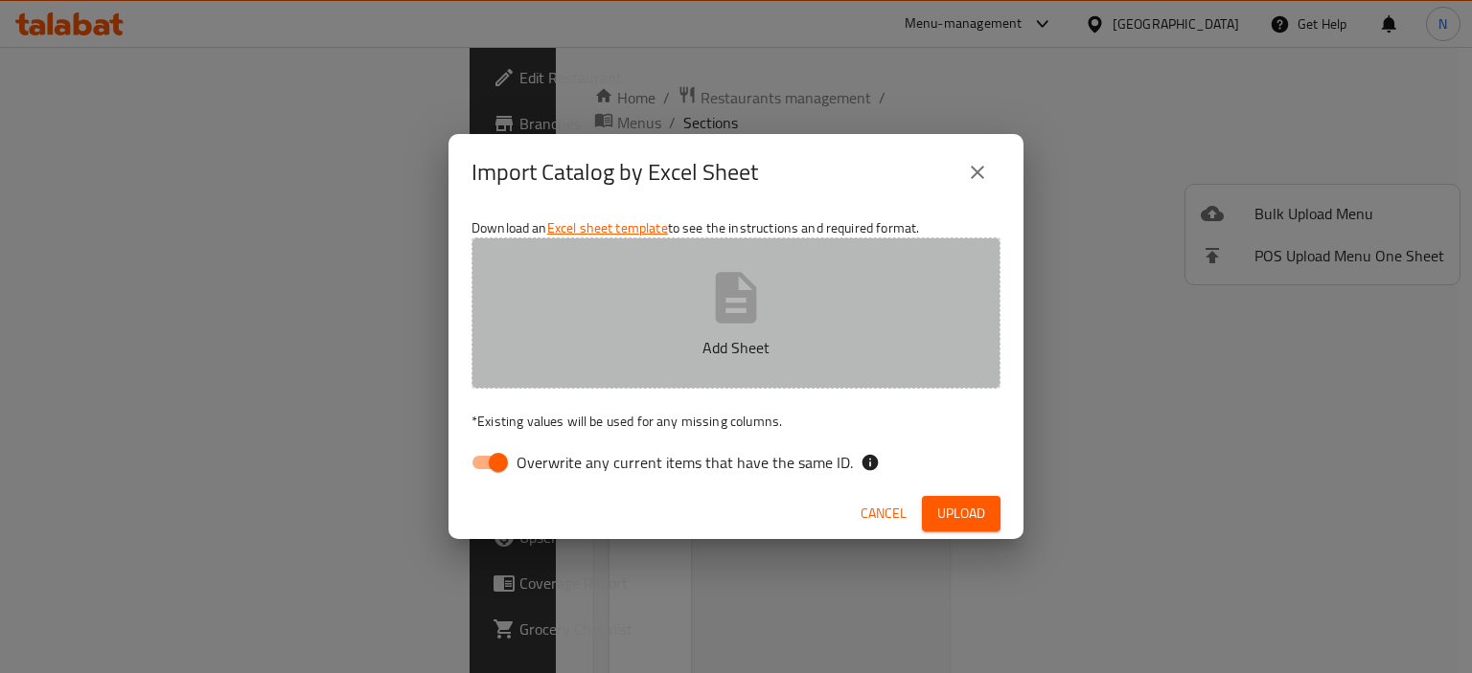
click at [774, 372] on button "Add Sheet" at bounding box center [735, 313] width 529 height 151
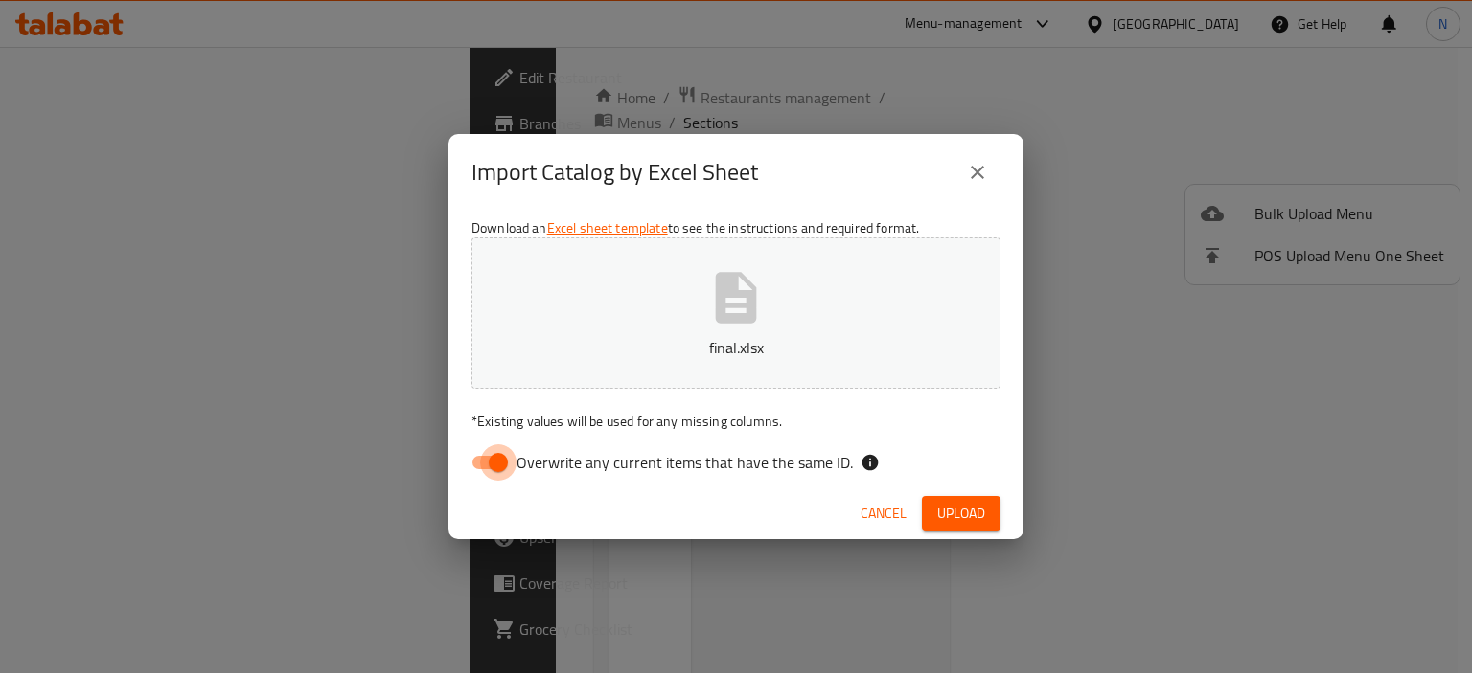
click at [491, 464] on input "Overwrite any current items that have the same ID." at bounding box center [498, 463] width 109 height 36
checkbox input "false"
click at [943, 506] on span "Upload" at bounding box center [961, 514] width 48 height 24
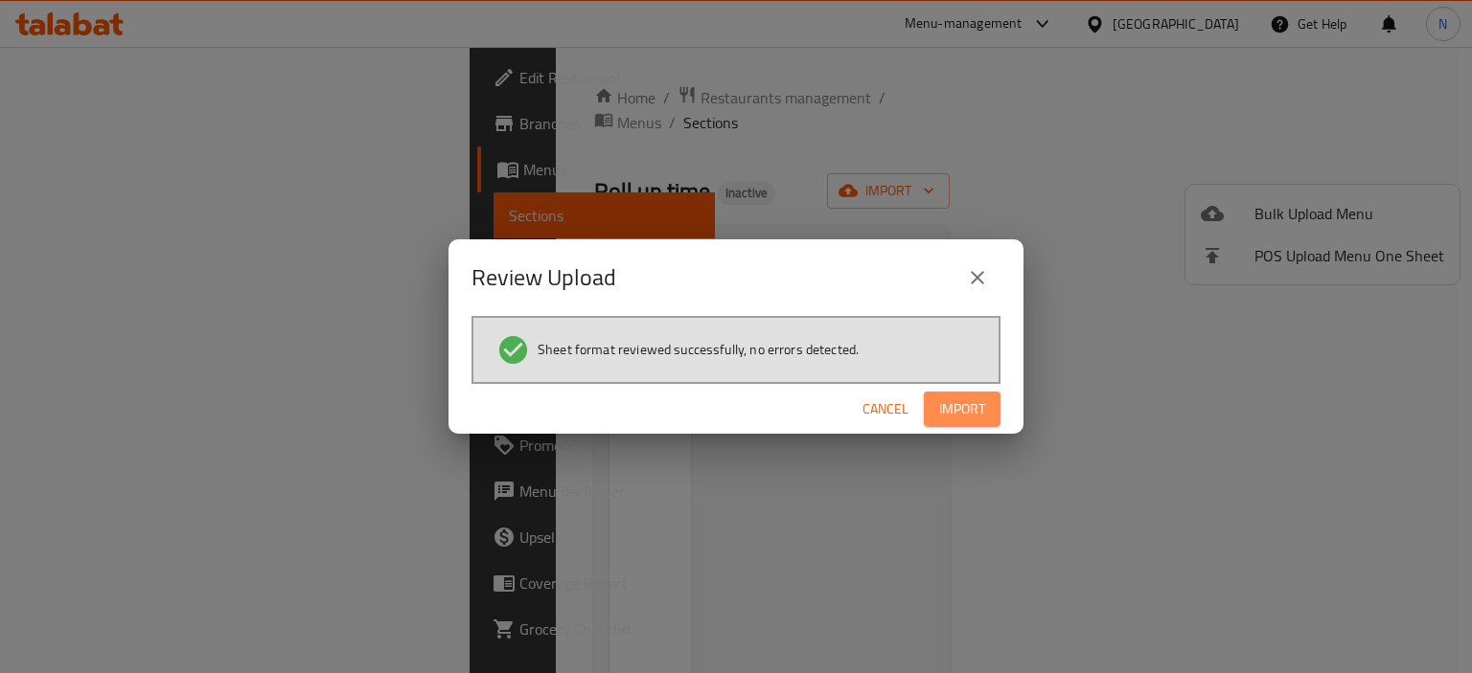
click at [939, 405] on span "Import" at bounding box center [962, 410] width 46 height 24
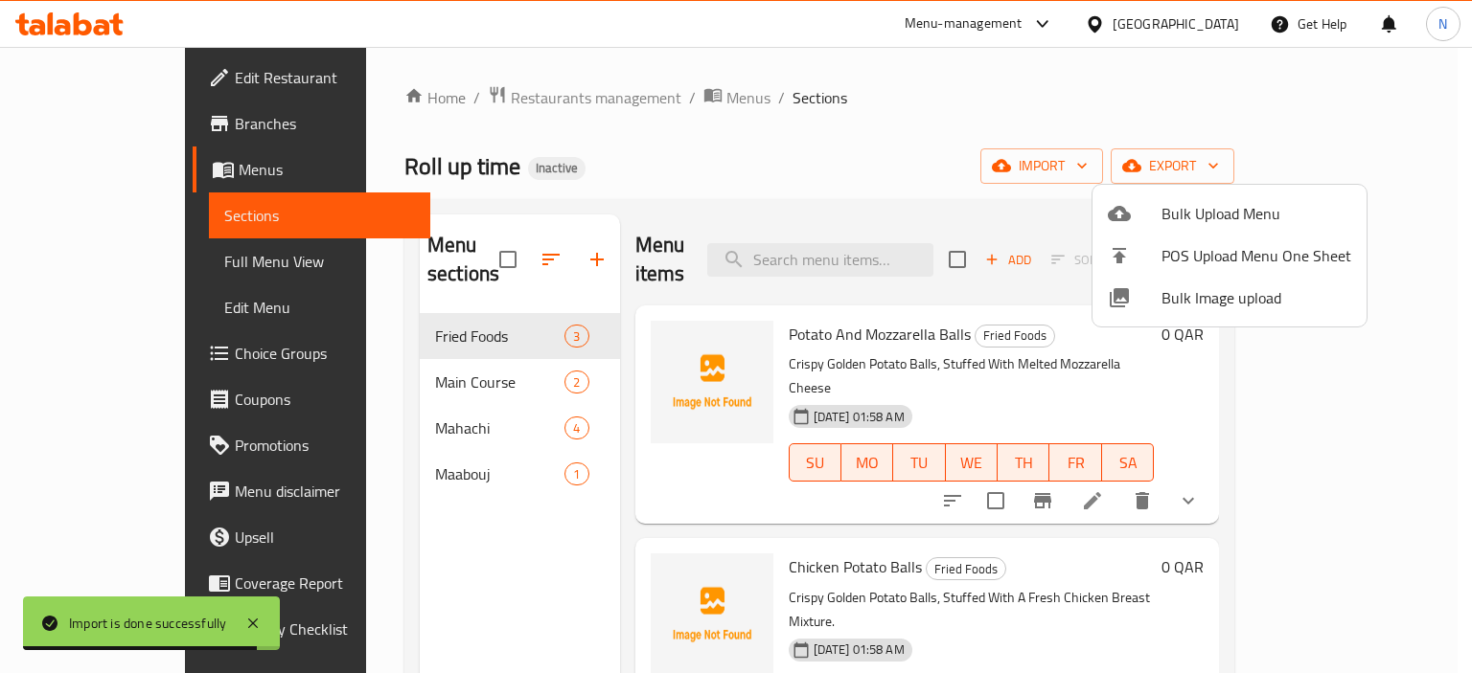
click at [92, 259] on div at bounding box center [736, 336] width 1472 height 673
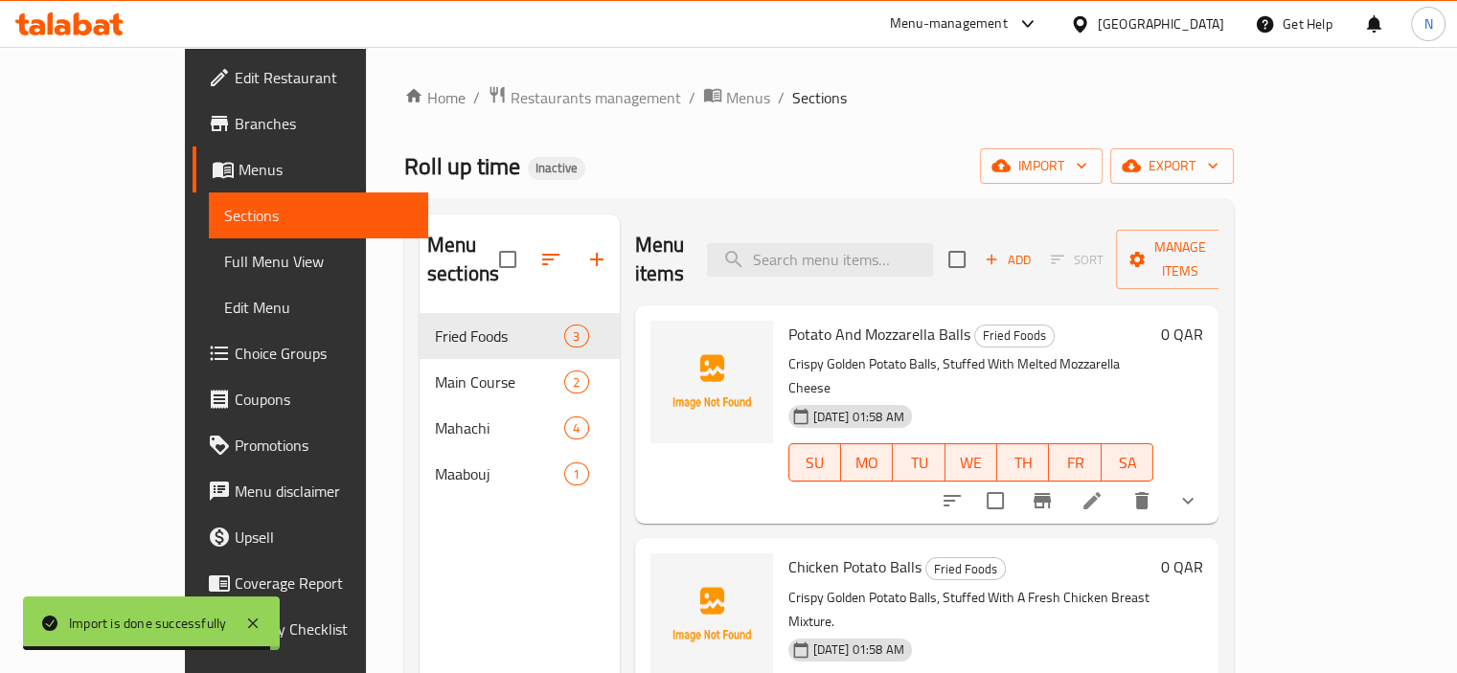
click at [224, 259] on span "Full Menu View" at bounding box center [318, 261] width 189 height 23
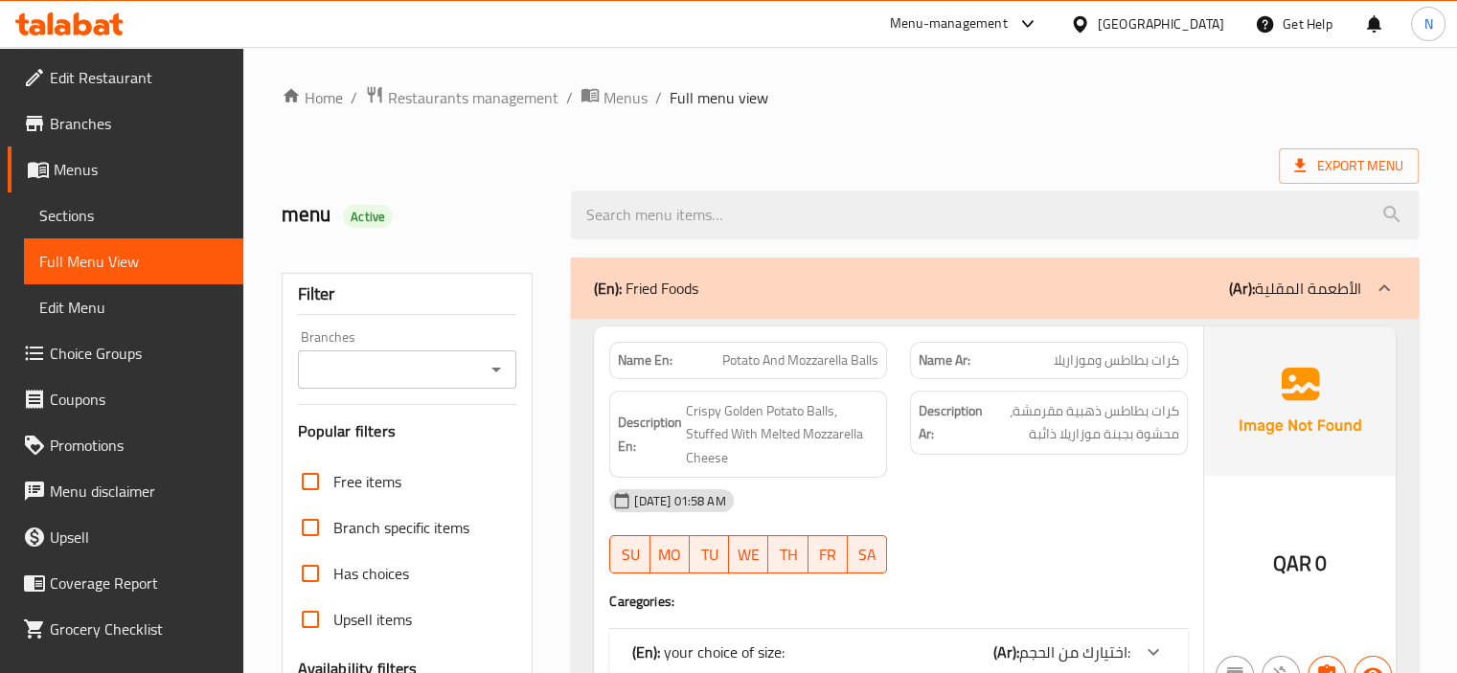
click at [92, 259] on span "Full Menu View" at bounding box center [133, 261] width 189 height 23
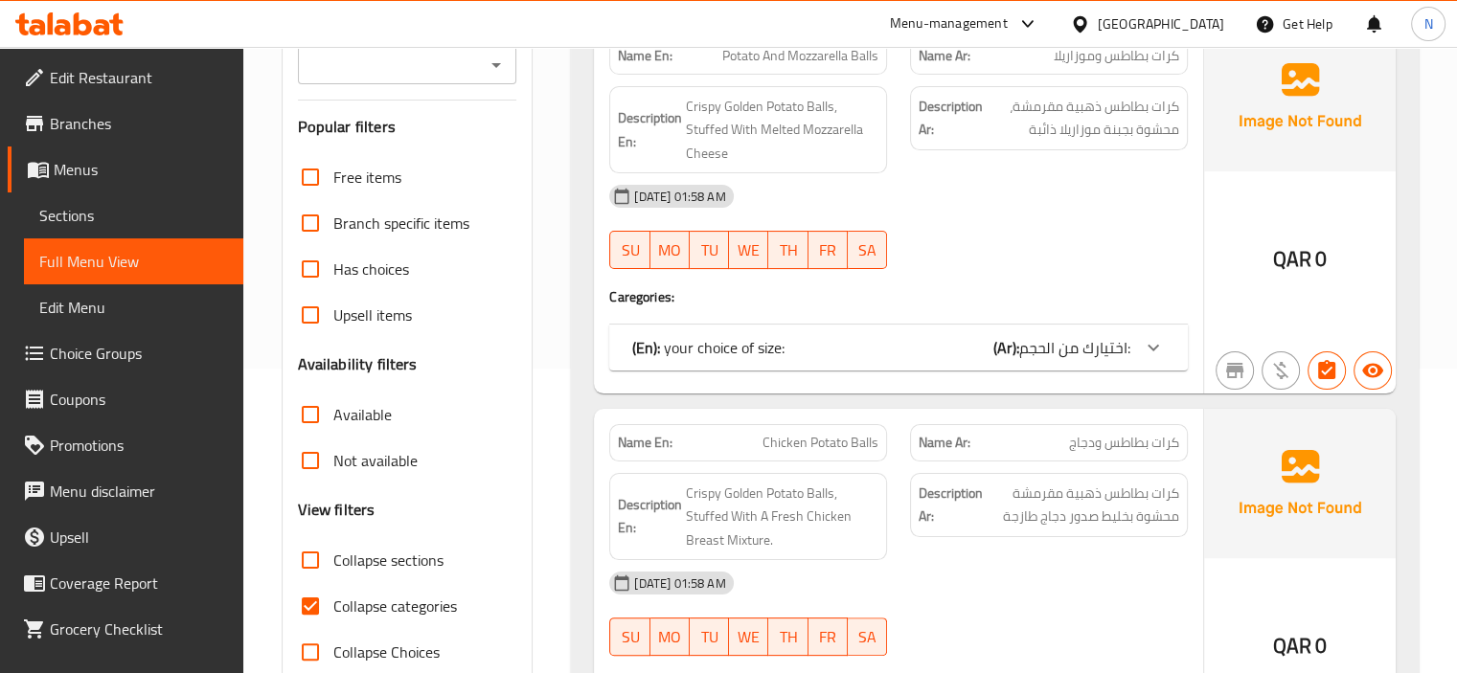
scroll to position [307, 0]
click at [331, 596] on input "Collapse categories" at bounding box center [310, 605] width 46 height 46
checkbox input "false"
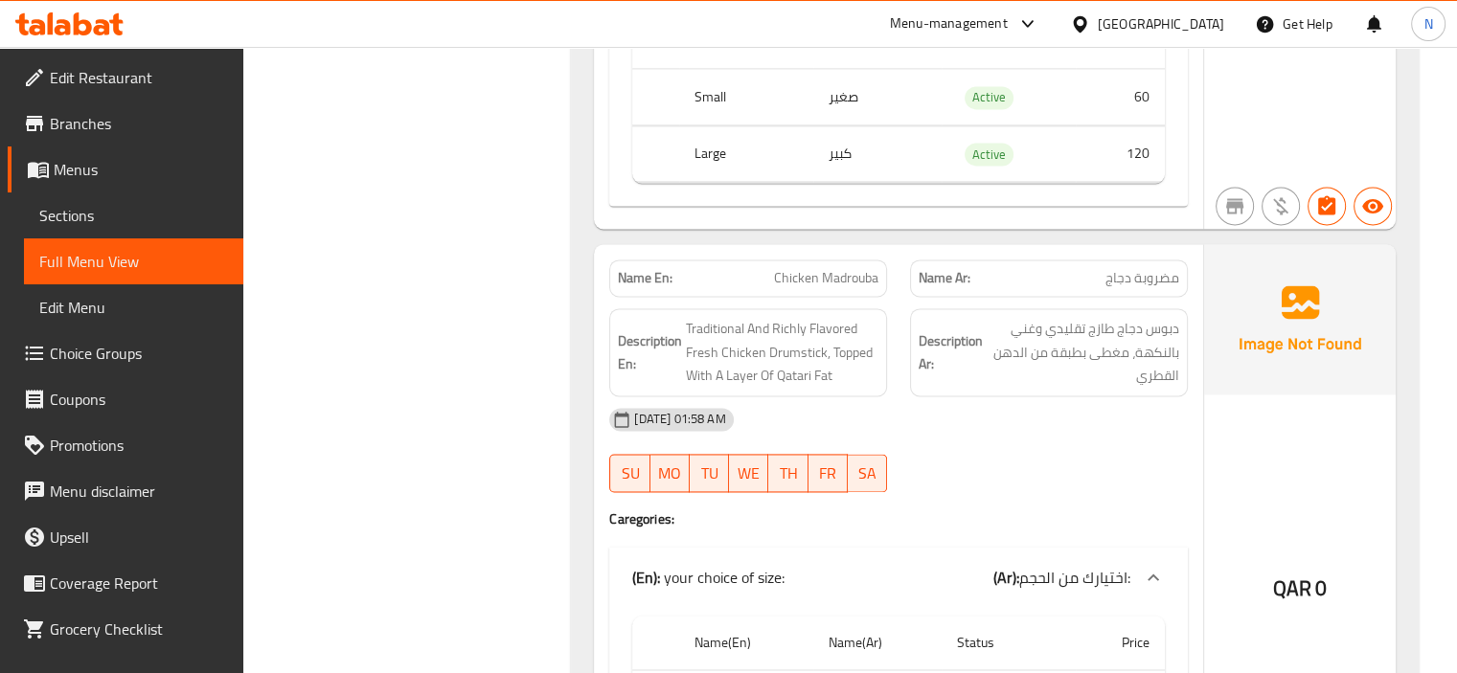
scroll to position [15, 0]
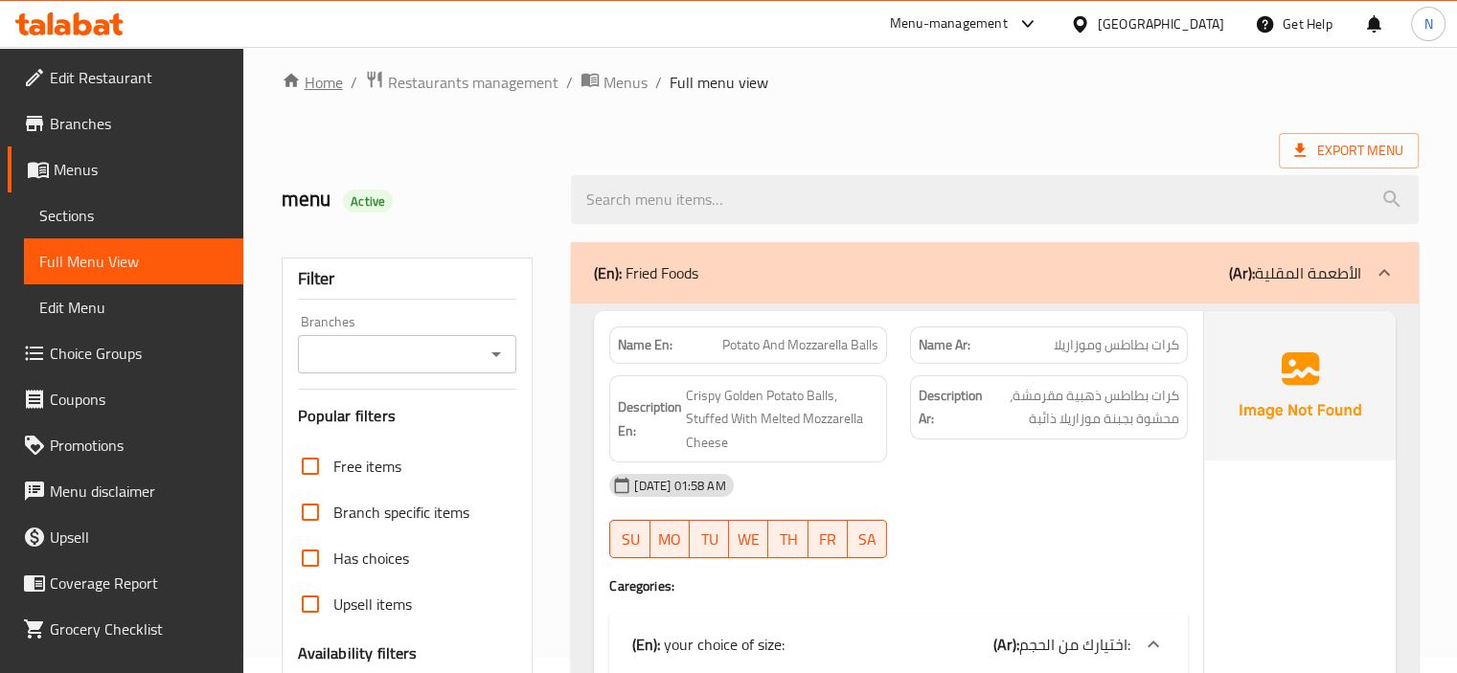
click at [308, 85] on link "Home" at bounding box center [312, 82] width 61 height 23
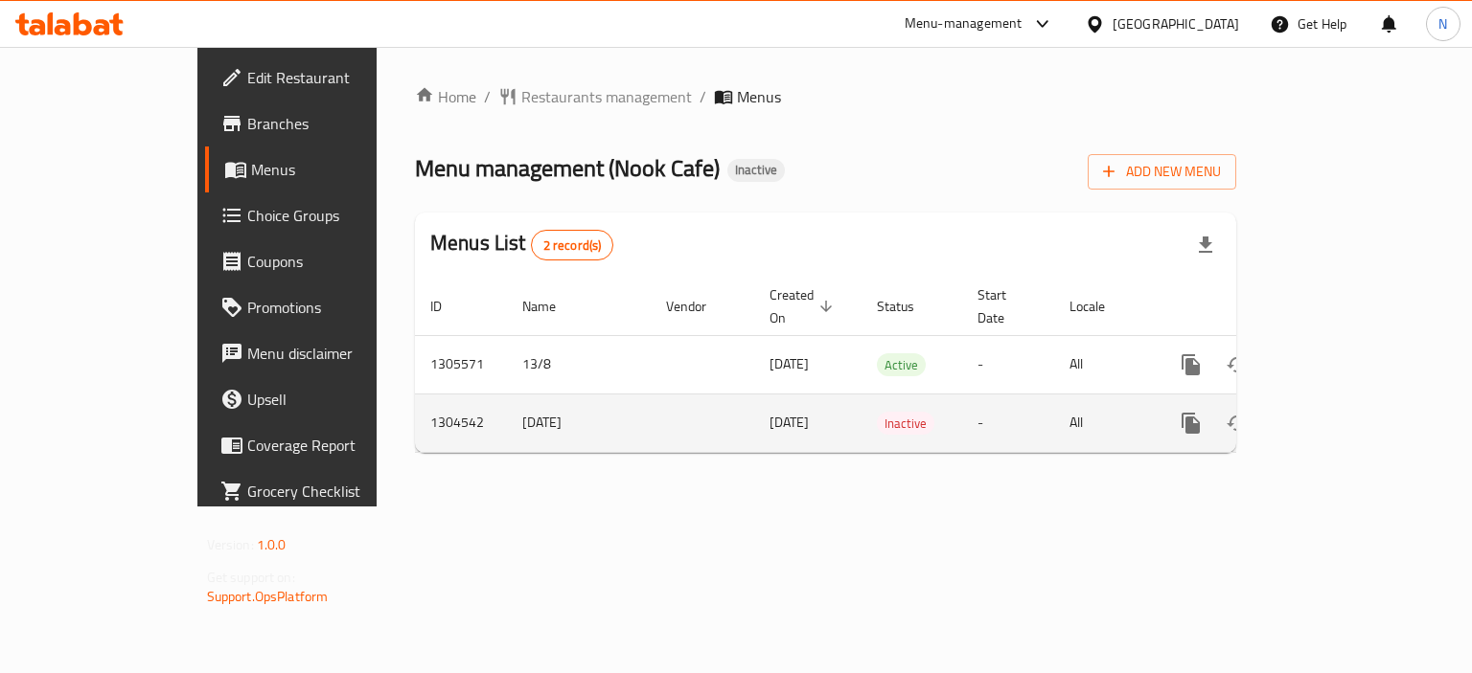
drag, startPoint x: 385, startPoint y: 404, endPoint x: 449, endPoint y: 399, distance: 64.4
click at [507, 399] on td "7/8/2025" at bounding box center [579, 423] width 144 height 58
click at [415, 410] on td "1304542" at bounding box center [461, 423] width 92 height 58
copy td "1304542"
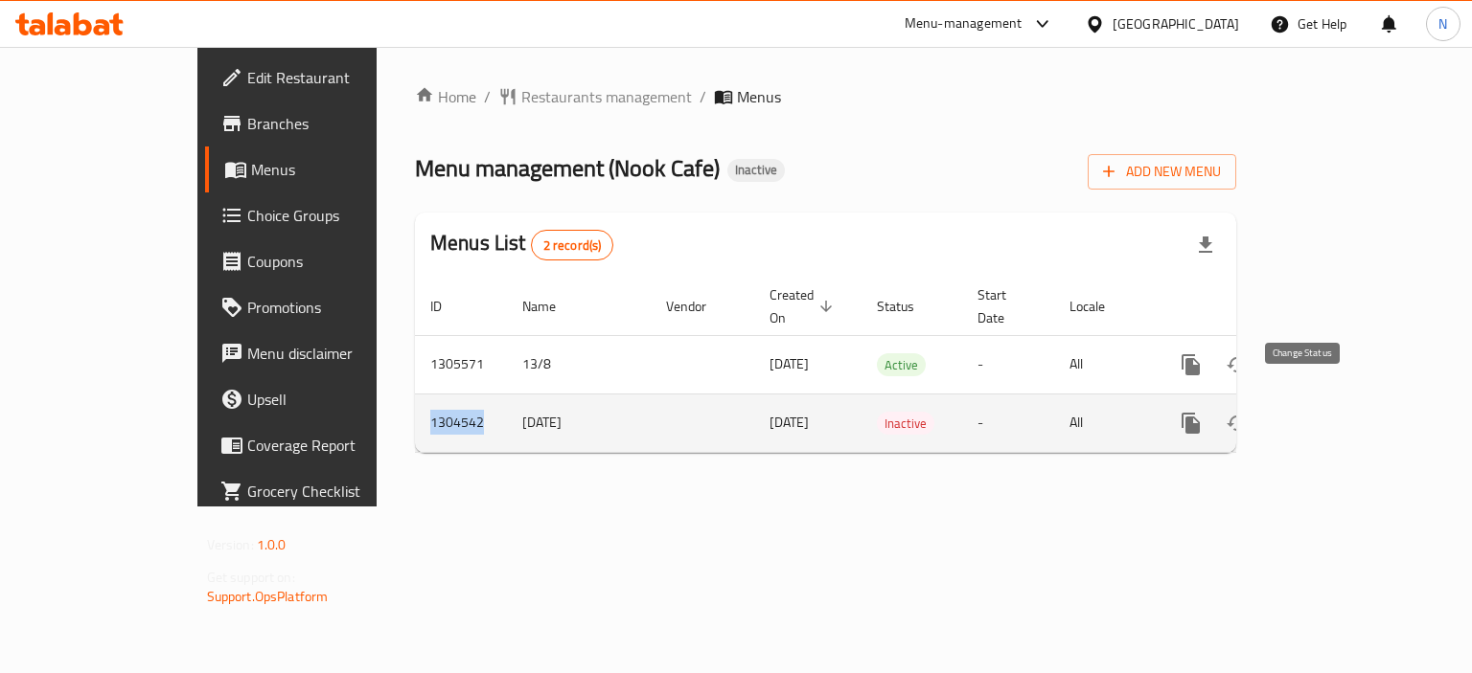
click at [1248, 412] on icon "enhanced table" at bounding box center [1236, 423] width 23 height 23
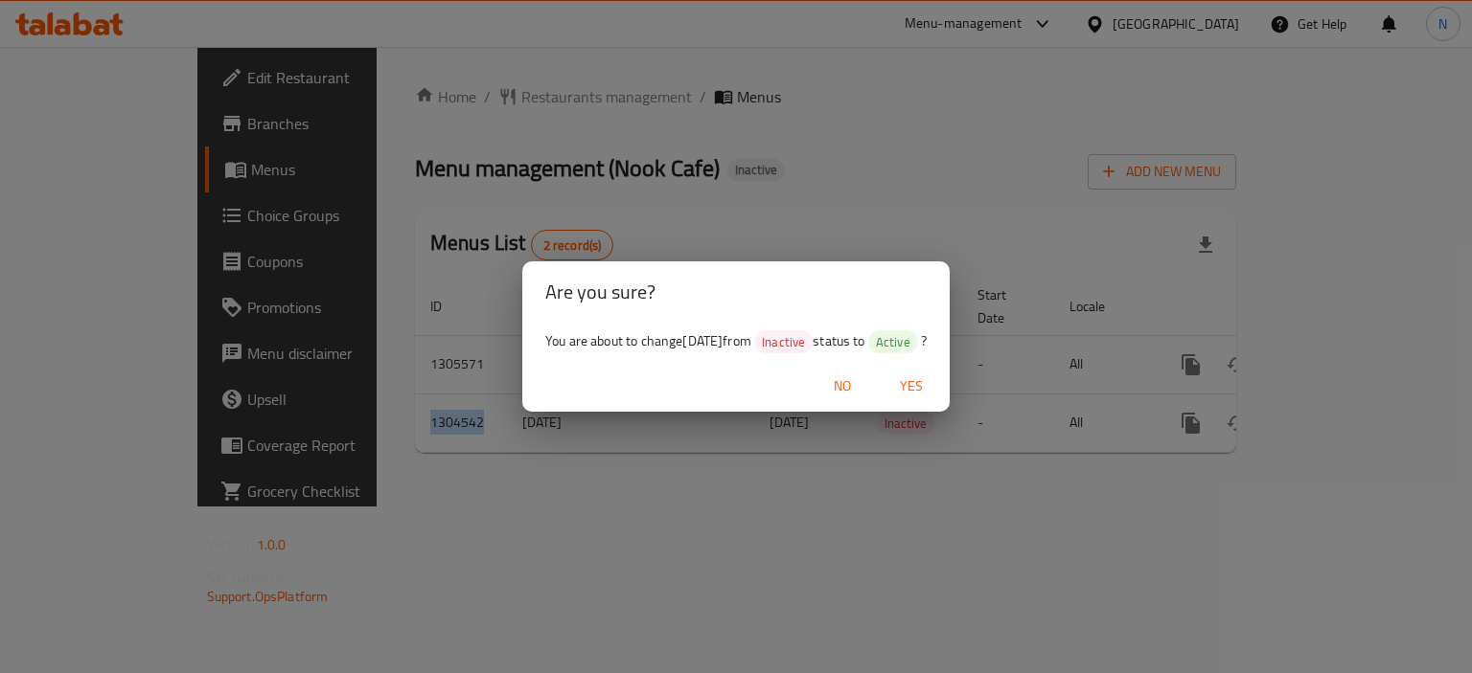
click at [913, 383] on span "Yes" at bounding box center [911, 387] width 46 height 24
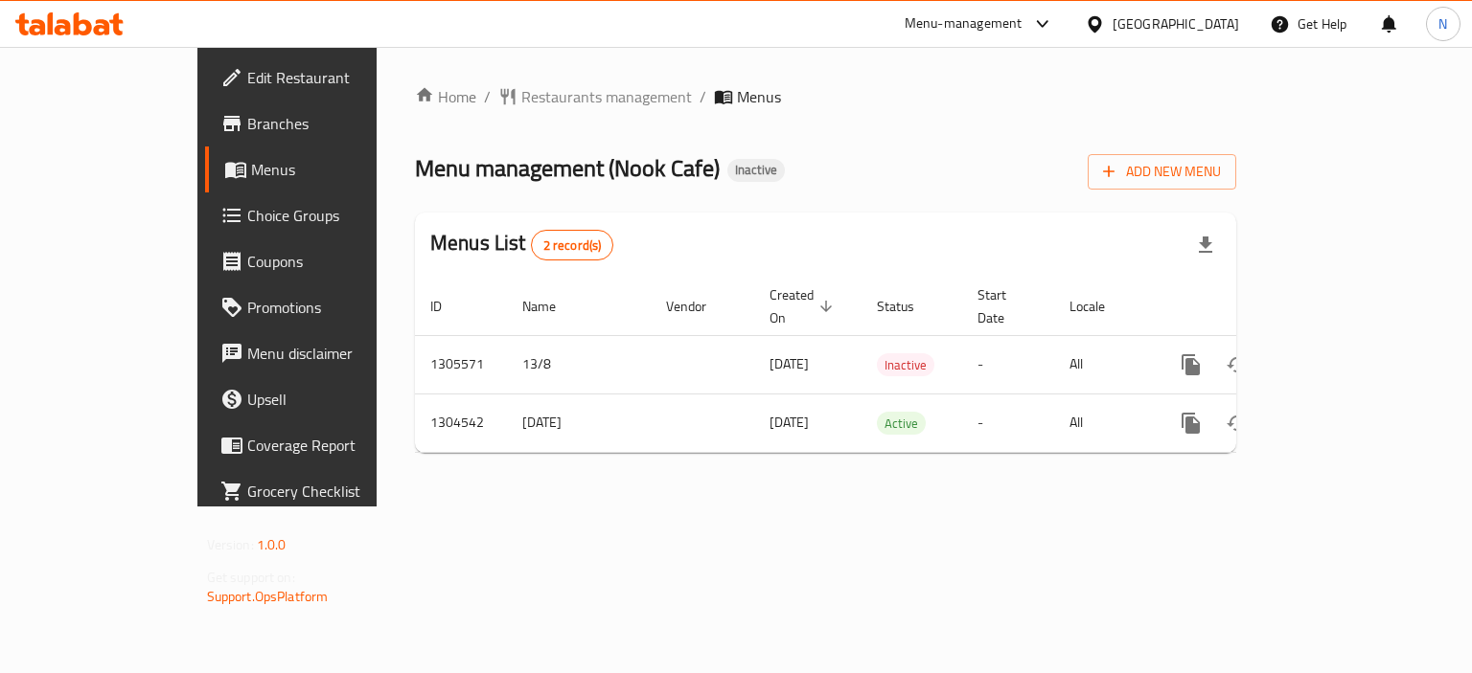
click at [755, 507] on div "Home / Restaurants management / Menus Menu management ( Nook Cafe ) Inactive Ad…" at bounding box center [826, 277] width 898 height 460
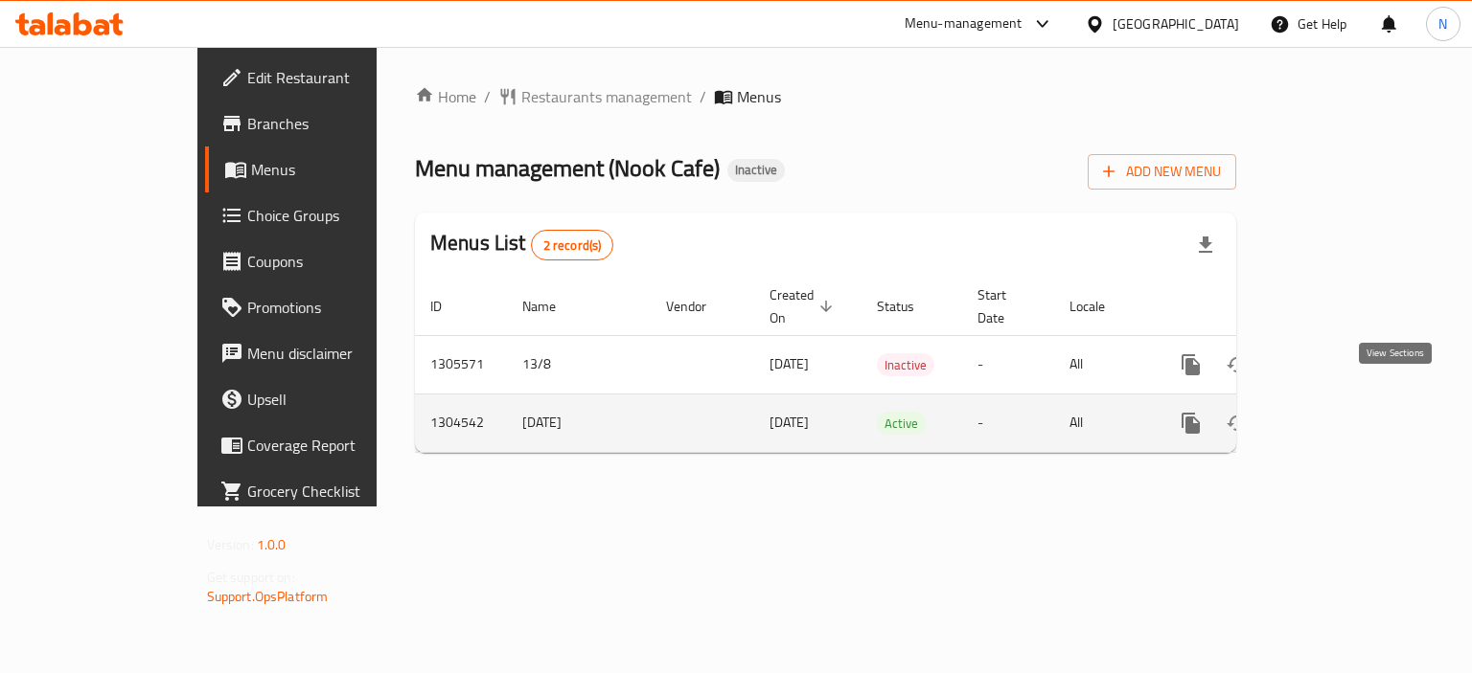
click at [1340, 412] on icon "enhanced table" at bounding box center [1328, 423] width 23 height 23
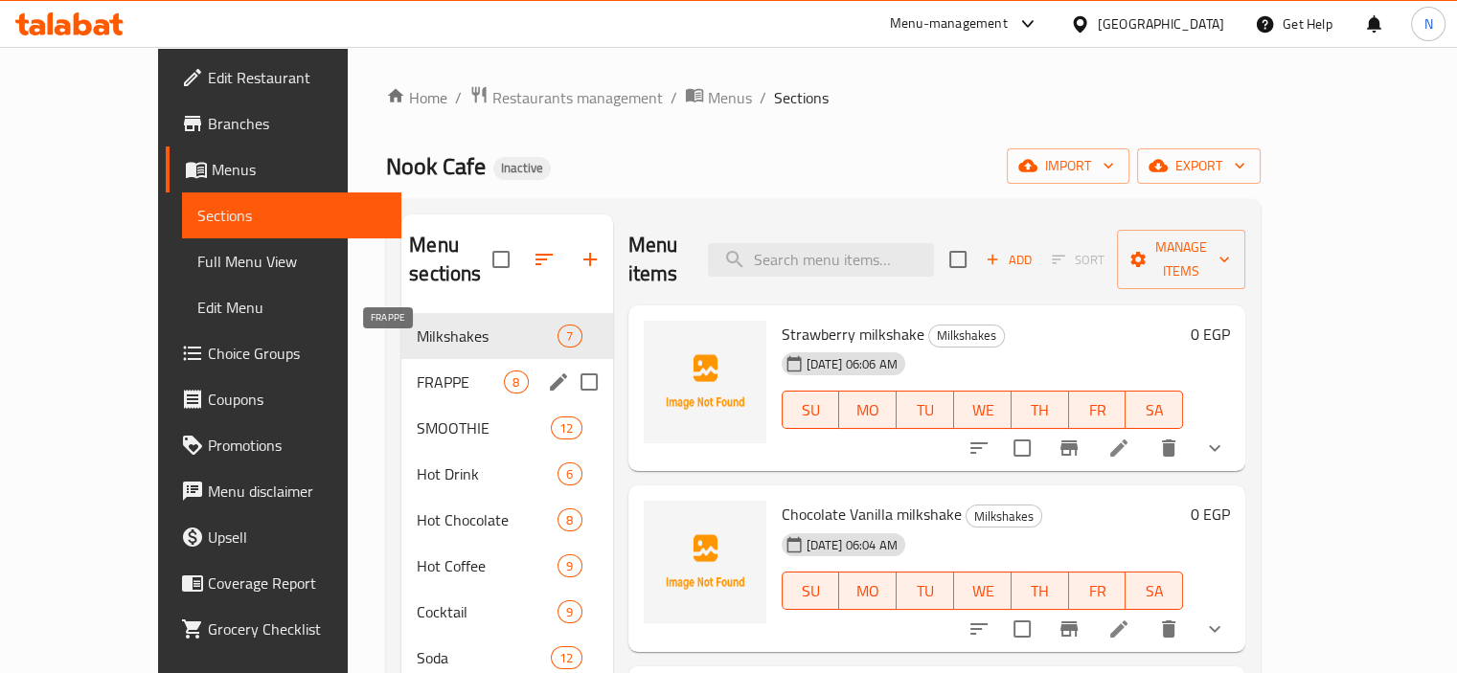
click at [417, 371] on span "FRAPPE" at bounding box center [460, 382] width 87 height 23
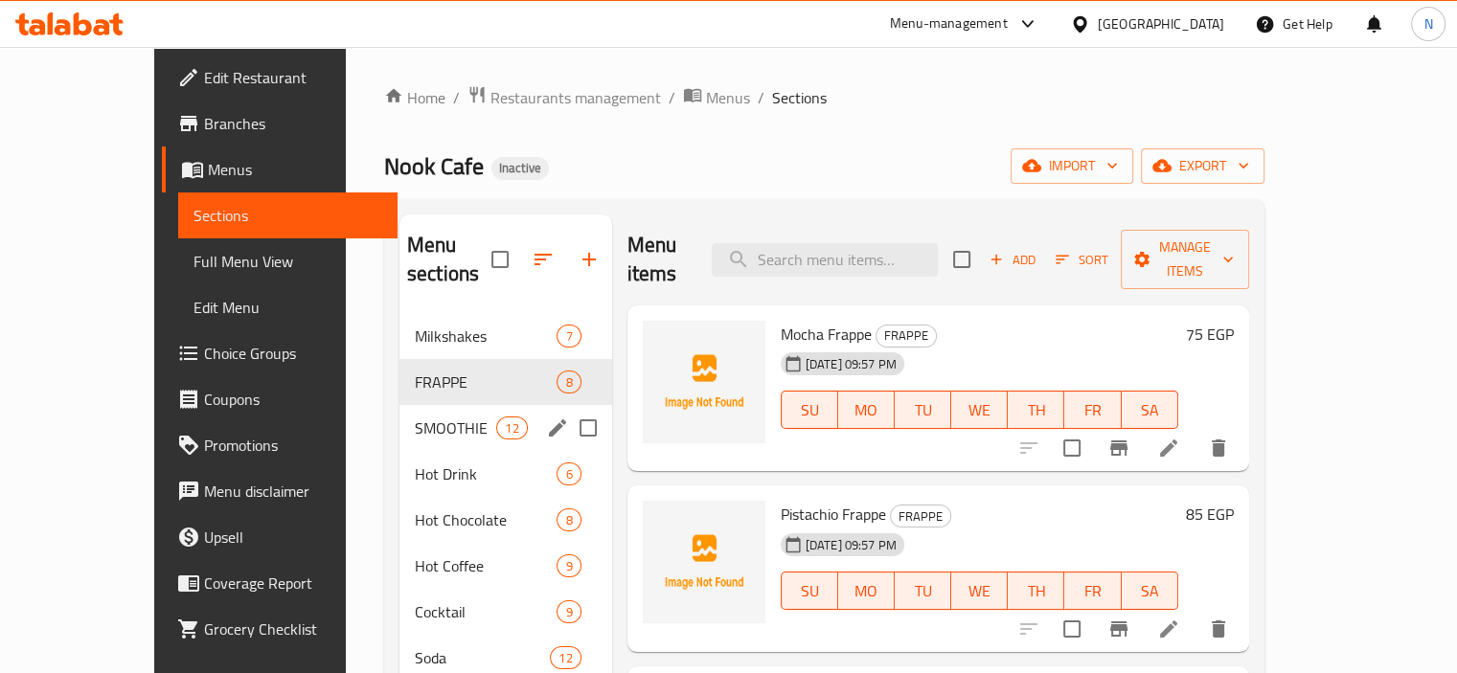
click at [400, 405] on div "SMOOTHIE 12" at bounding box center [506, 428] width 213 height 46
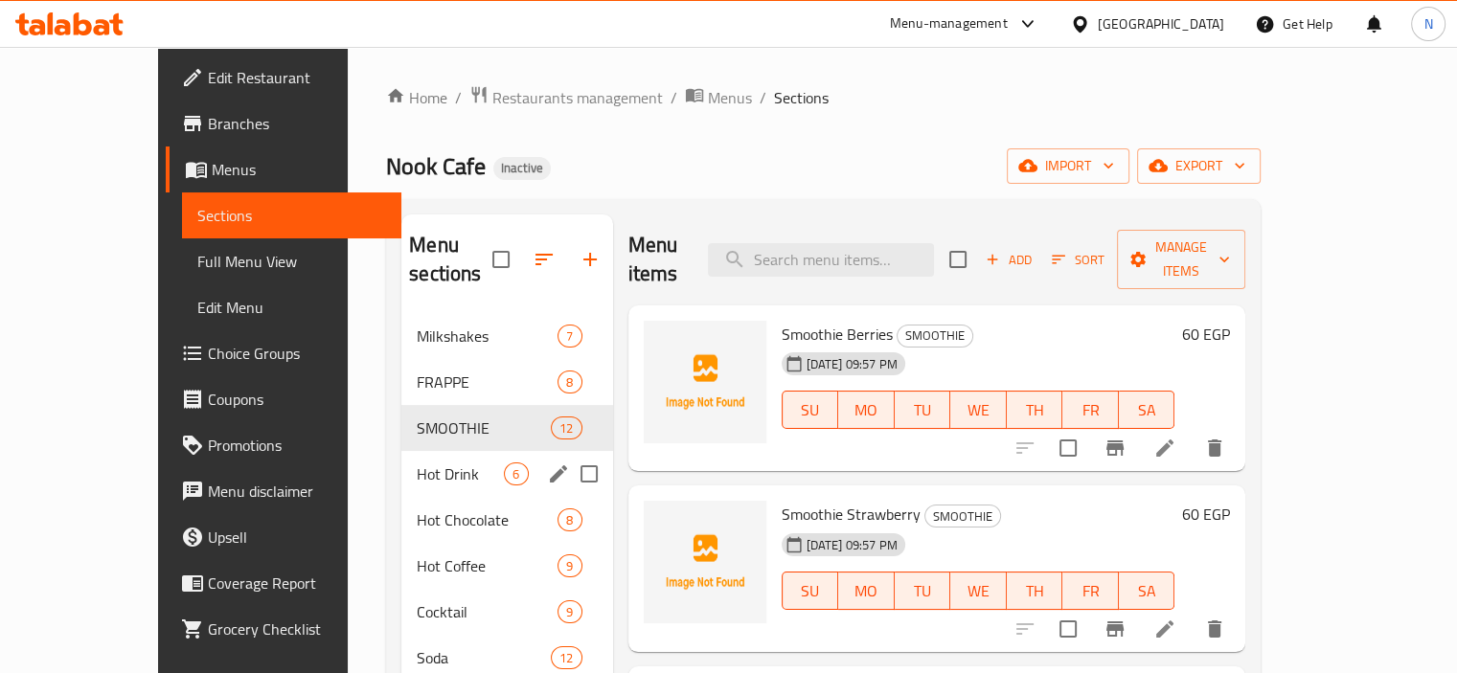
click at [401, 455] on div "Hot Drink 6" at bounding box center [506, 474] width 211 height 46
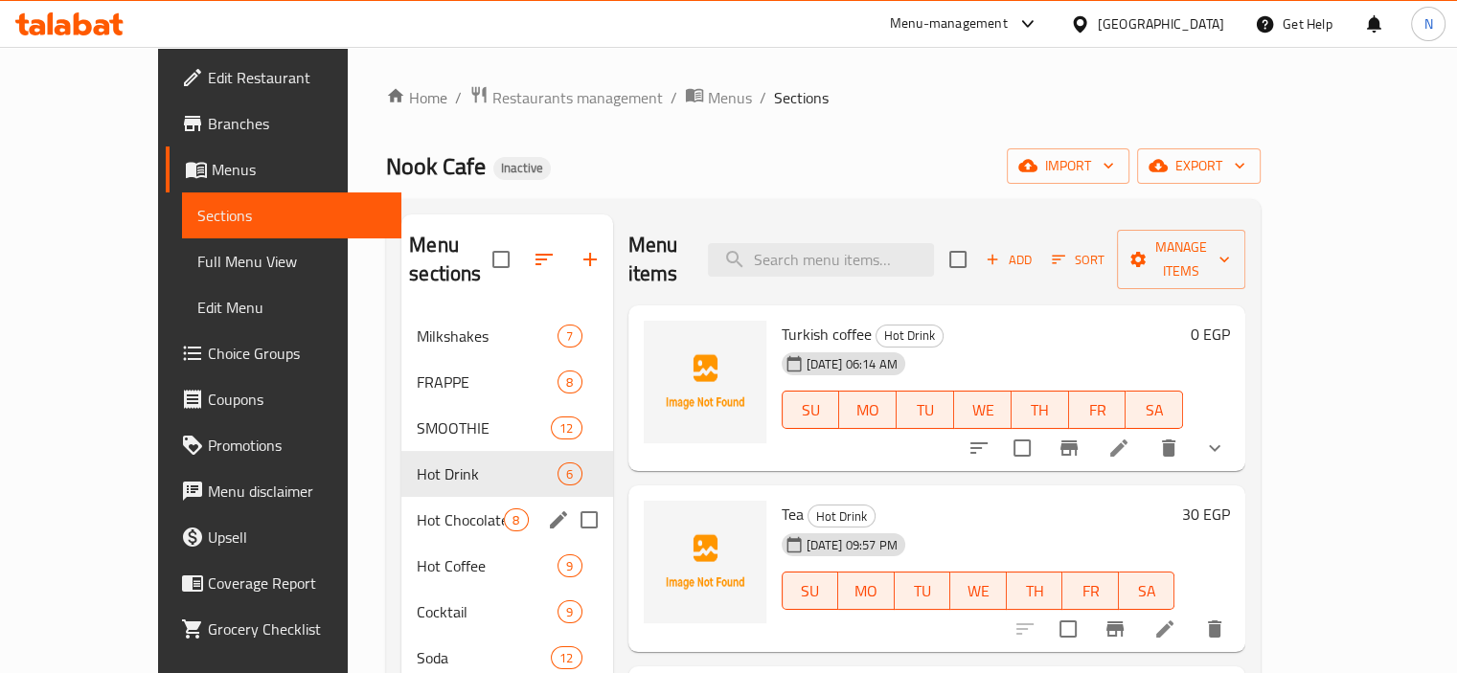
click at [417, 509] on span "Hot Chocolate" at bounding box center [460, 520] width 87 height 23
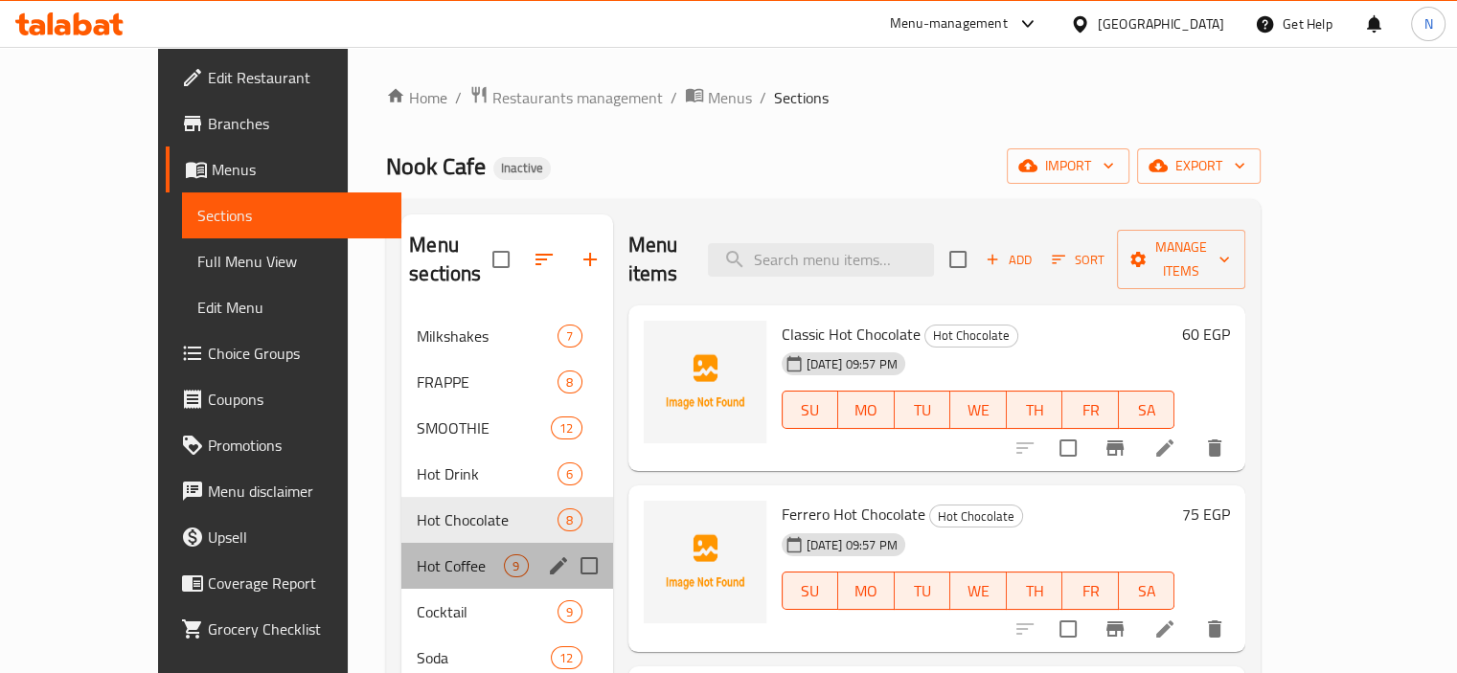
click at [401, 553] on div "Hot Coffee 9" at bounding box center [506, 566] width 211 height 46
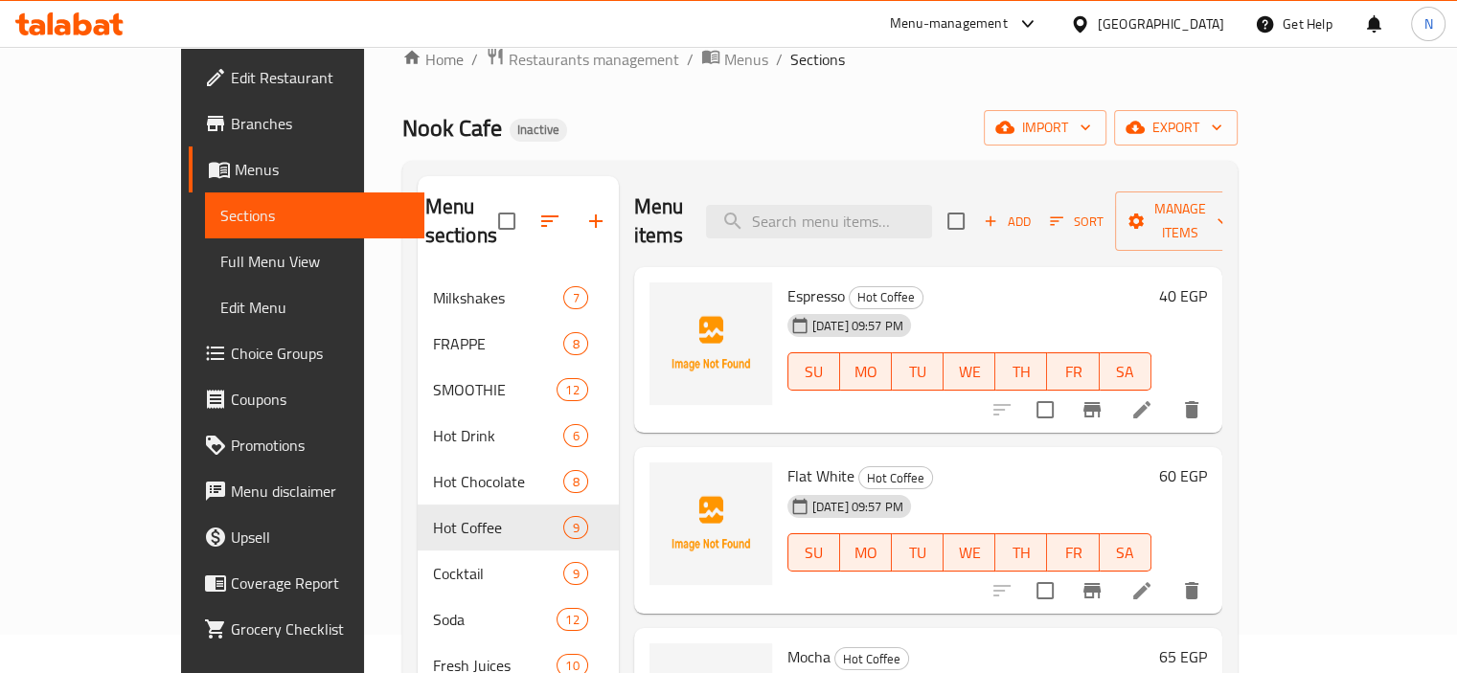
click at [364, 546] on div "Home / Restaurants management / Menus / Sections Nook Cafe Inactive import expo…" at bounding box center [820, 655] width 912 height 1293
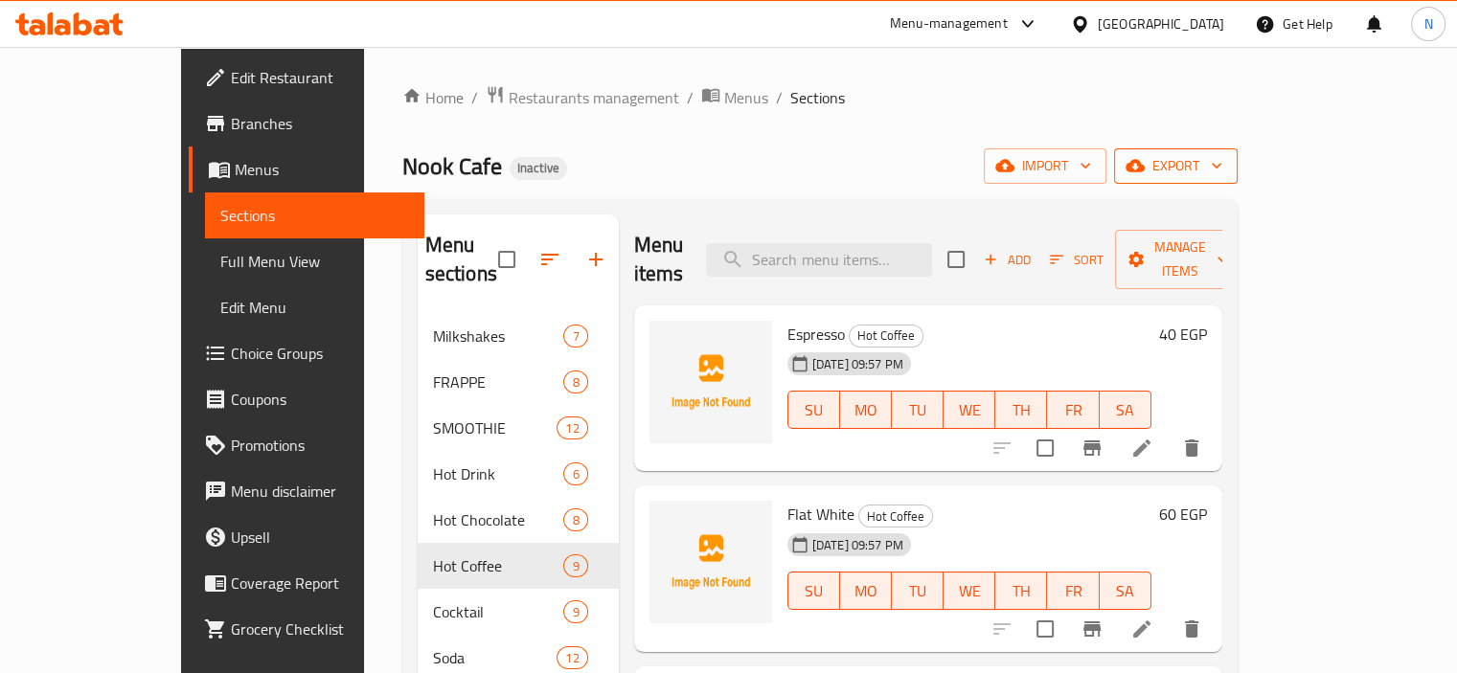
click at [1222, 158] on span "export" at bounding box center [1176, 166] width 93 height 24
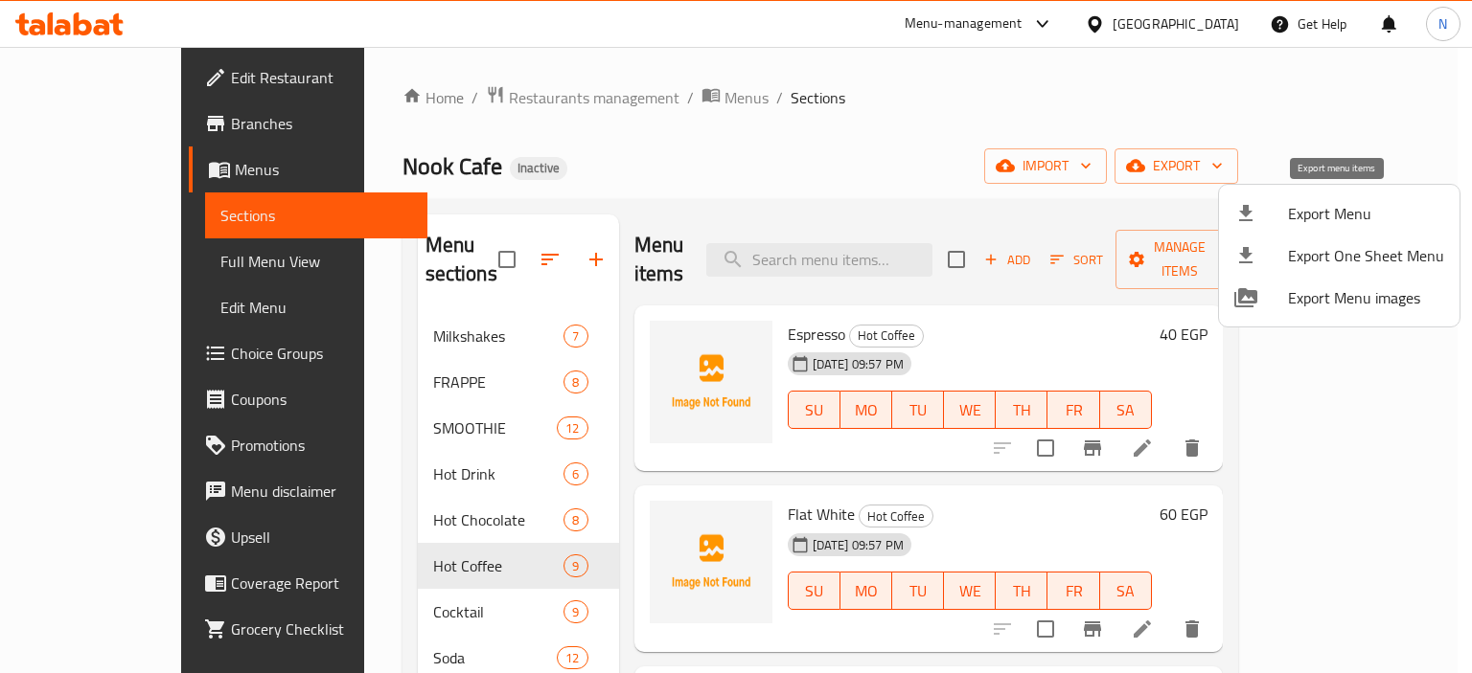
click at [1264, 217] on div at bounding box center [1261, 213] width 54 height 23
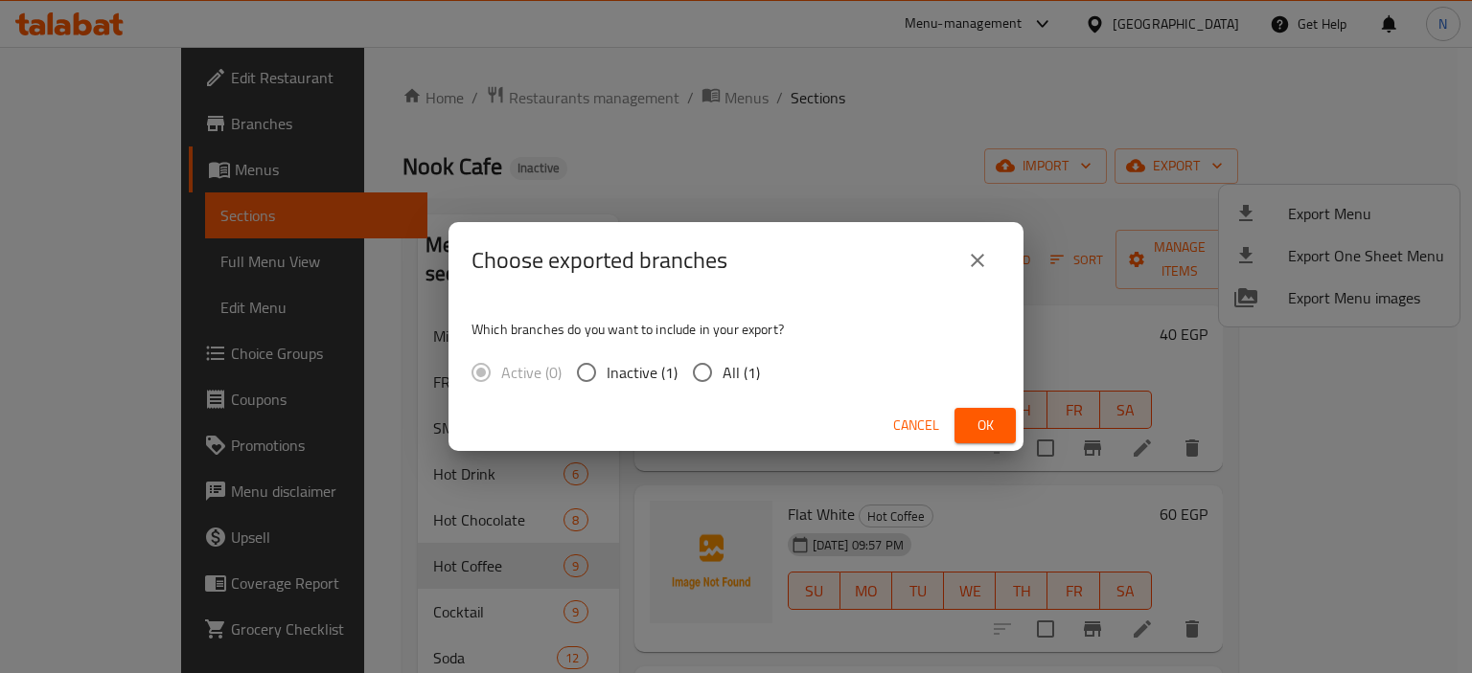
click at [713, 366] on input "All (1)" at bounding box center [702, 373] width 40 height 40
radio input "true"
click at [993, 444] on div "Cancel Ok" at bounding box center [735, 425] width 575 height 51
click at [992, 431] on span "Ok" at bounding box center [985, 426] width 31 height 24
